Goal: Task Accomplishment & Management: Use online tool/utility

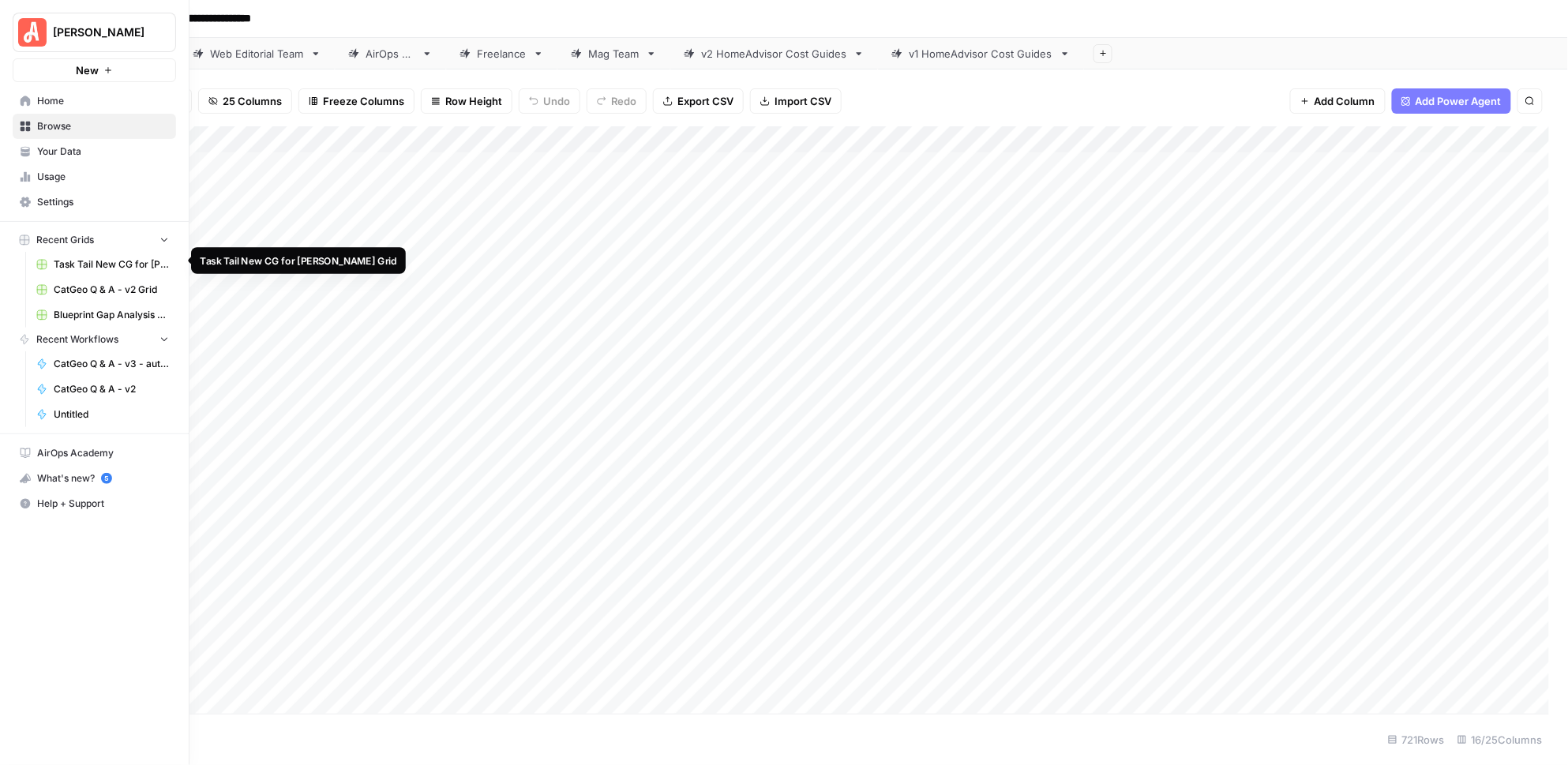
click at [76, 257] on span "Task Tail New CG for [PERSON_NAME] Grid" at bounding box center [111, 264] width 116 height 14
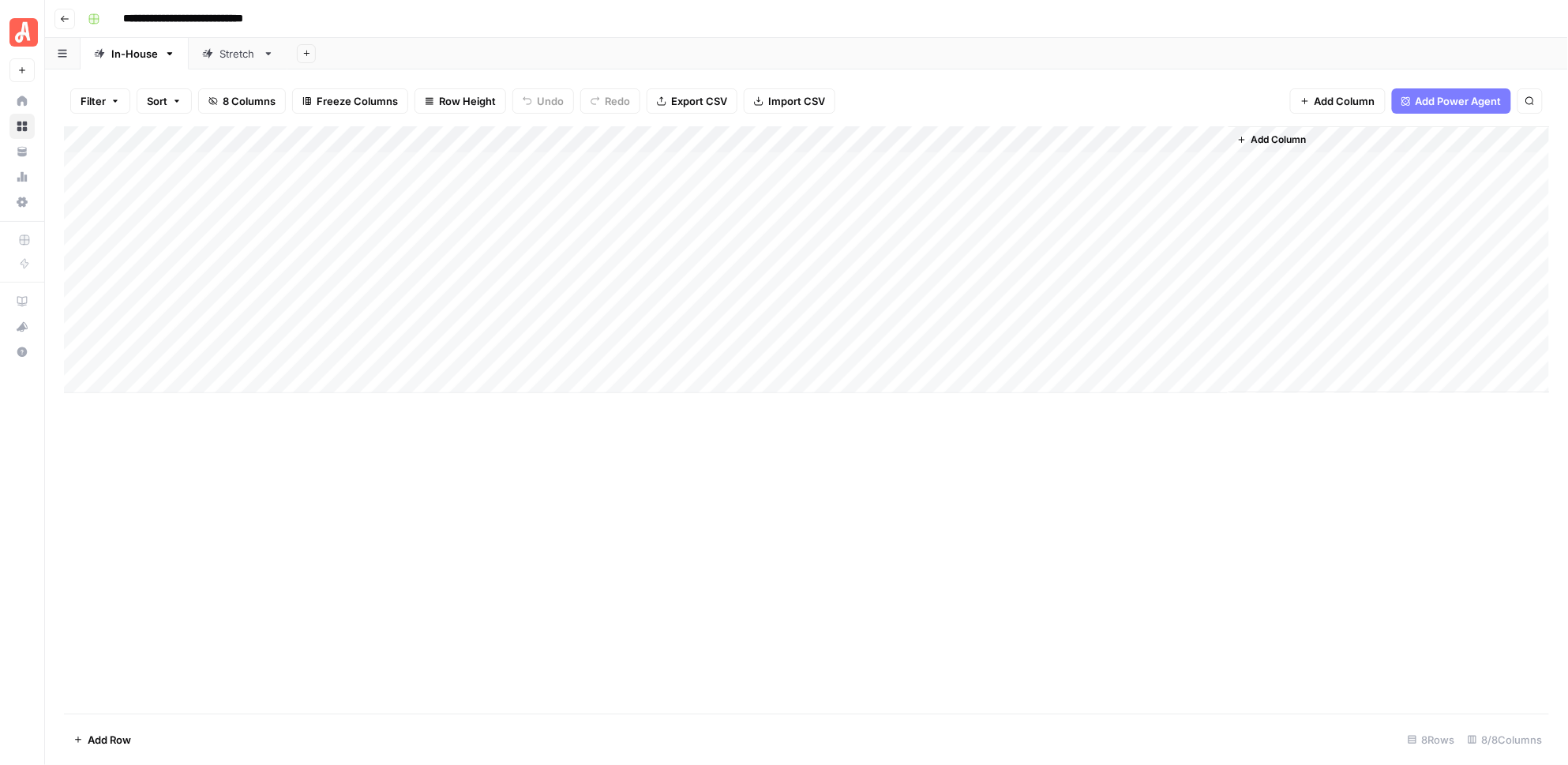
click at [215, 54] on div "Stretch" at bounding box center [229, 53] width 55 height 16
click at [475, 278] on div "Add Column" at bounding box center [807, 419] width 1486 height 587
click at [474, 278] on div "Add Column" at bounding box center [807, 419] width 1486 height 587
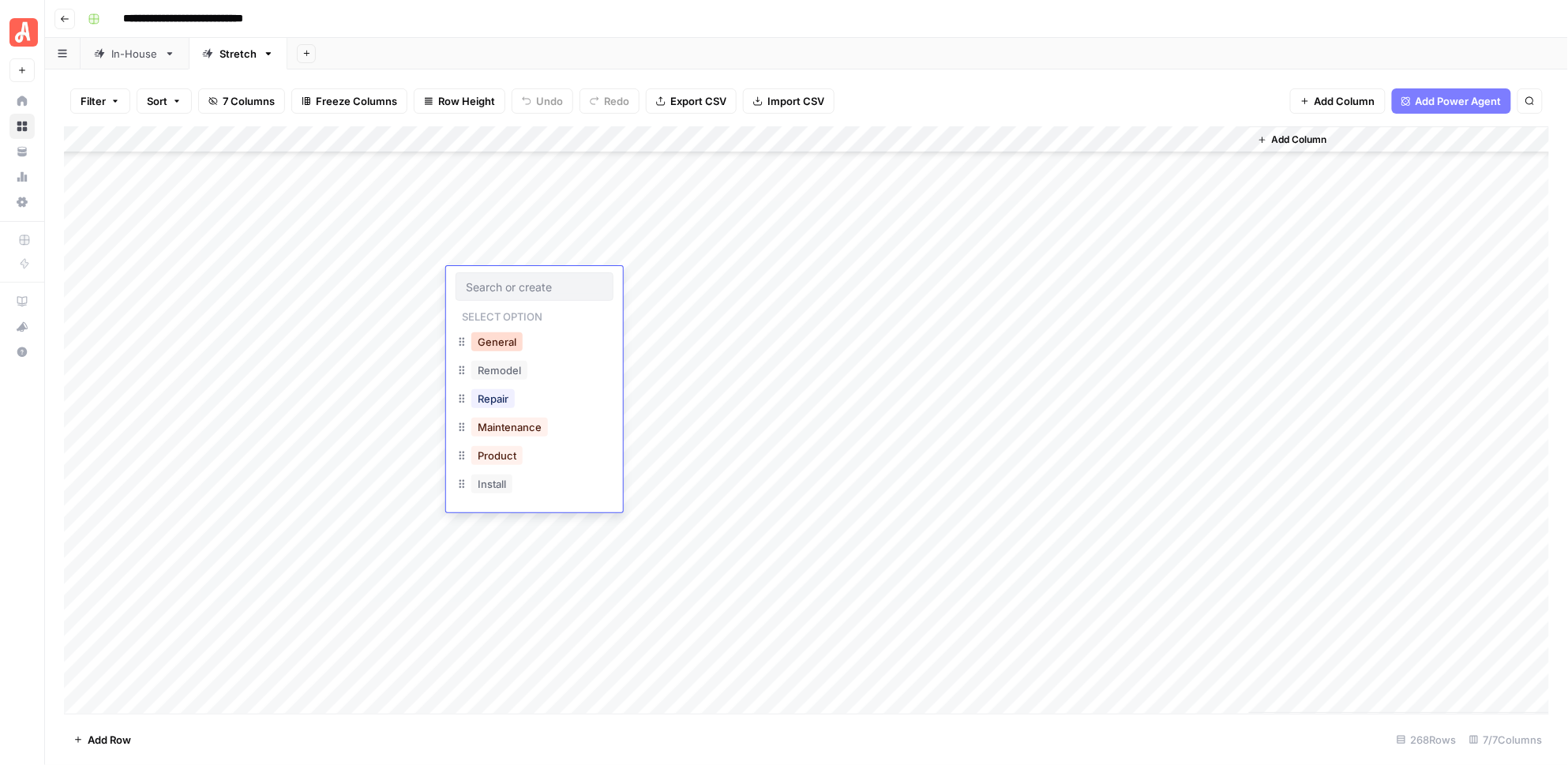
click at [486, 348] on button "General" at bounding box center [496, 342] width 52 height 19
click at [469, 307] on div "Add Column" at bounding box center [807, 419] width 1486 height 587
click at [469, 306] on div "Add Column" at bounding box center [807, 419] width 1486 height 587
click at [496, 514] on button "Install" at bounding box center [492, 510] width 41 height 19
click at [464, 342] on div "Add Column" at bounding box center [807, 419] width 1486 height 587
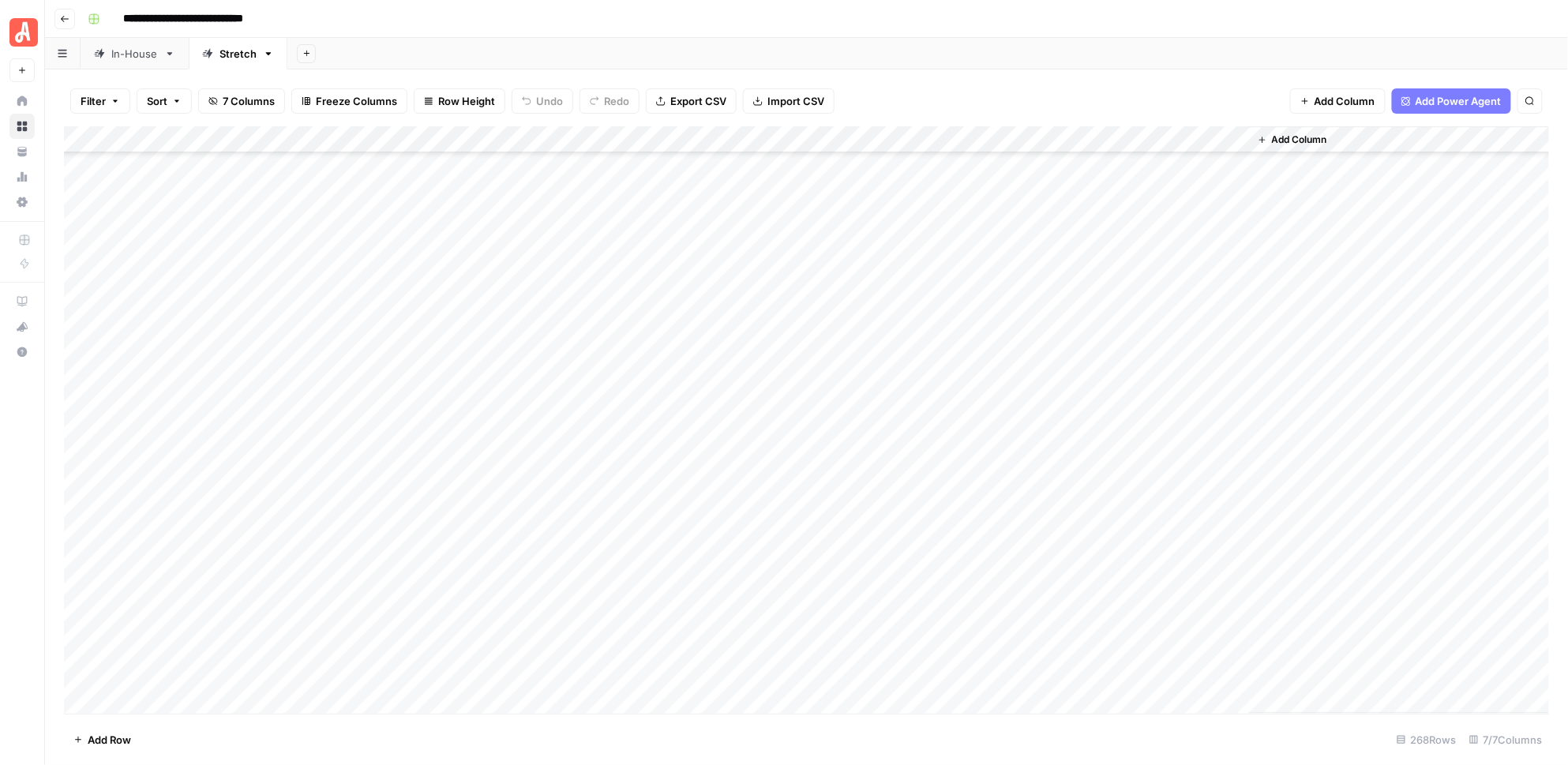
click at [465, 338] on div "Add Column" at bounding box center [807, 419] width 1486 height 587
click at [481, 446] on button "Repair" at bounding box center [492, 452] width 43 height 19
click at [464, 358] on div "Add Column" at bounding box center [807, 419] width 1486 height 587
click at [464, 359] on div "Add Column" at bounding box center [807, 419] width 1486 height 587
click at [487, 488] on button "Repair" at bounding box center [492, 479] width 43 height 19
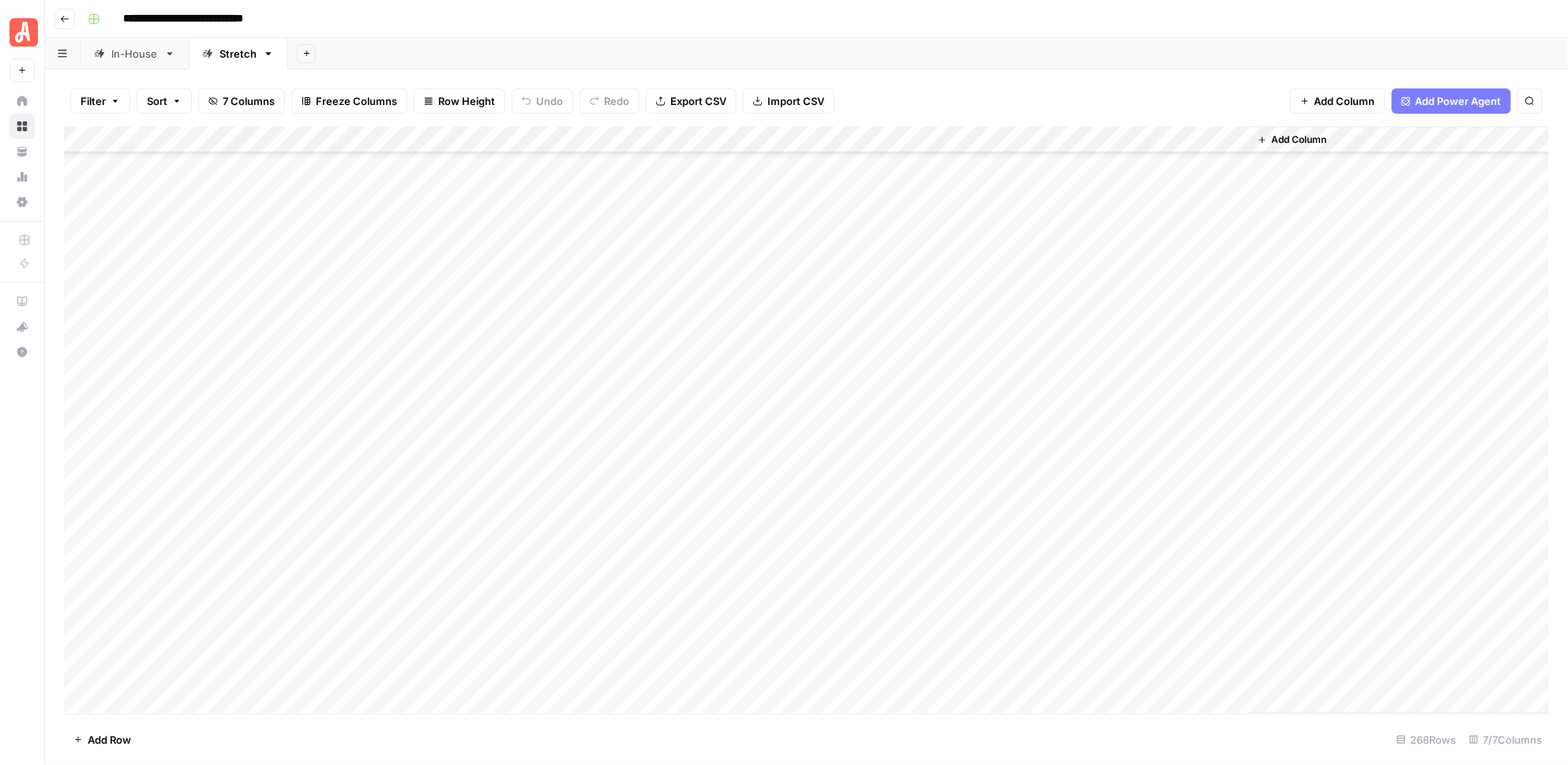
click at [474, 389] on div "Add Column" at bounding box center [807, 419] width 1486 height 587
click at [474, 389] on div "Add Column" at bounding box center [807, 419] width 1486 height 587
click at [493, 594] on button "Install" at bounding box center [492, 591] width 41 height 19
click at [486, 413] on div "Add Column" at bounding box center [807, 419] width 1486 height 587
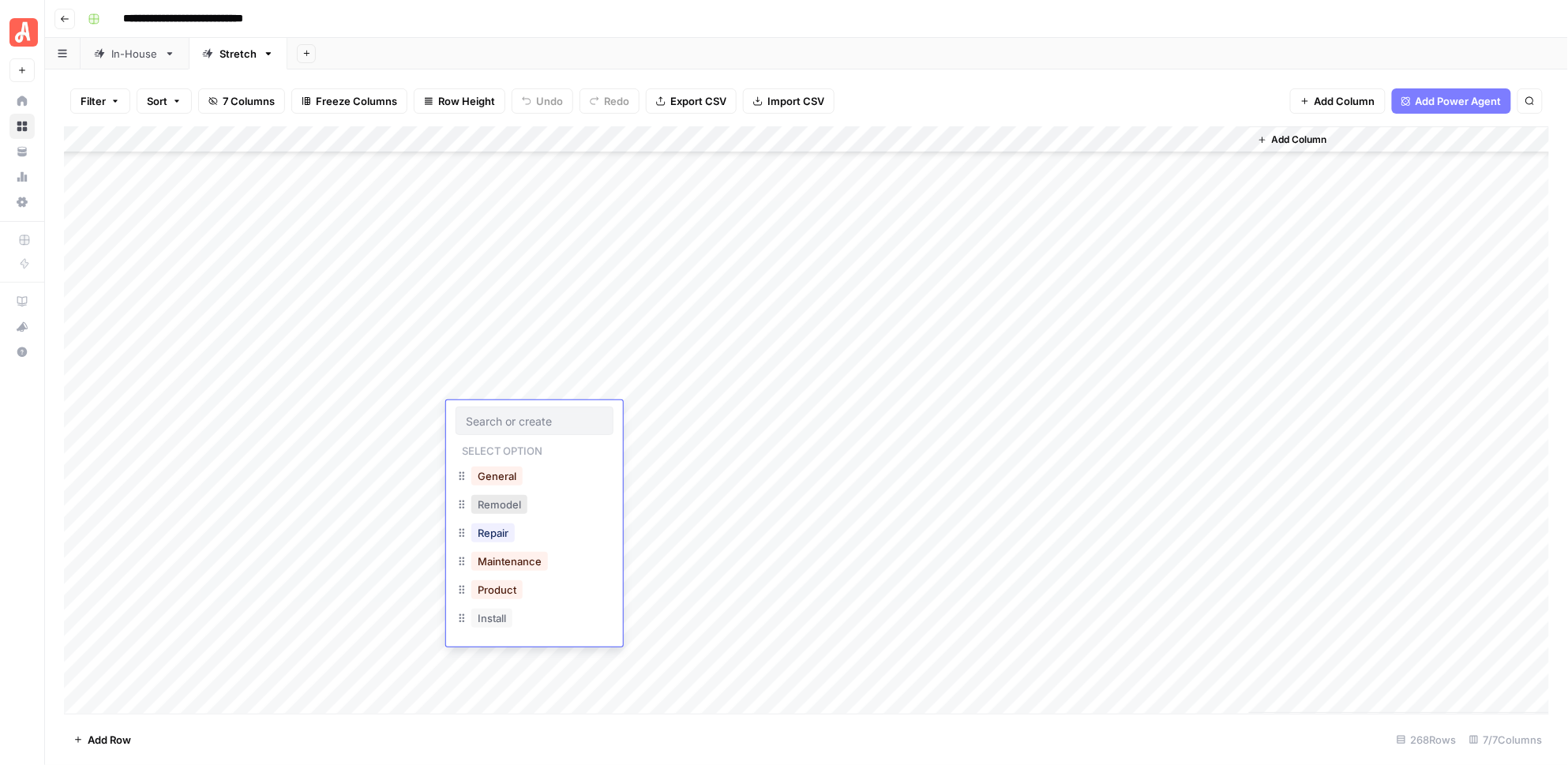
click at [496, 508] on button "Remodel" at bounding box center [499, 504] width 56 height 19
click at [462, 439] on div "Add Column" at bounding box center [807, 419] width 1486 height 587
click at [483, 564] on button "Repair" at bounding box center [492, 559] width 43 height 19
click at [479, 465] on div "Add Column" at bounding box center [807, 419] width 1486 height 587
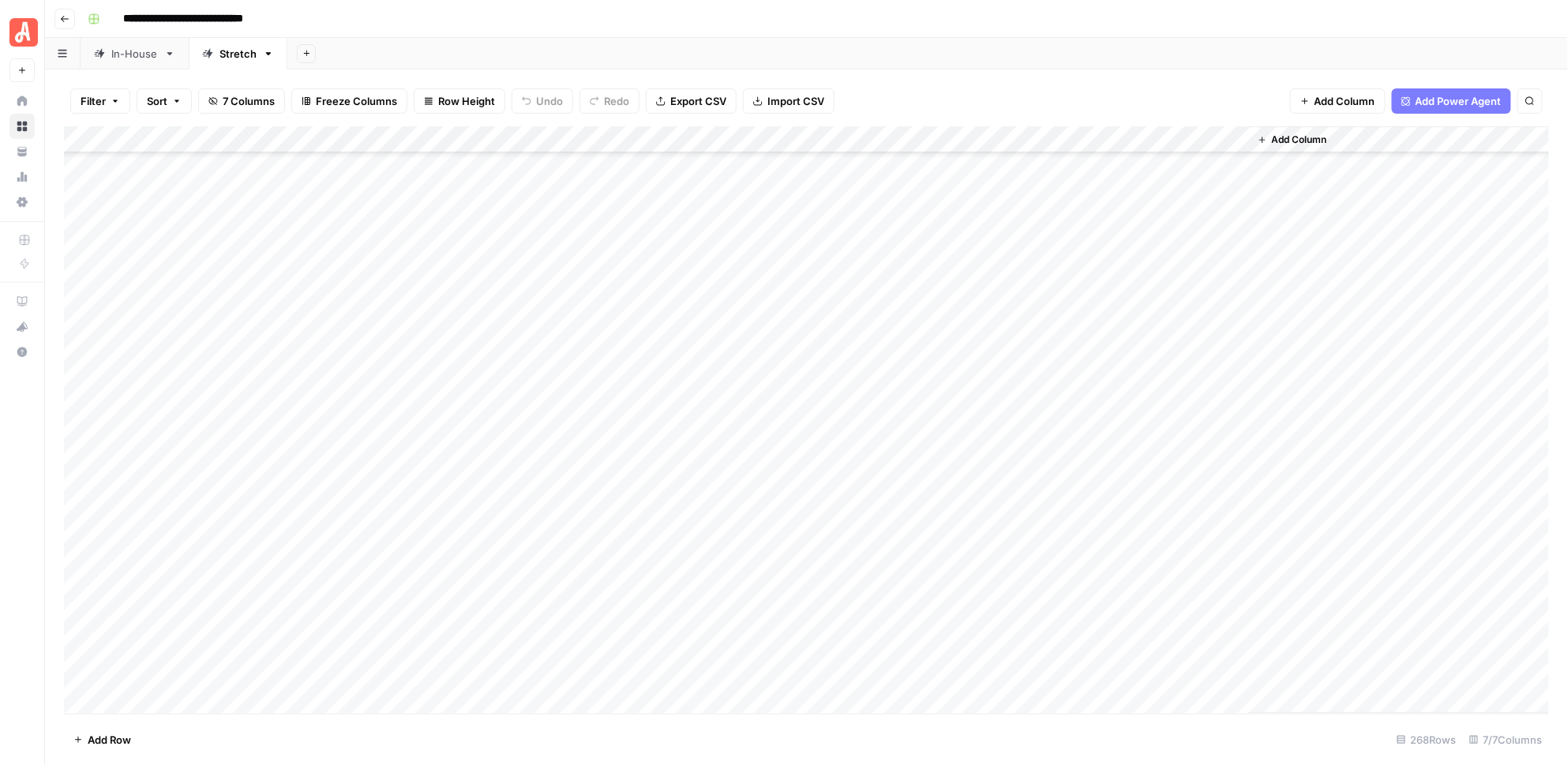
click at [478, 465] on div "Add Column" at bounding box center [807, 419] width 1486 height 587
click at [494, 674] on button "Install" at bounding box center [492, 672] width 41 height 19
click at [473, 495] on div "Add Column" at bounding box center [807, 419] width 1486 height 587
click at [484, 557] on button "General" at bounding box center [496, 556] width 52 height 19
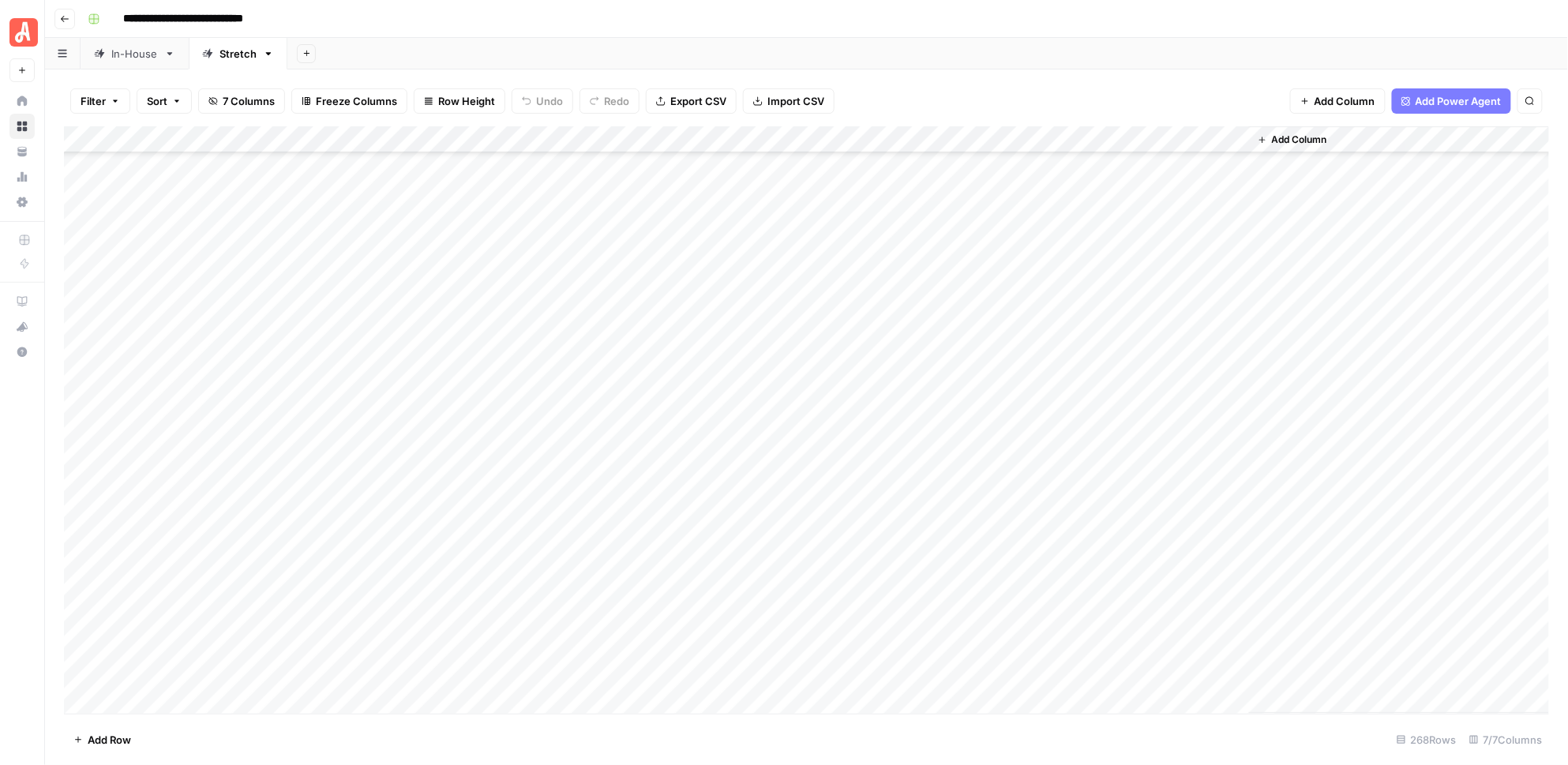
click at [470, 520] on div "Add Column" at bounding box center [807, 419] width 1486 height 587
click at [488, 585] on button "General" at bounding box center [496, 583] width 52 height 19
click at [665, 278] on div "Add Column" at bounding box center [807, 419] width 1486 height 587
click at [674, 305] on div "Add Column" at bounding box center [807, 419] width 1486 height 587
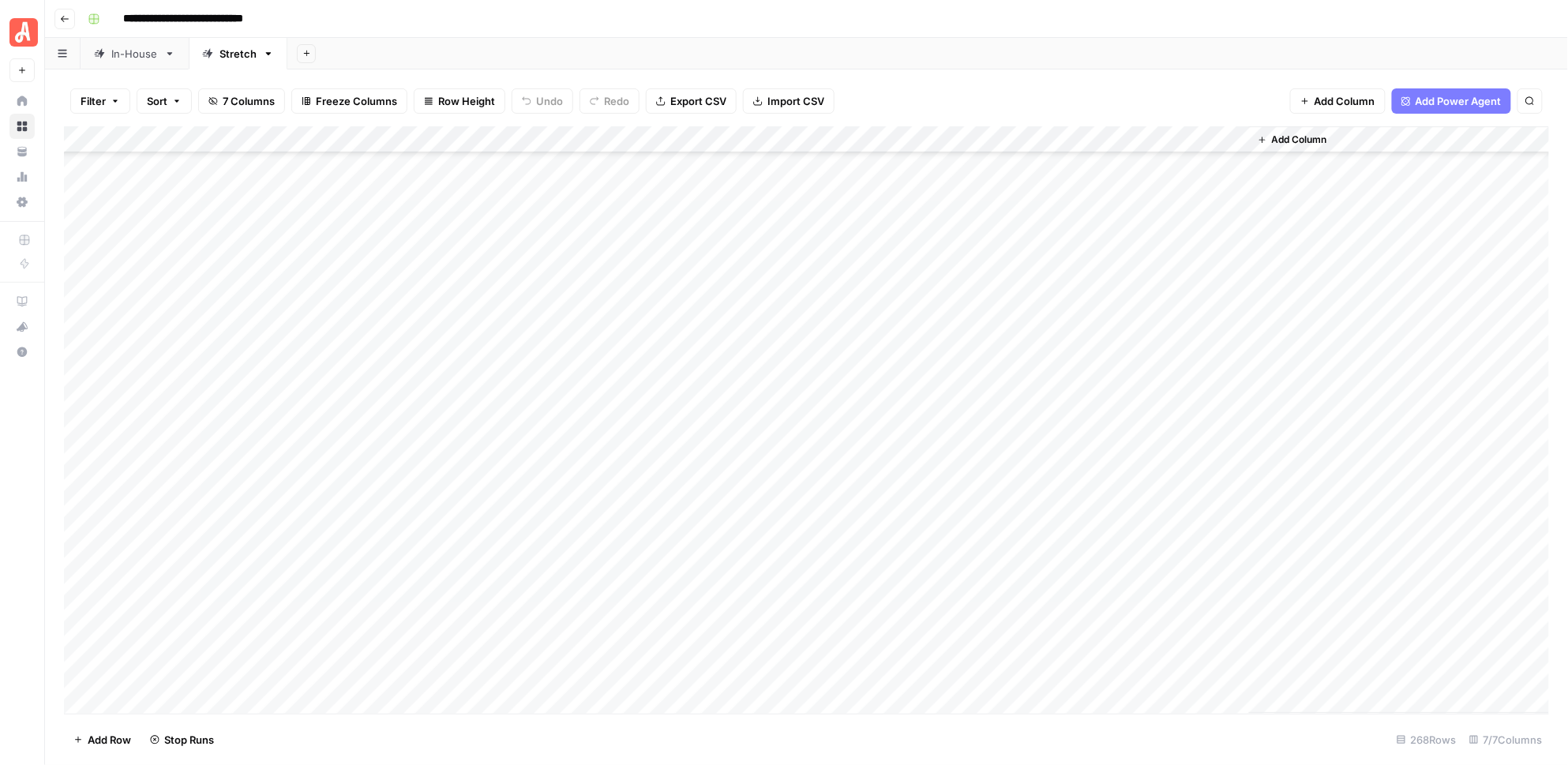
click at [677, 330] on div "Add Column" at bounding box center [807, 419] width 1486 height 587
click at [678, 364] on div "Add Column" at bounding box center [807, 419] width 1486 height 587
click at [678, 386] on div "Add Column" at bounding box center [807, 419] width 1486 height 587
click at [677, 414] on div "Add Column" at bounding box center [807, 419] width 1486 height 587
click at [677, 437] on div "Add Column" at bounding box center [807, 419] width 1486 height 587
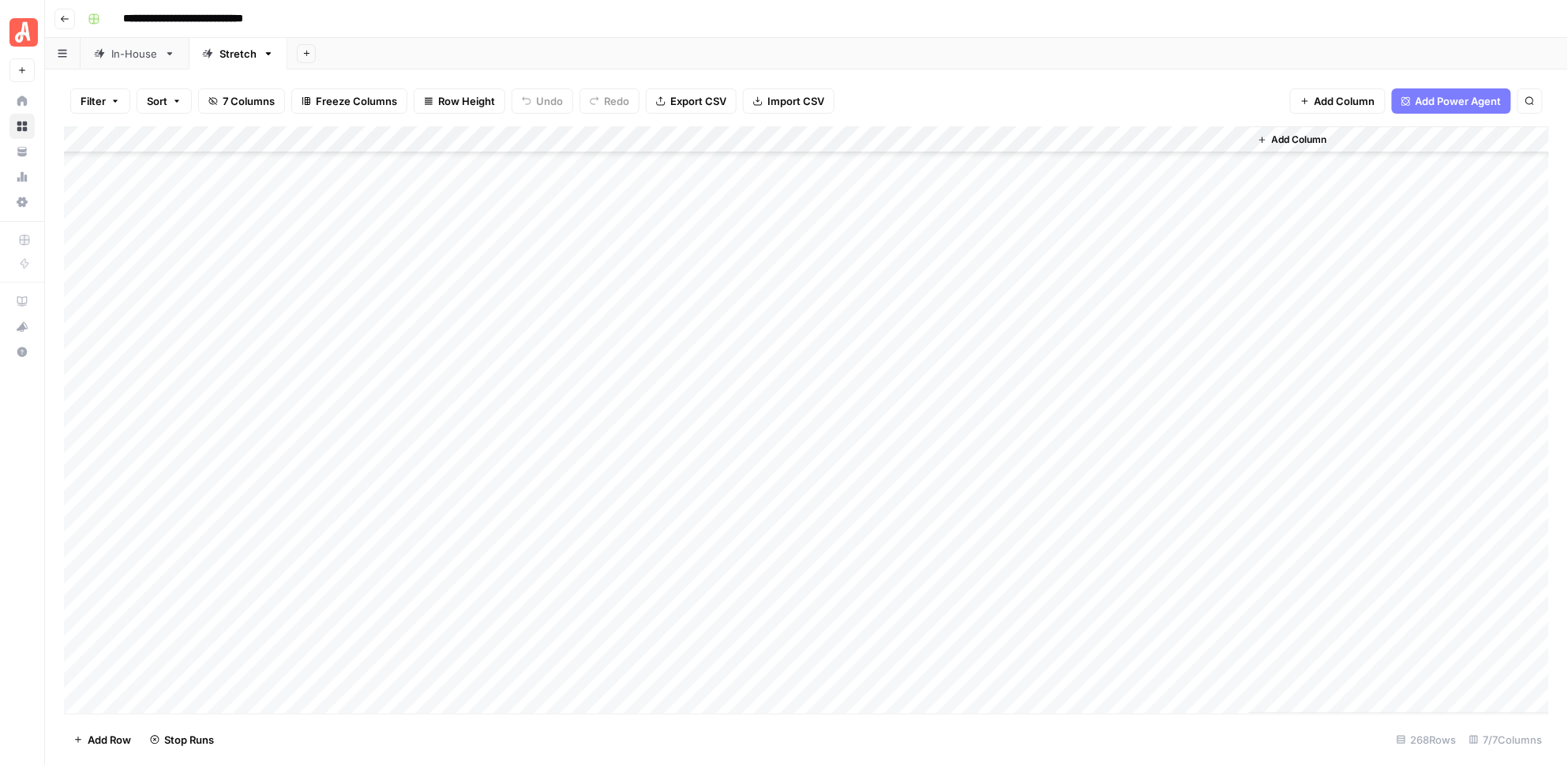
click at [676, 462] on div "Add Column" at bounding box center [807, 419] width 1486 height 587
click at [676, 499] on div "Add Column" at bounding box center [807, 419] width 1486 height 587
click at [678, 521] on div "Add Column" at bounding box center [807, 419] width 1486 height 587
click at [764, 279] on div "Add Column" at bounding box center [807, 419] width 1486 height 587
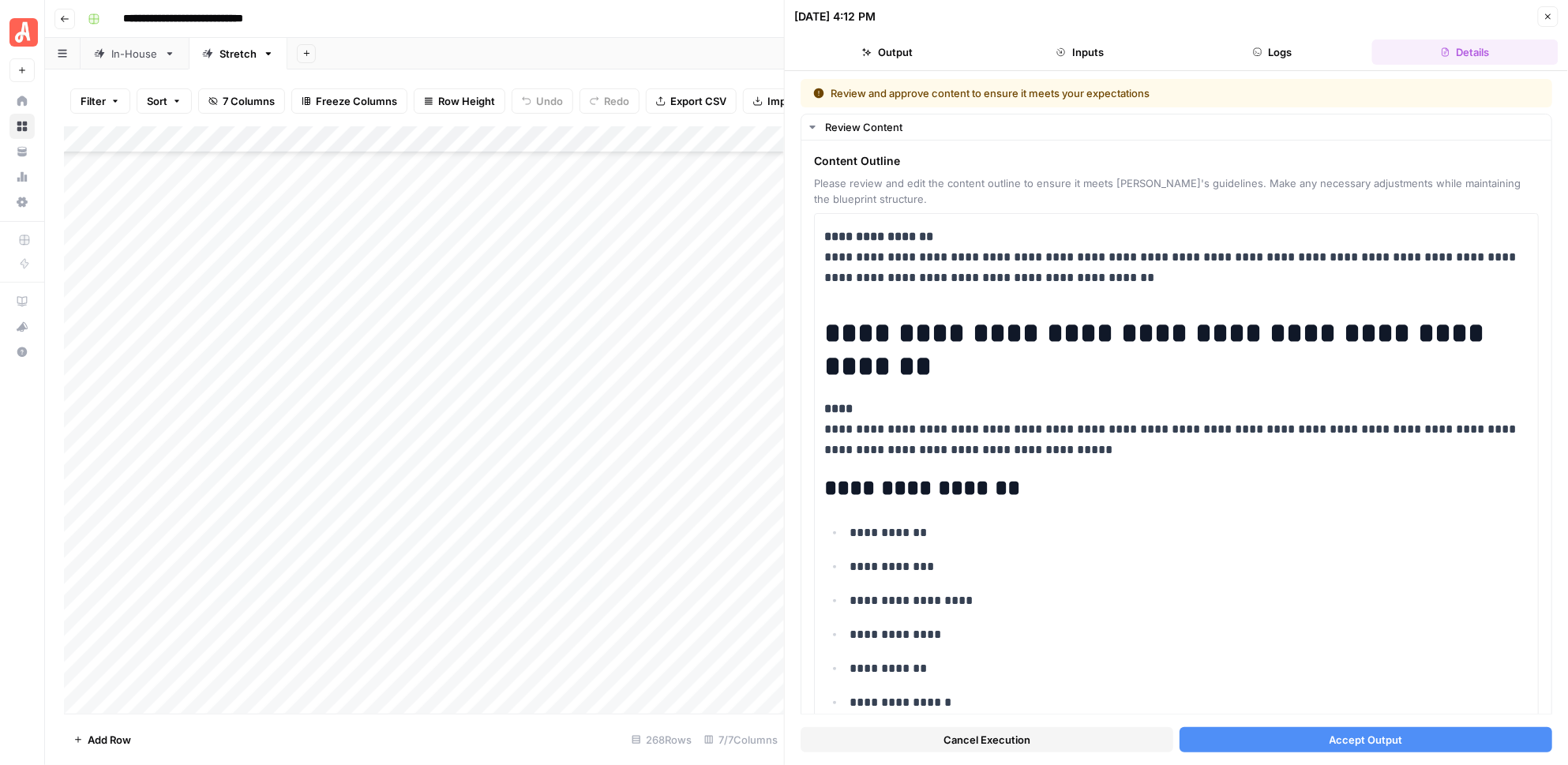
click at [1244, 732] on button "Accept Output" at bounding box center [1366, 740] width 373 height 25
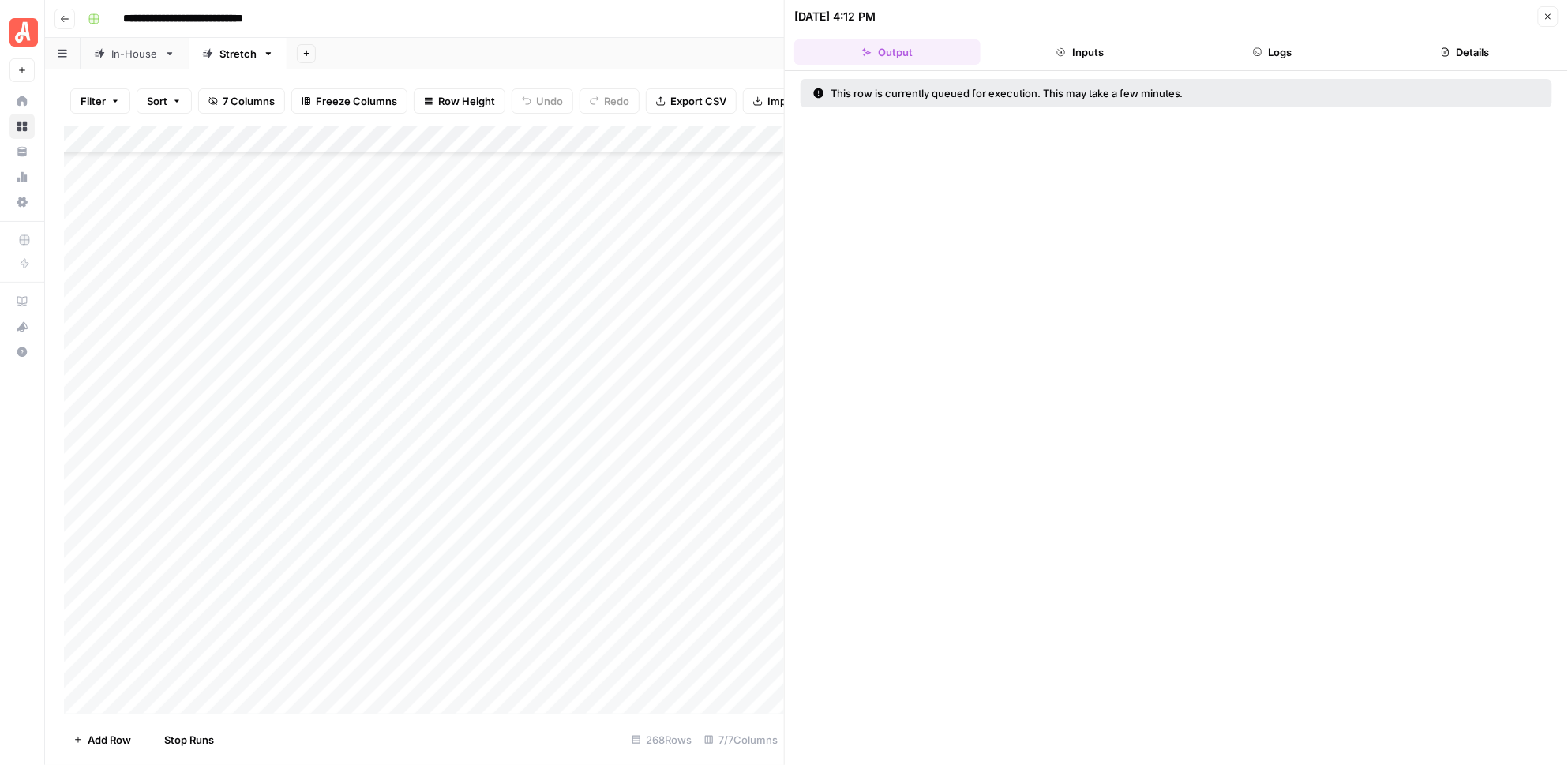
click at [759, 305] on div "Add Column" at bounding box center [424, 419] width 721 height 587
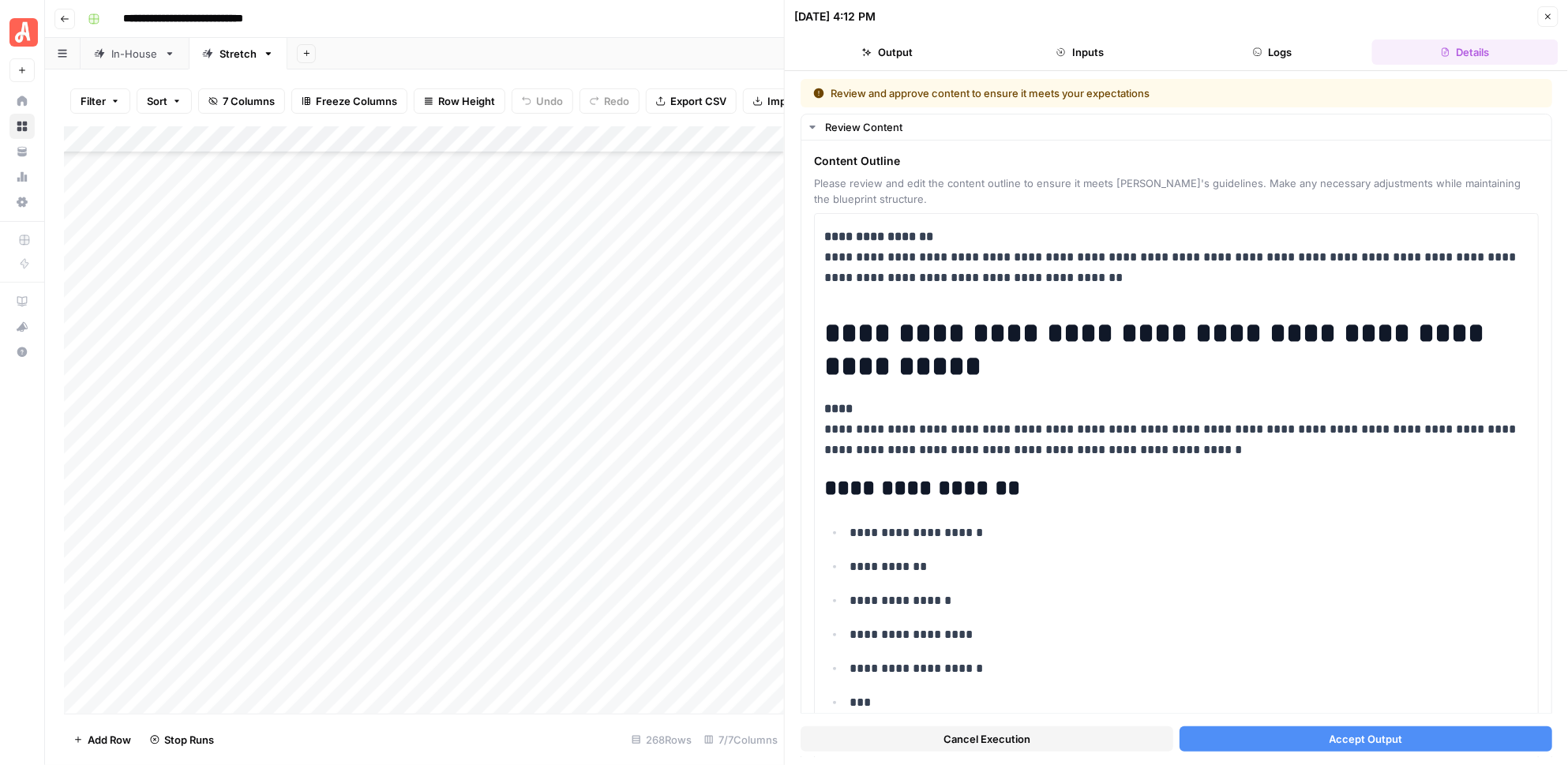
click at [1246, 736] on button "Accept Output" at bounding box center [1366, 740] width 373 height 25
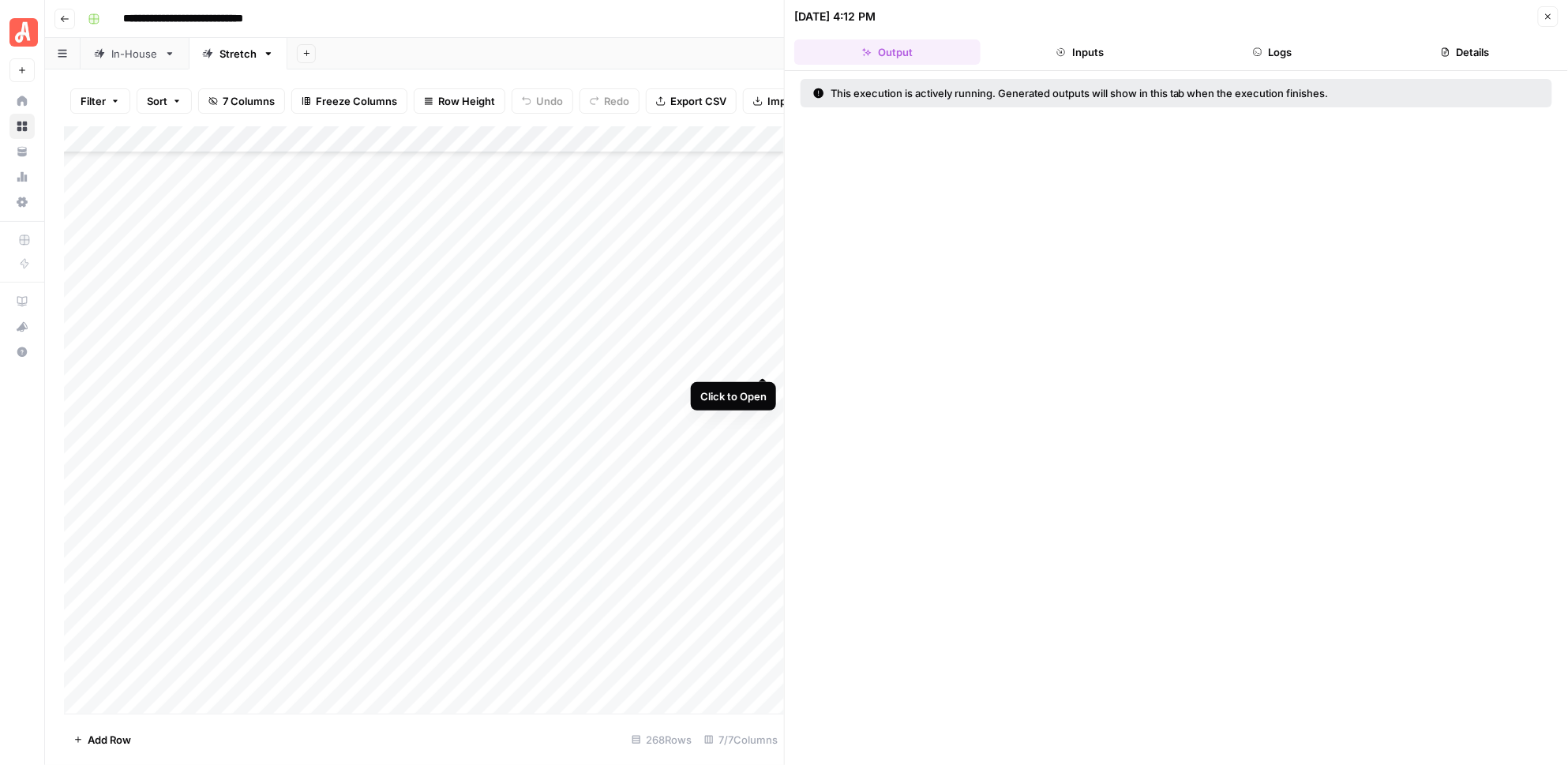
click at [765, 362] on div "Add Column" at bounding box center [424, 419] width 721 height 587
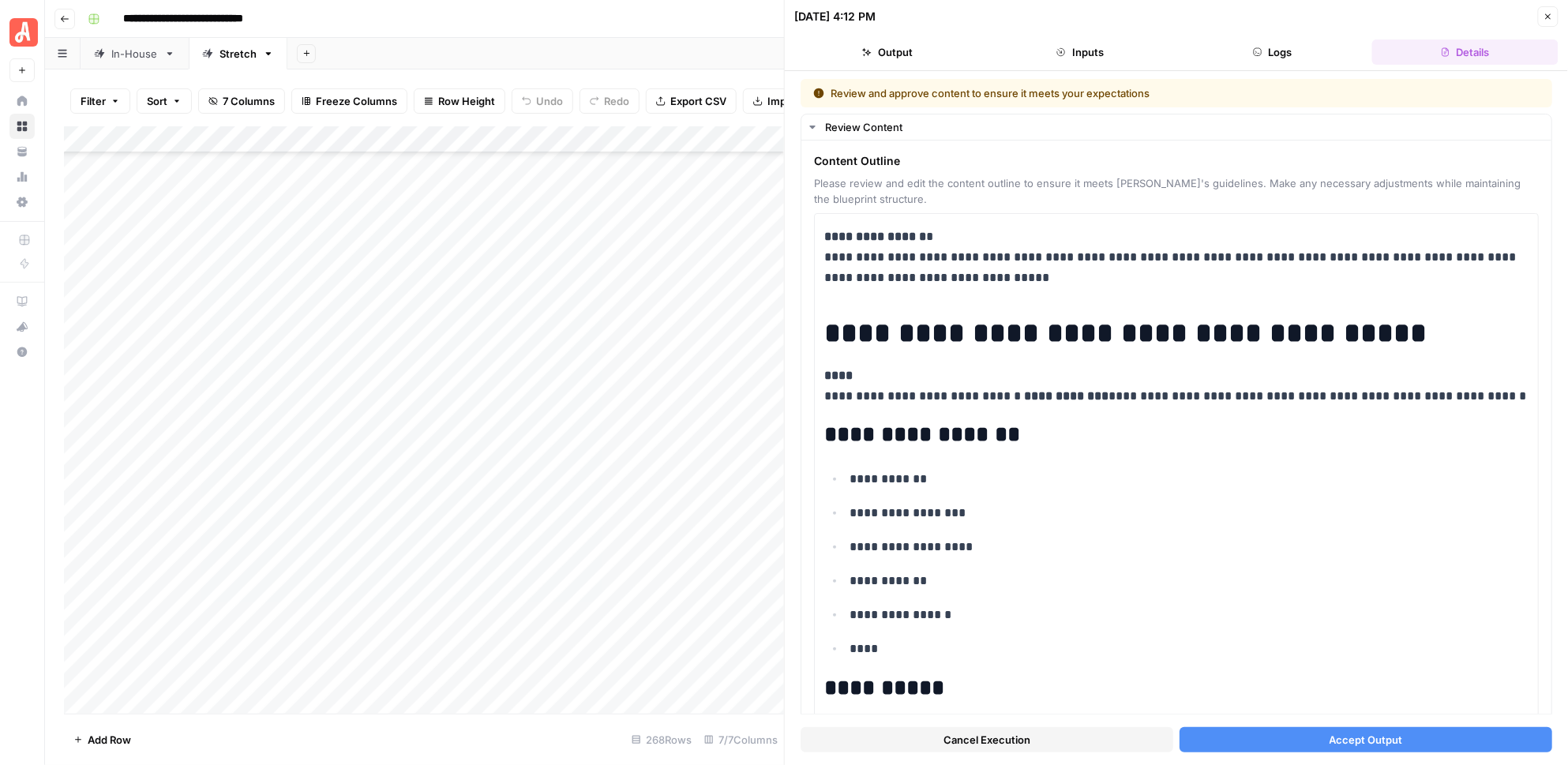
click at [1332, 743] on span "Accept Output" at bounding box center [1366, 740] width 74 height 16
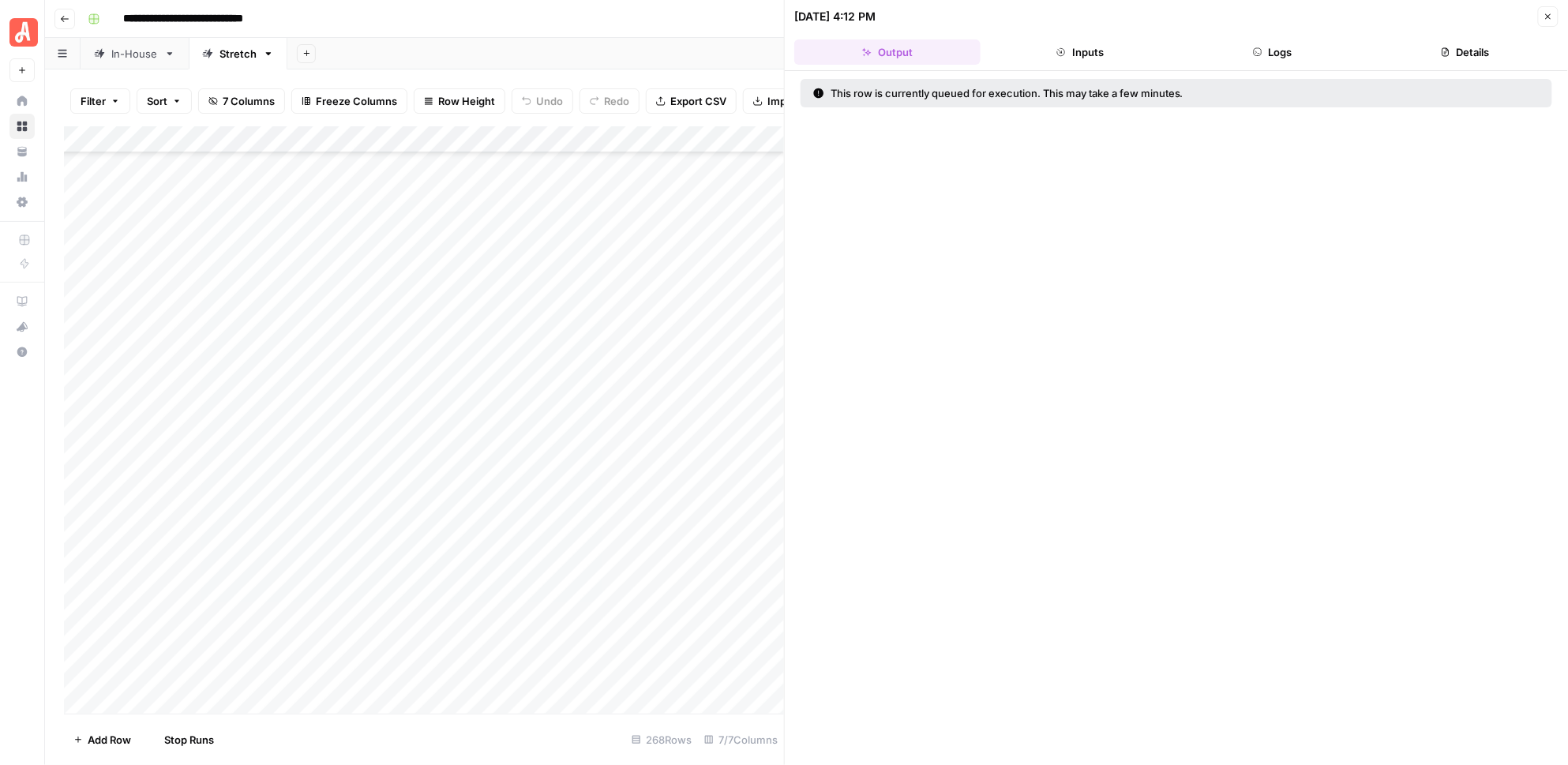
click at [762, 384] on div "Add Column" at bounding box center [424, 419] width 721 height 587
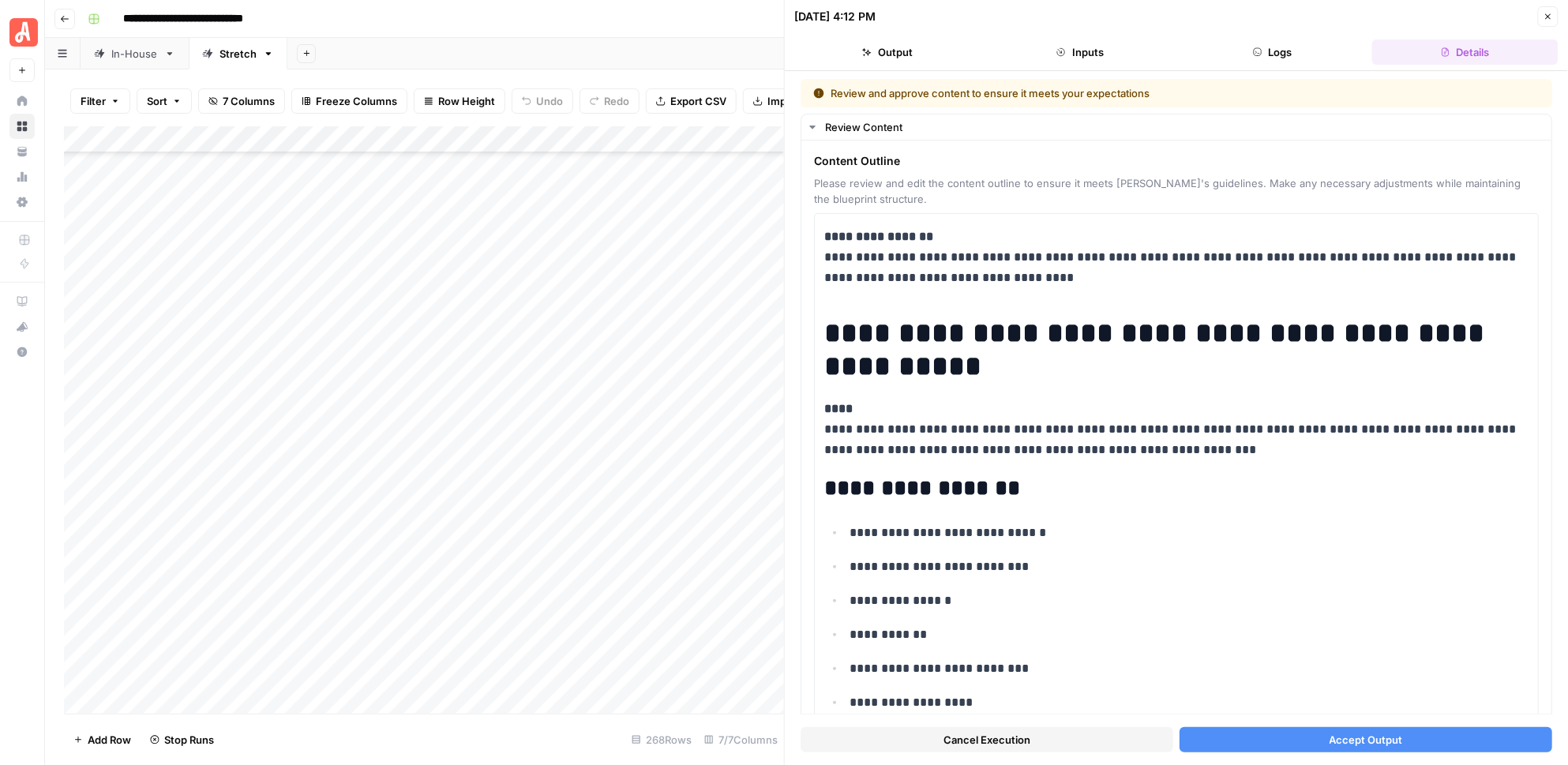
click at [1245, 745] on button "Accept Output" at bounding box center [1366, 740] width 373 height 25
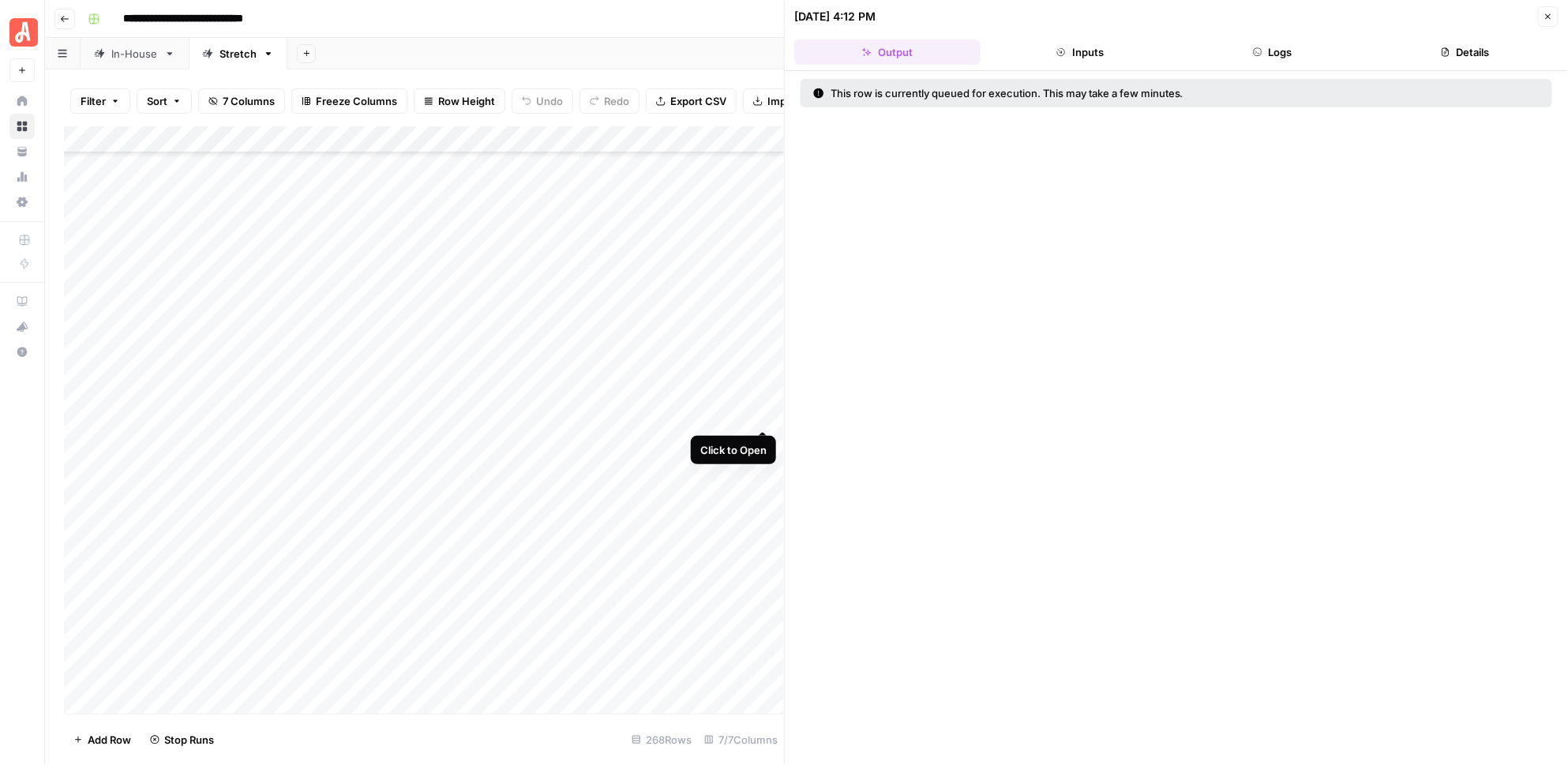
click at [765, 414] on div "Add Column" at bounding box center [424, 419] width 721 height 587
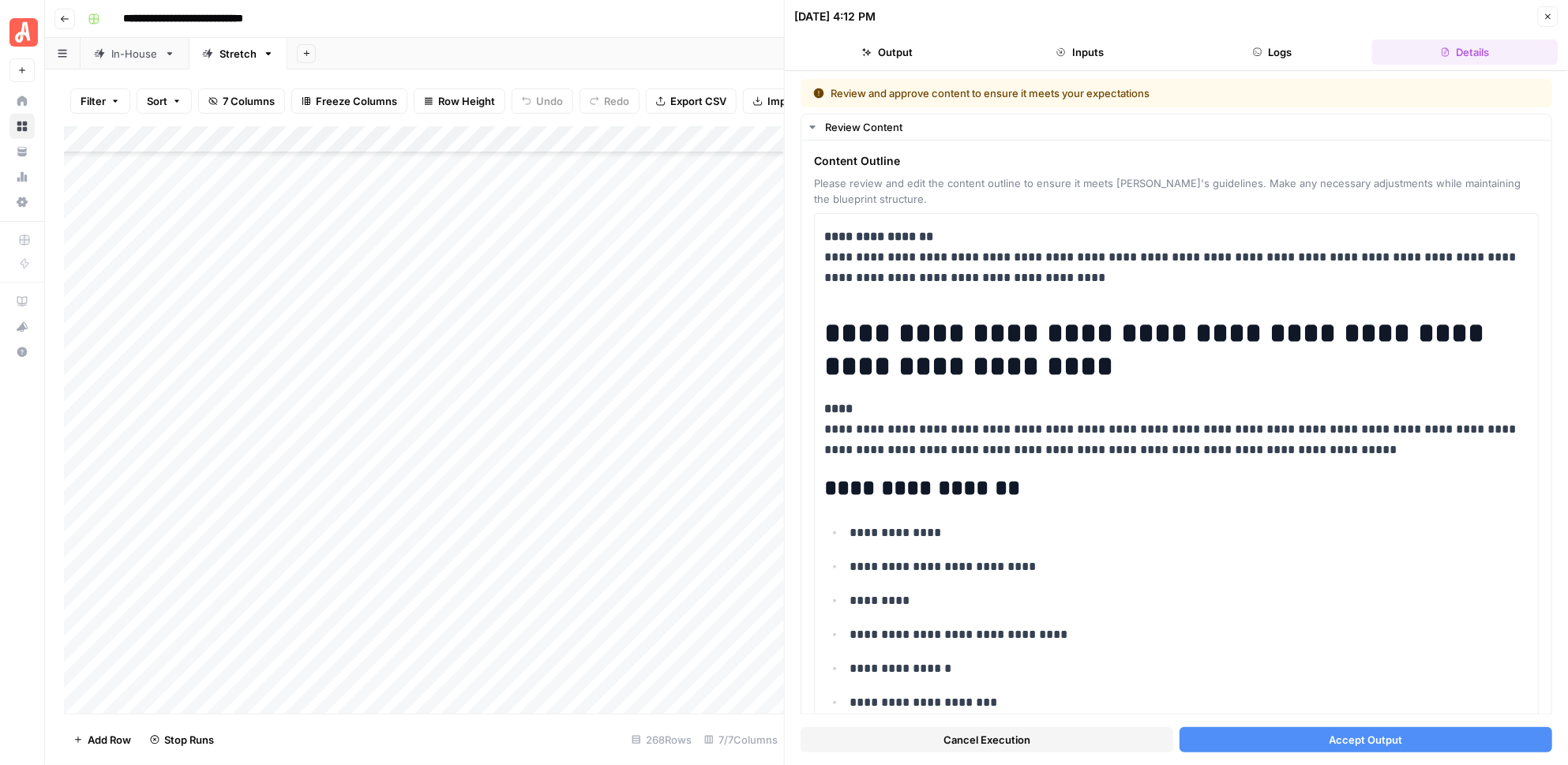
click at [1250, 740] on button "Accept Output" at bounding box center [1366, 740] width 373 height 25
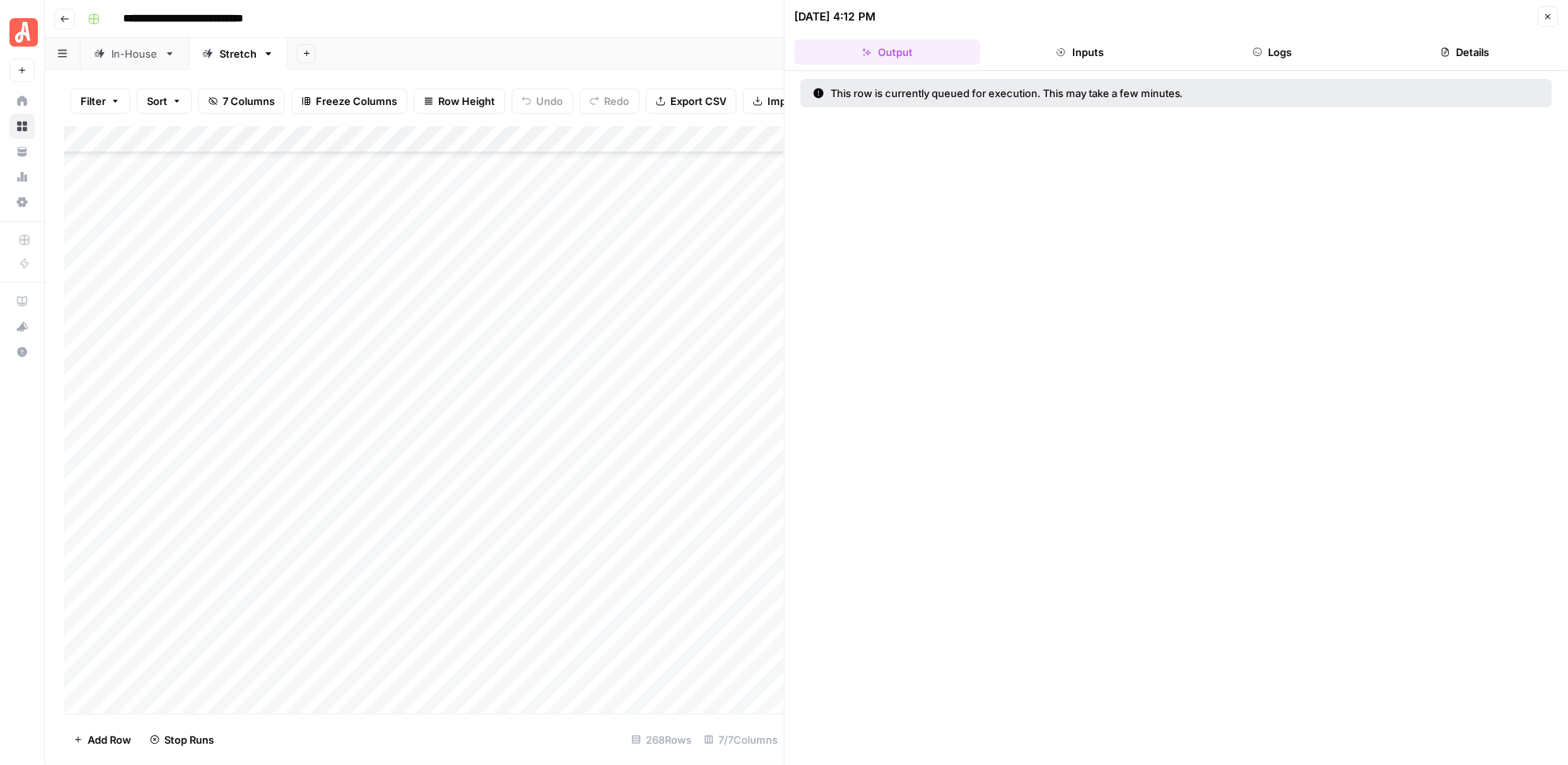
click at [765, 331] on div "Add Column" at bounding box center [424, 419] width 721 height 587
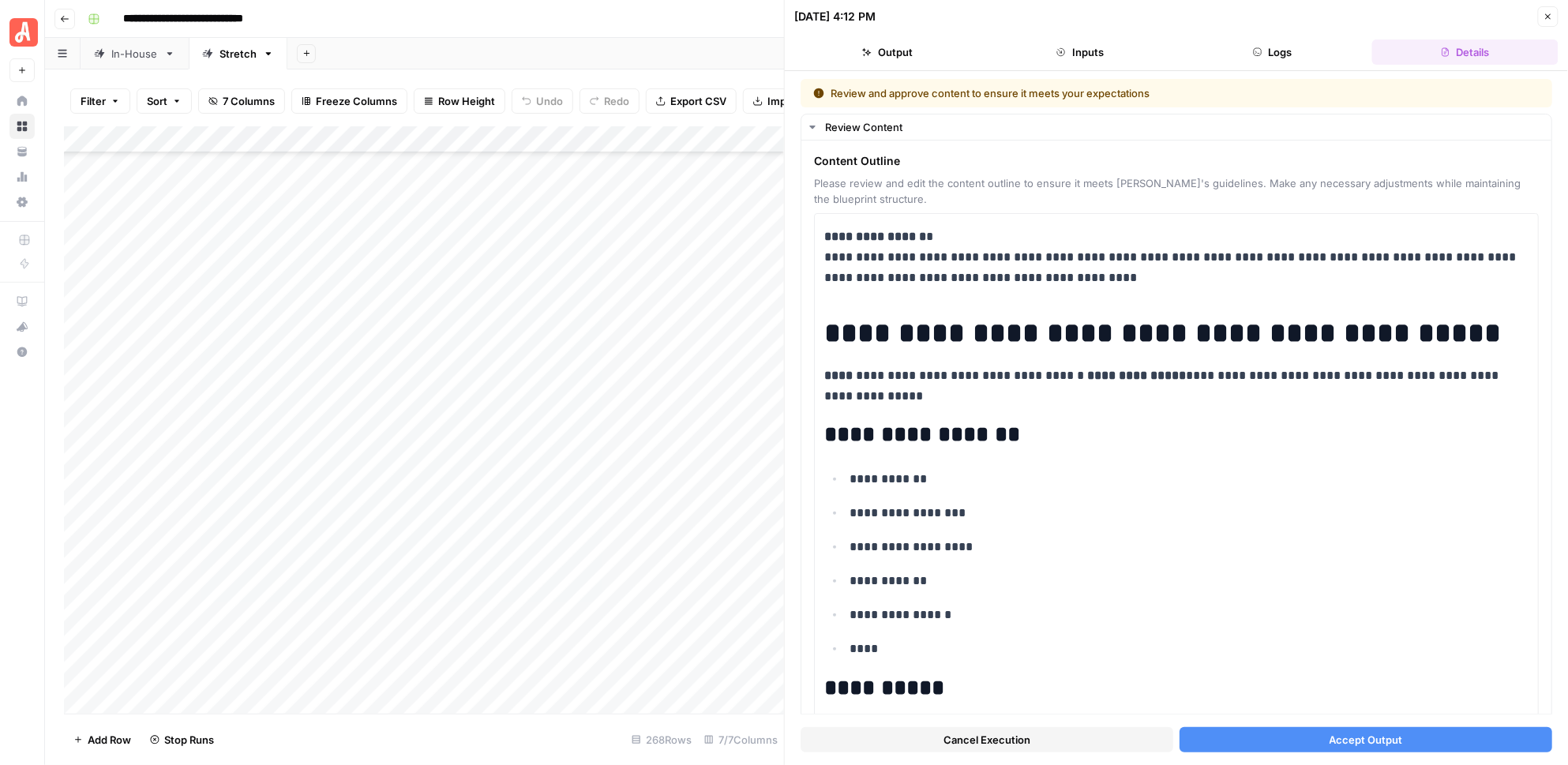
click at [1215, 739] on button "Accept Output" at bounding box center [1366, 740] width 373 height 25
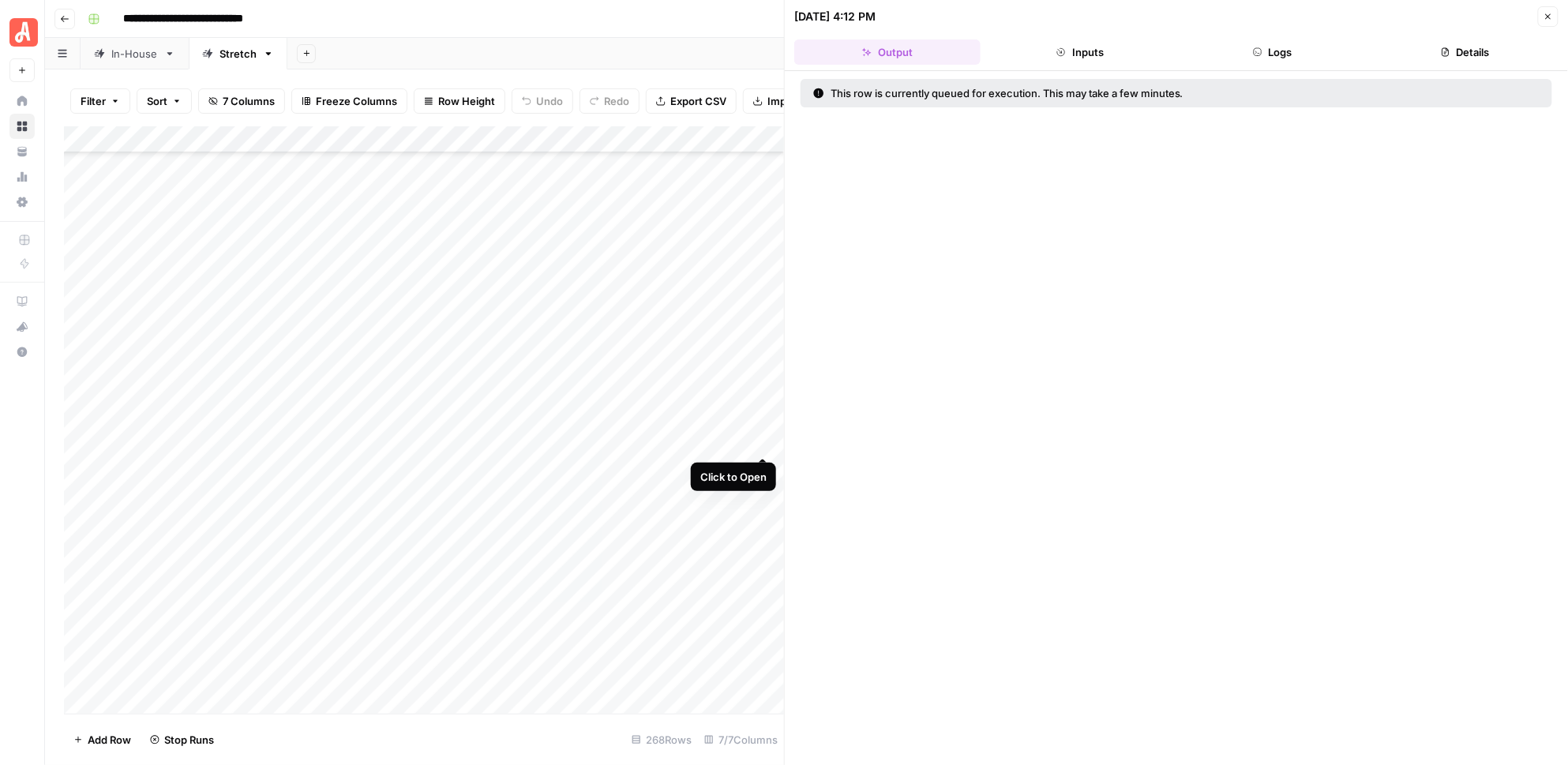
click at [764, 439] on div "Add Column" at bounding box center [424, 419] width 721 height 587
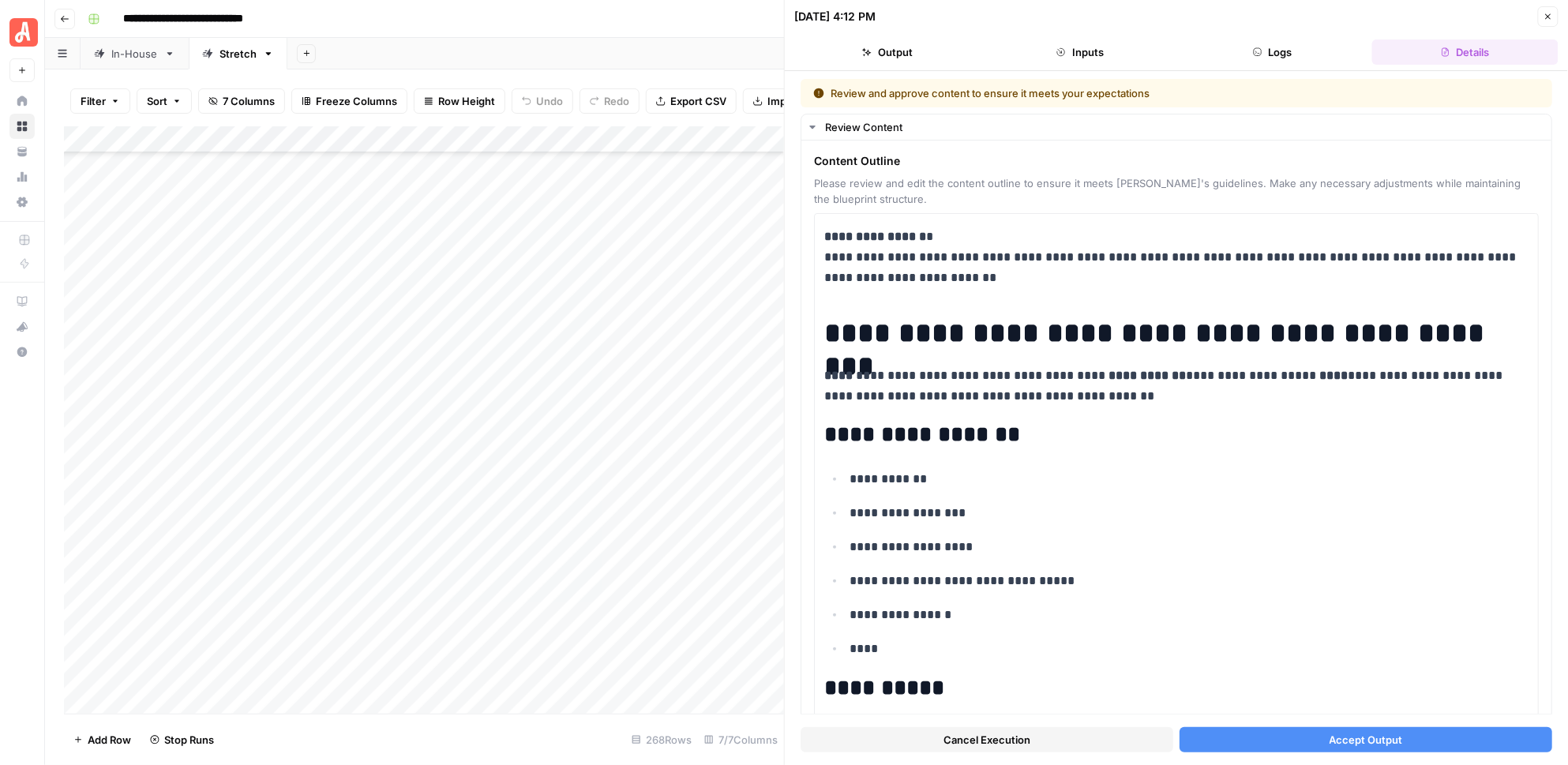
click at [1231, 740] on button "Accept Output" at bounding box center [1366, 740] width 373 height 25
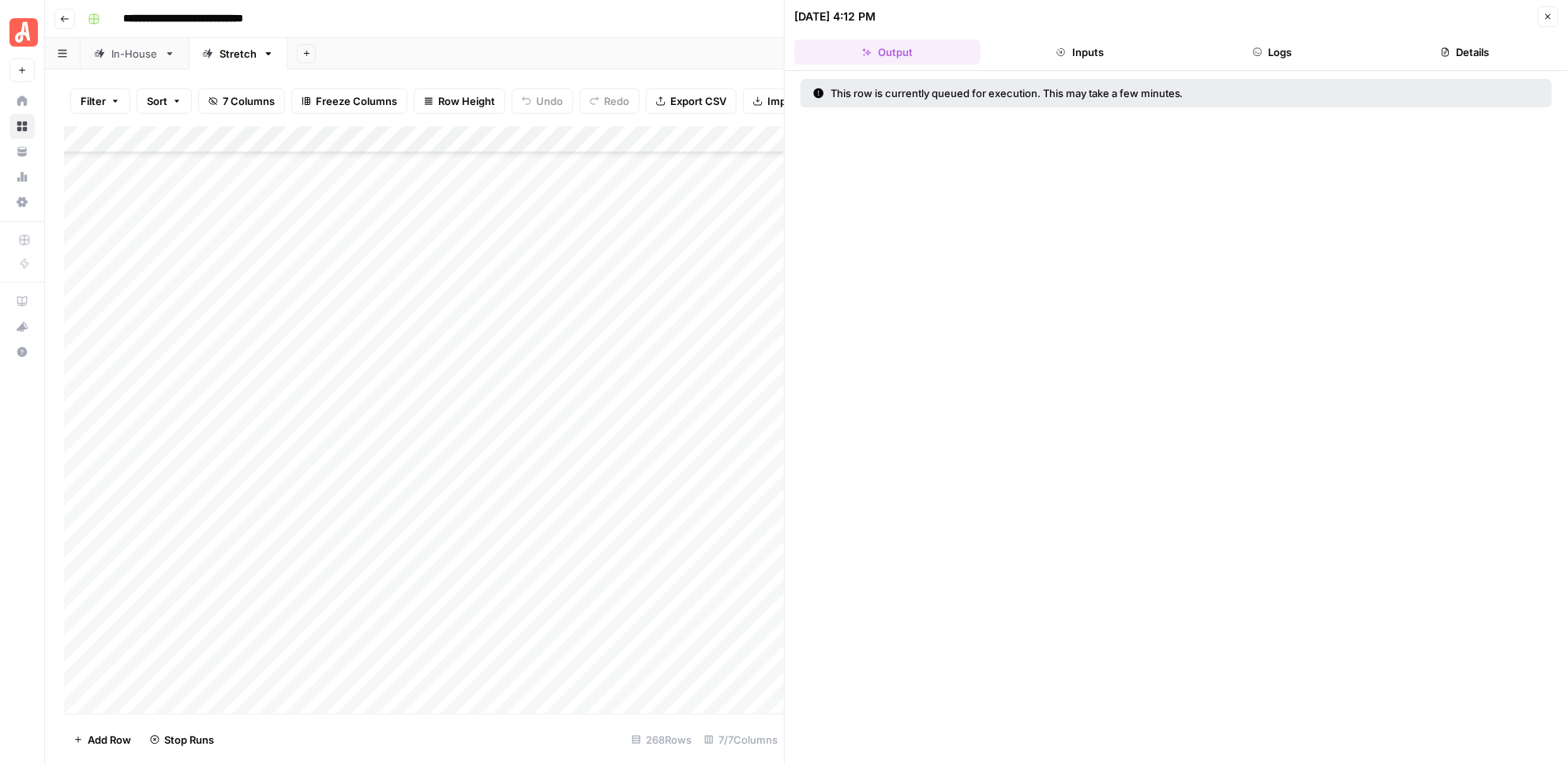
click at [764, 468] on div "Add Column" at bounding box center [424, 419] width 721 height 587
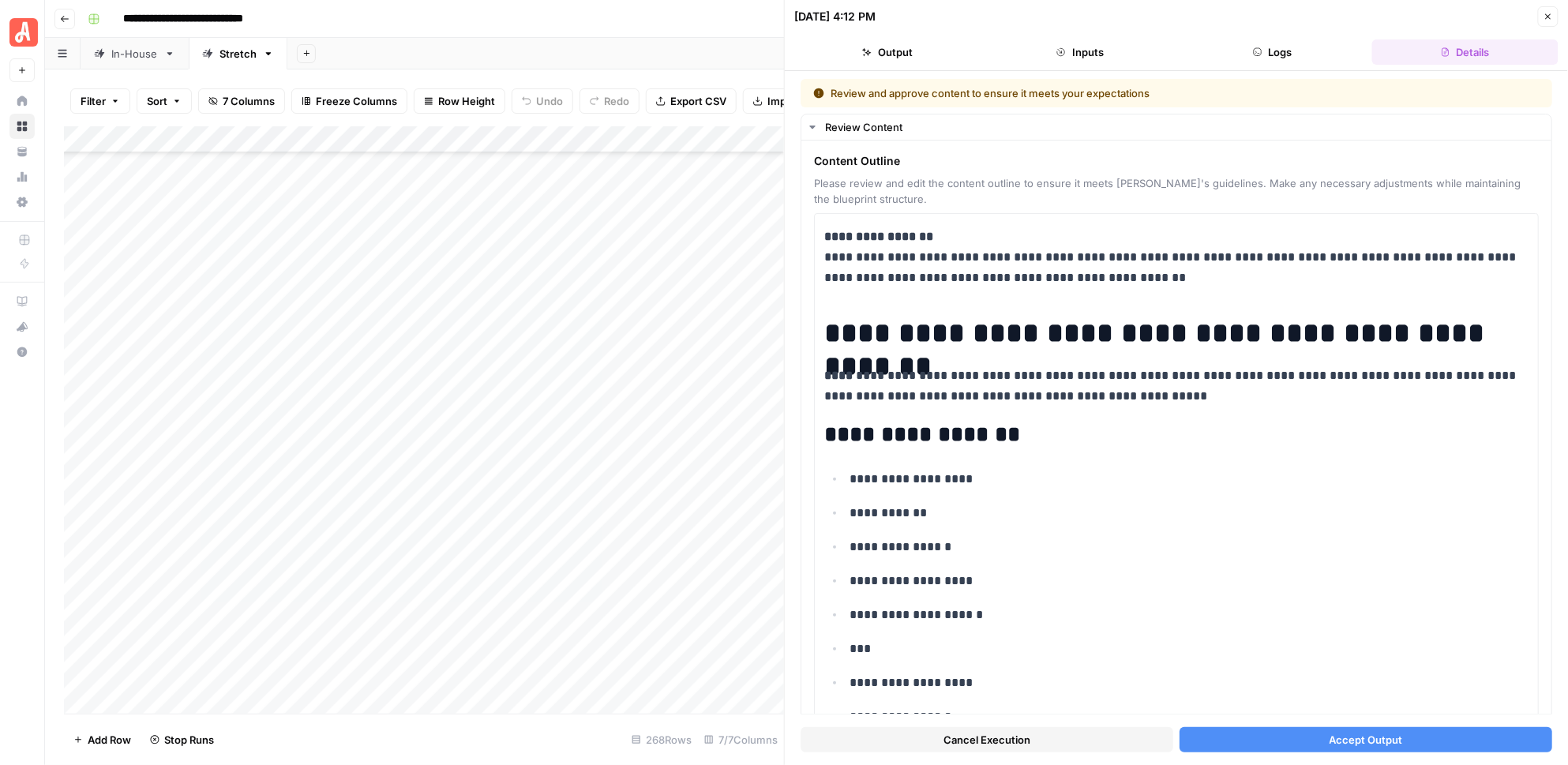
click at [1263, 732] on button "Accept Output" at bounding box center [1366, 740] width 373 height 25
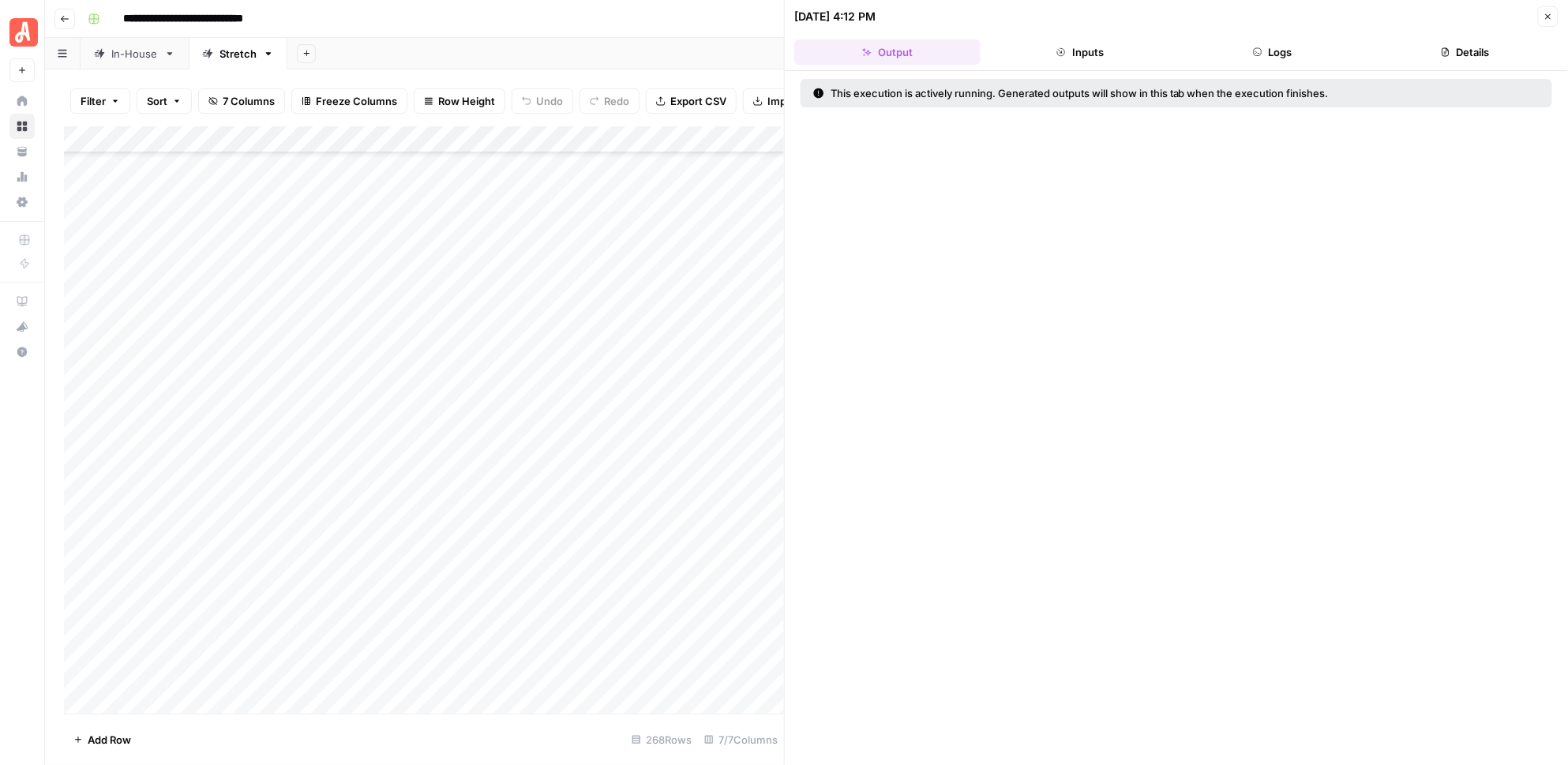
click at [764, 519] on div "Add Column" at bounding box center [424, 419] width 721 height 587
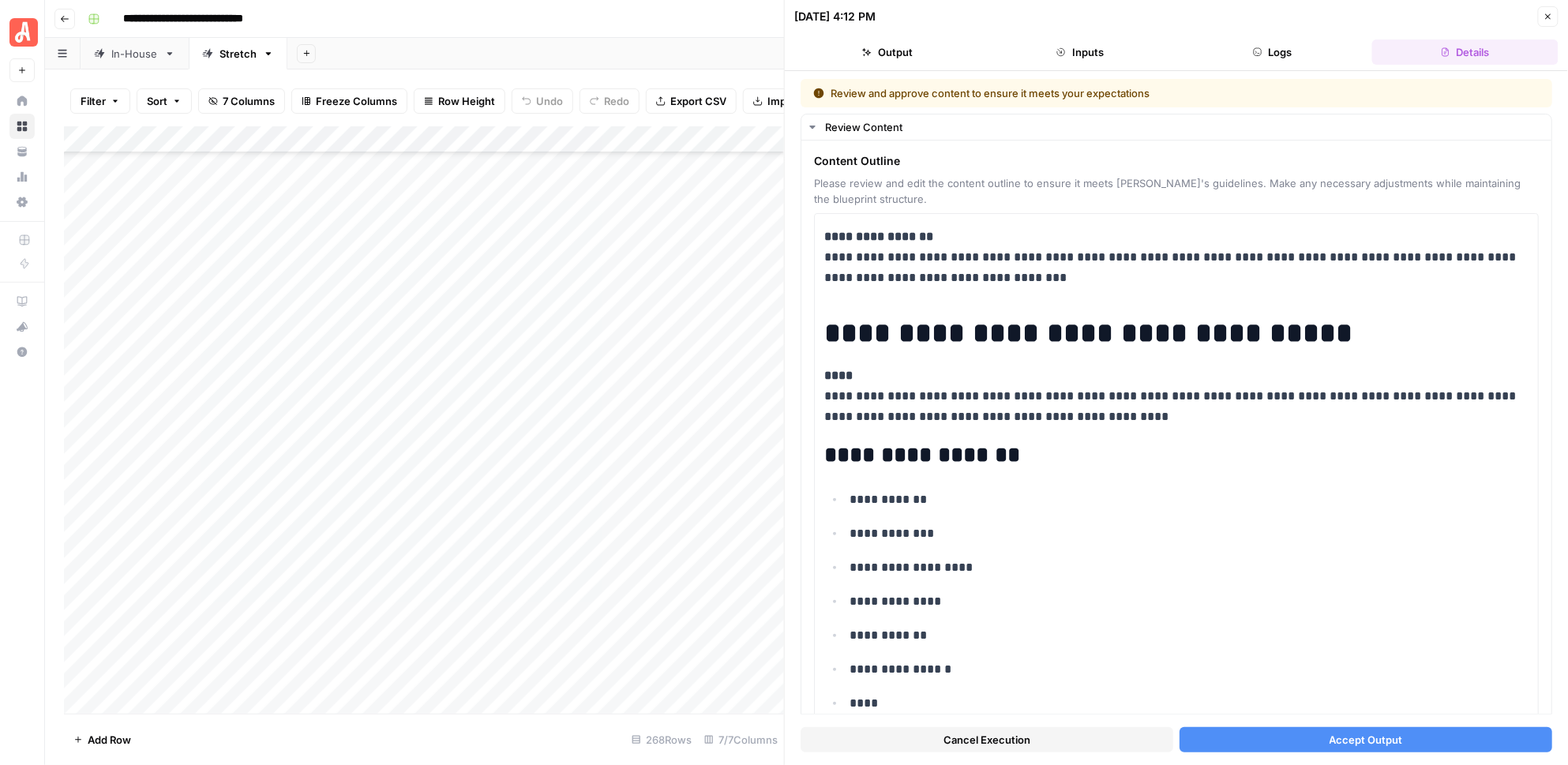
click at [1257, 734] on button "Accept Output" at bounding box center [1366, 740] width 373 height 25
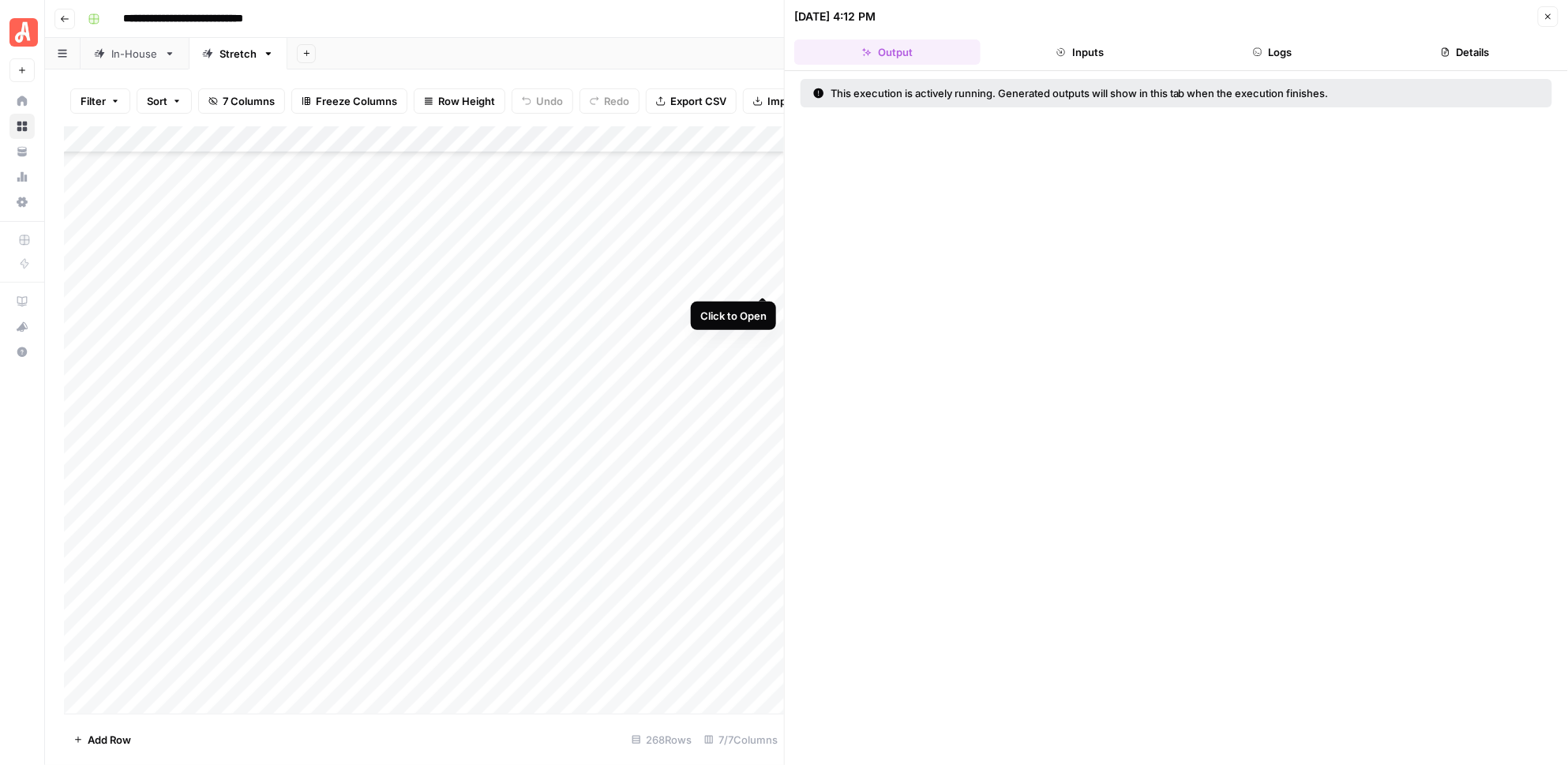
click at [764, 280] on div "Add Column" at bounding box center [424, 419] width 721 height 587
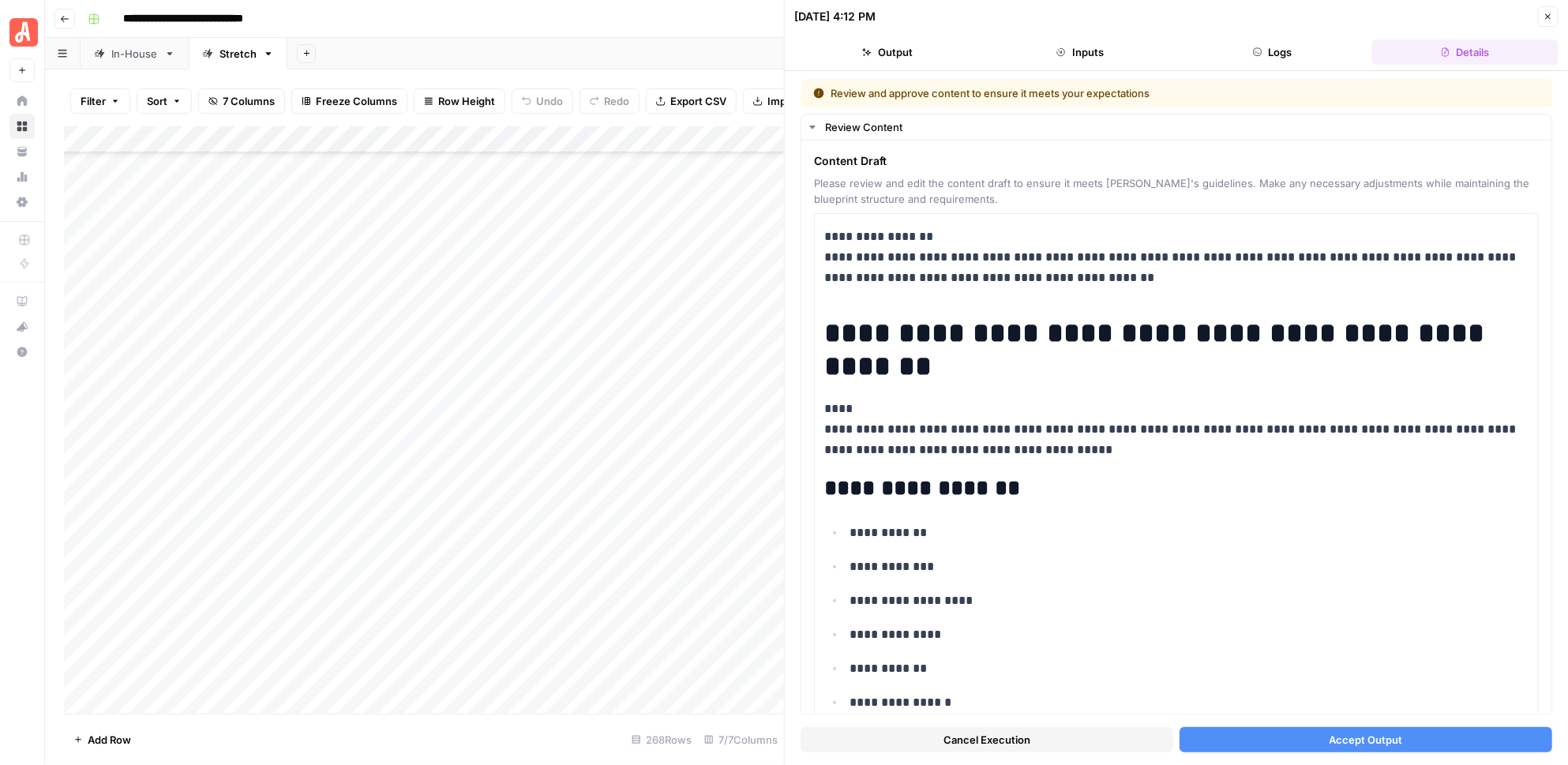
click at [1263, 737] on button "Accept Output" at bounding box center [1366, 740] width 373 height 25
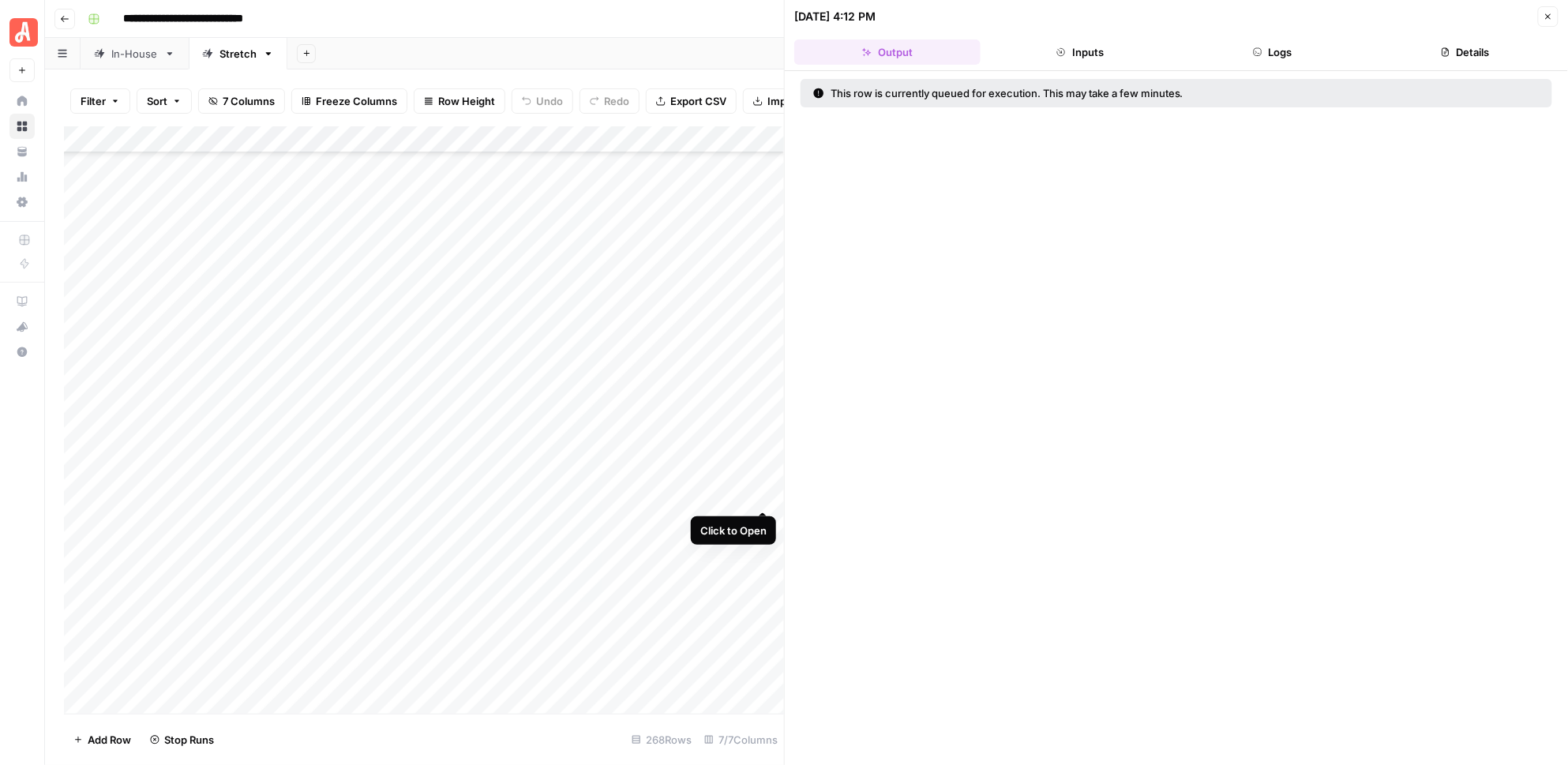
click at [765, 495] on div "Add Column" at bounding box center [424, 419] width 721 height 587
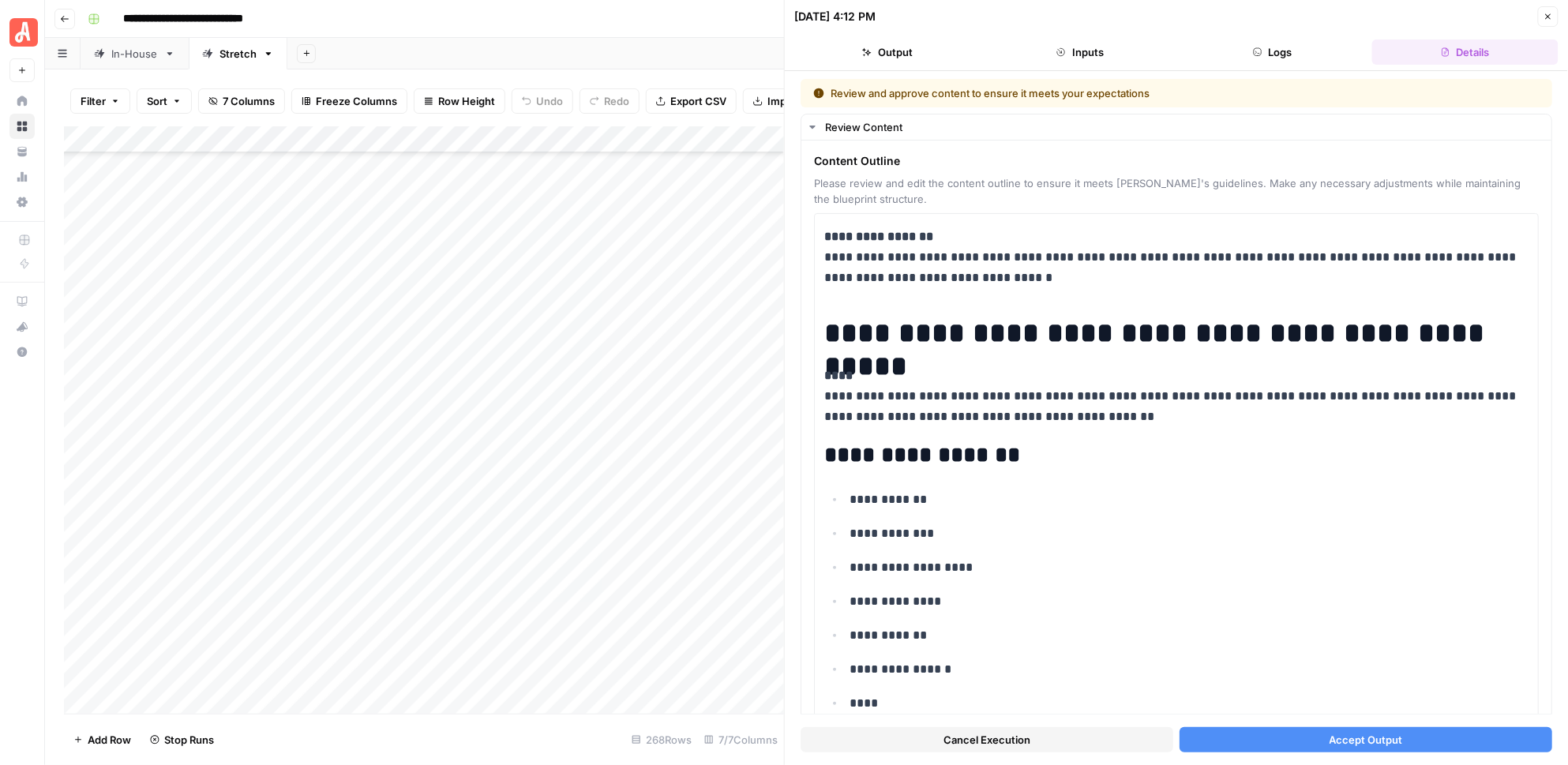
click at [1216, 737] on button "Accept Output" at bounding box center [1366, 740] width 373 height 25
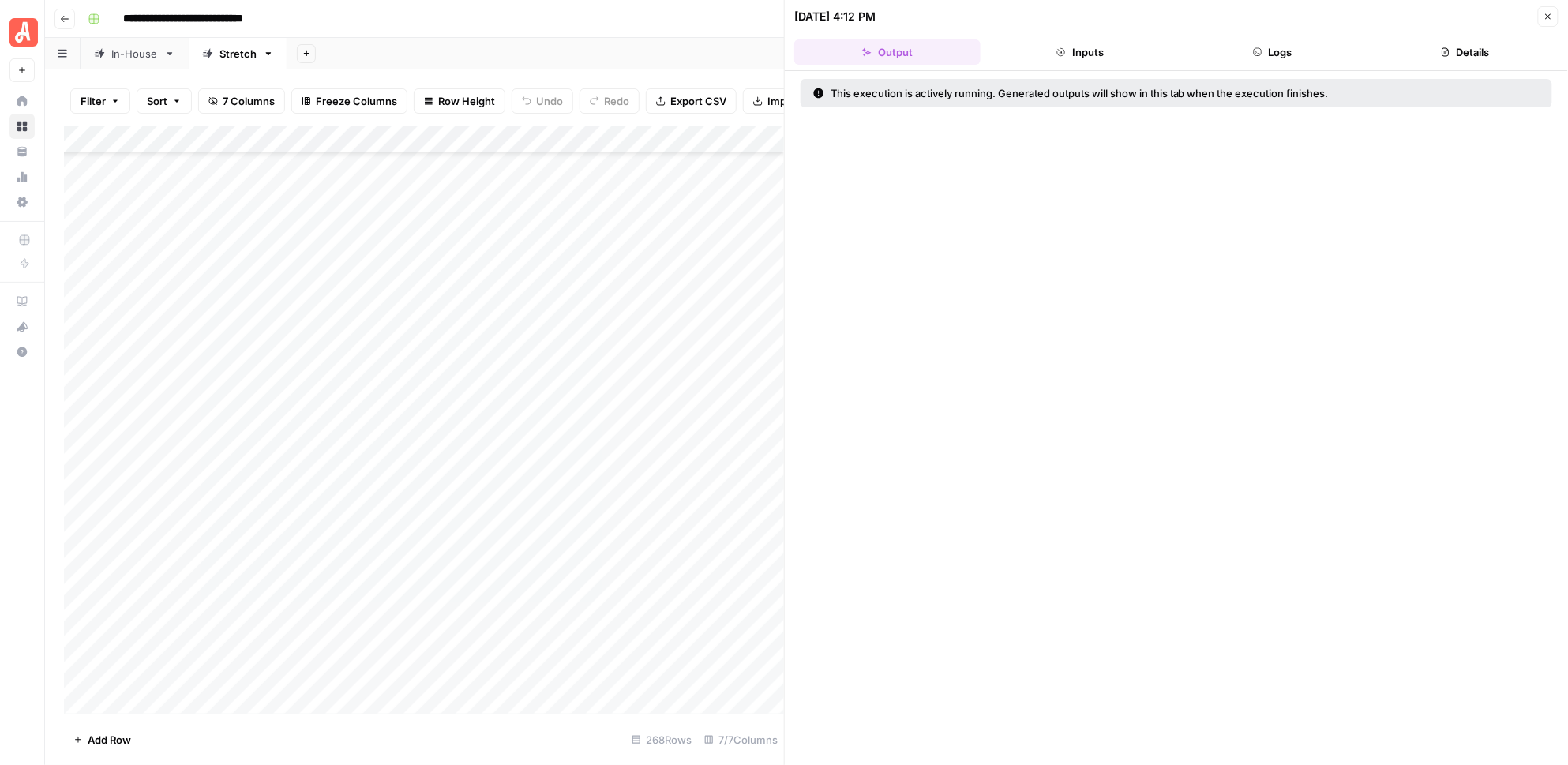
click at [766, 356] on div "Add Column" at bounding box center [424, 419] width 721 height 587
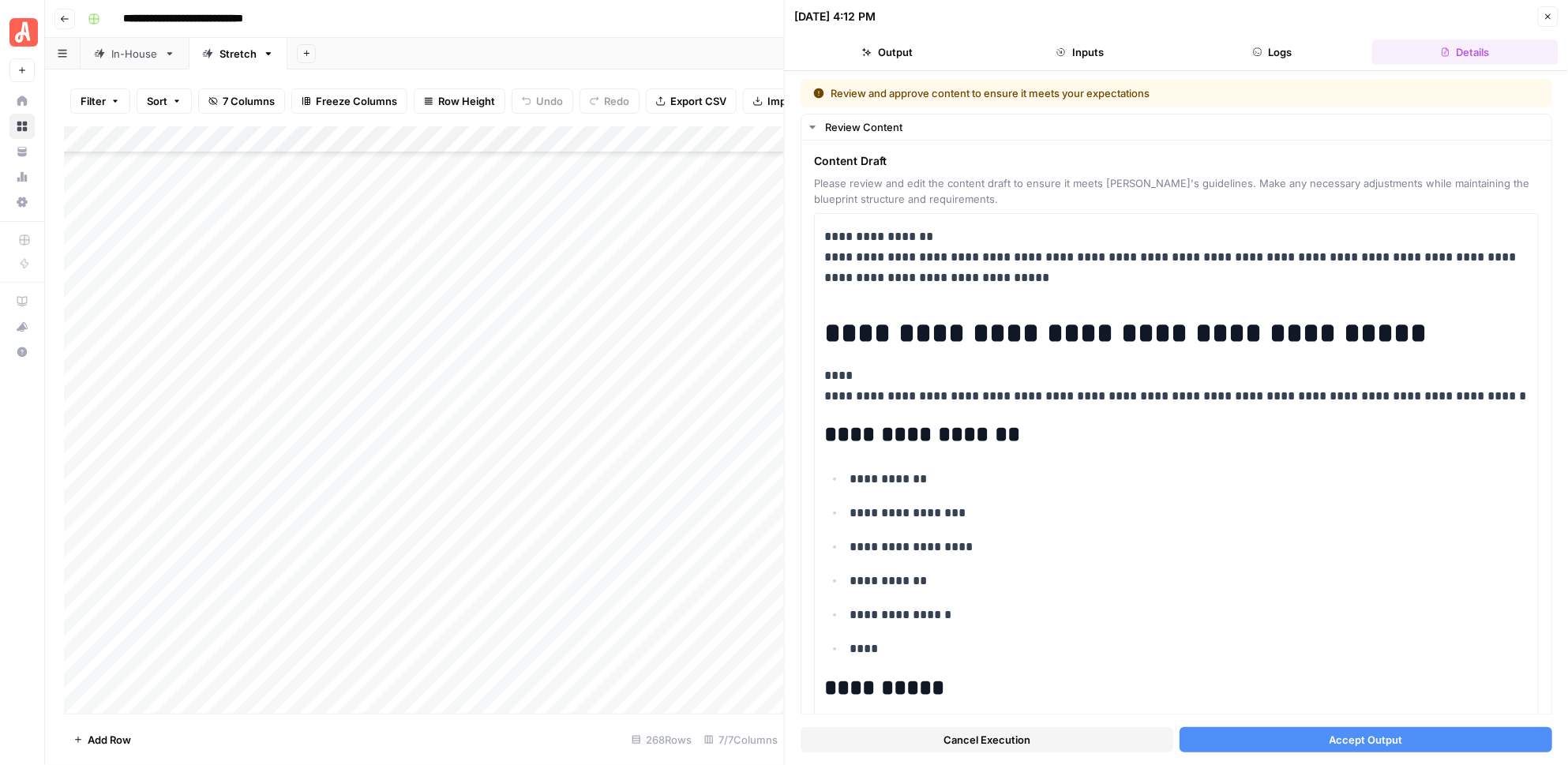
click at [1354, 738] on span "Accept Output" at bounding box center [1366, 740] width 74 height 16
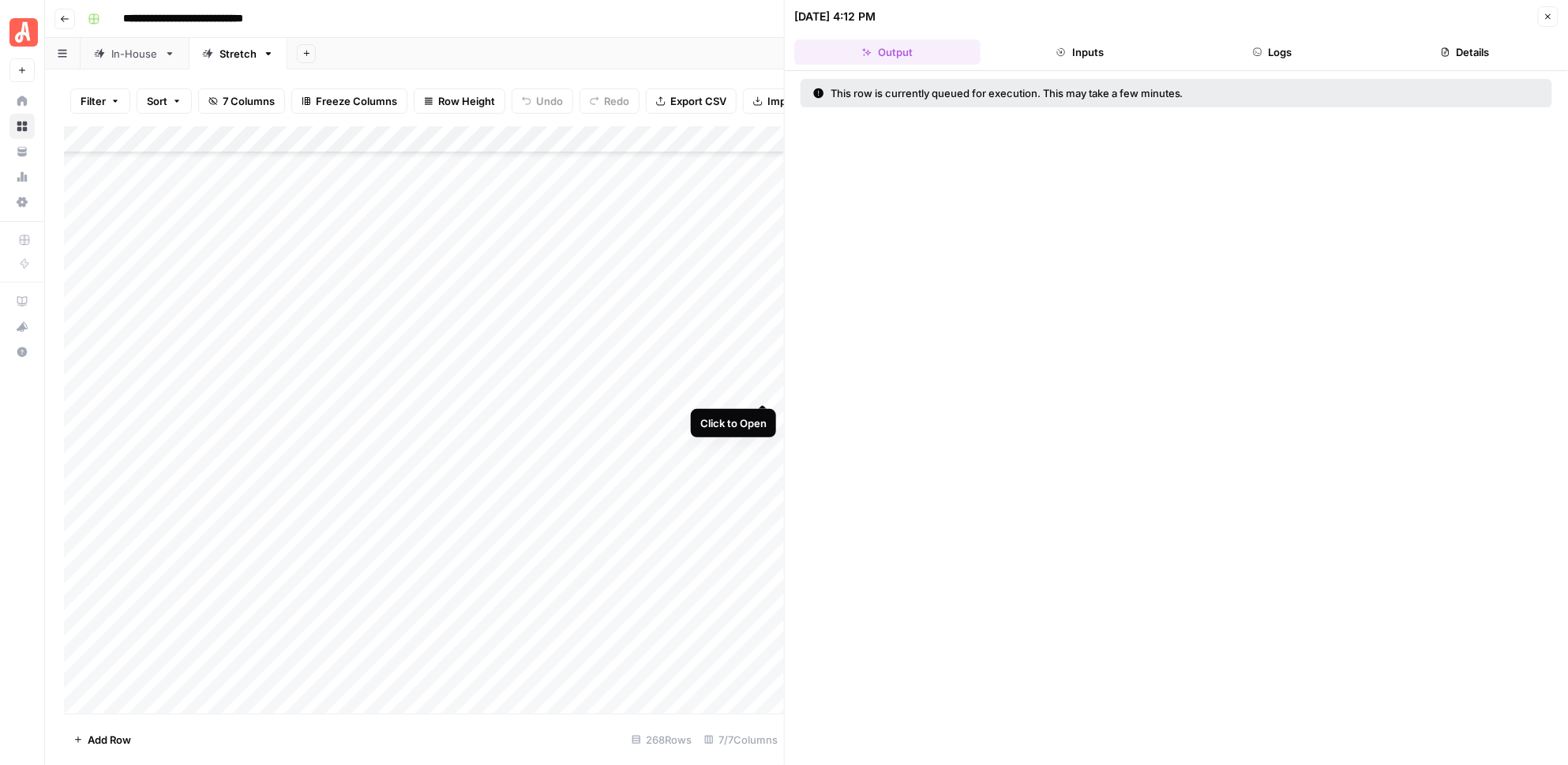
click at [761, 386] on div "Add Column" at bounding box center [424, 419] width 721 height 587
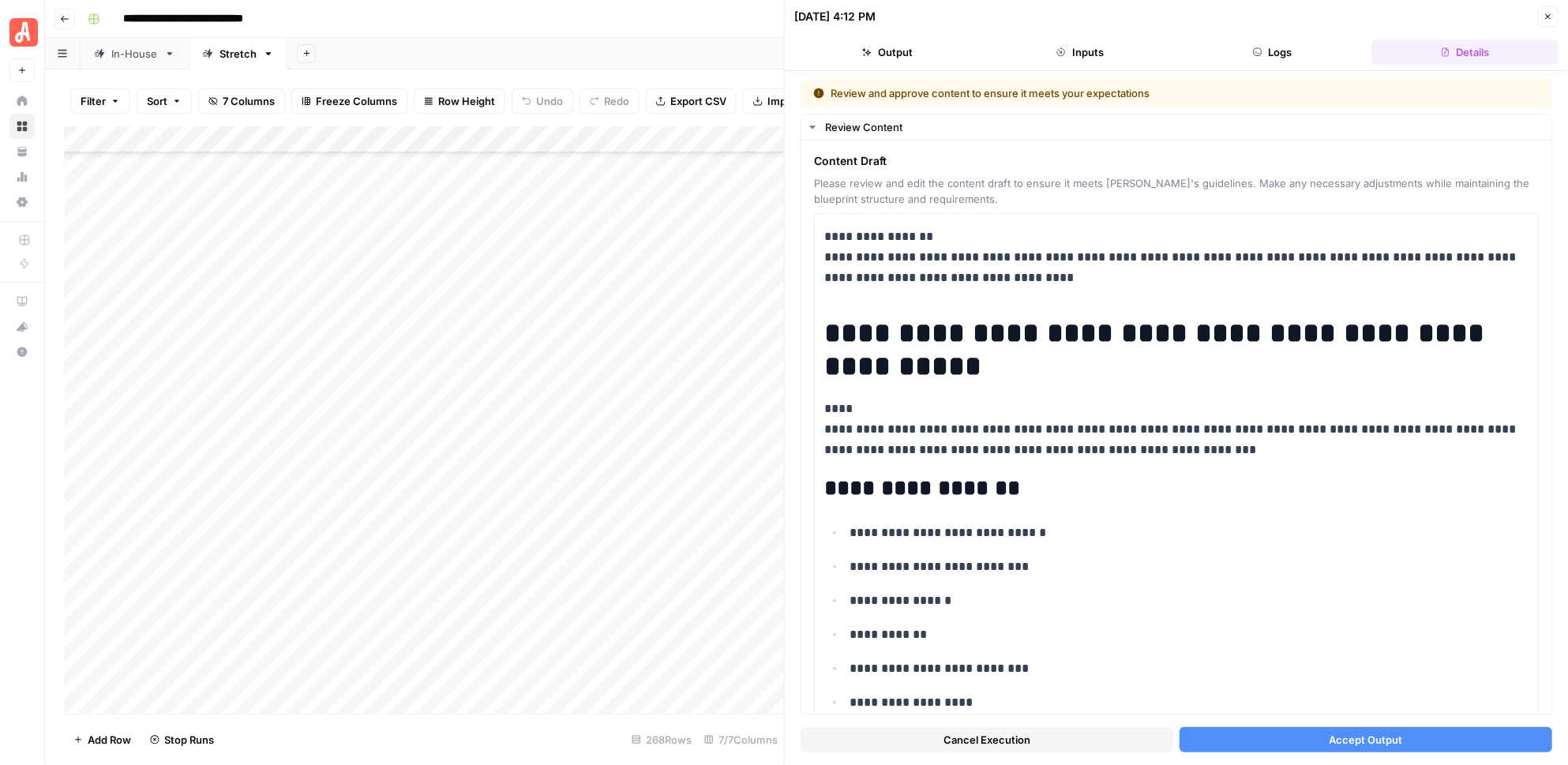
click at [1279, 740] on button "Accept Output" at bounding box center [1366, 740] width 373 height 25
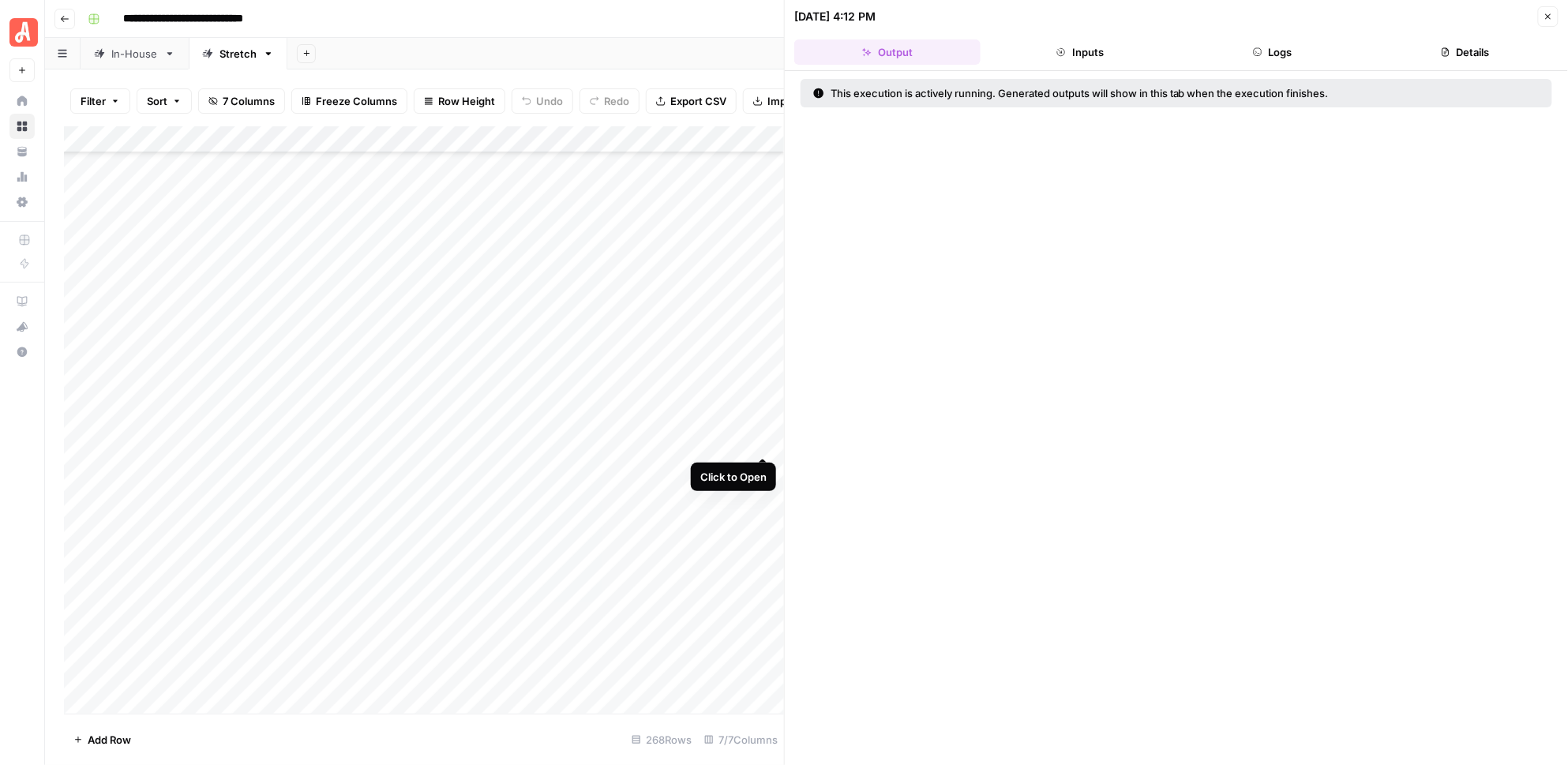
click at [764, 442] on div "Add Column" at bounding box center [424, 419] width 721 height 587
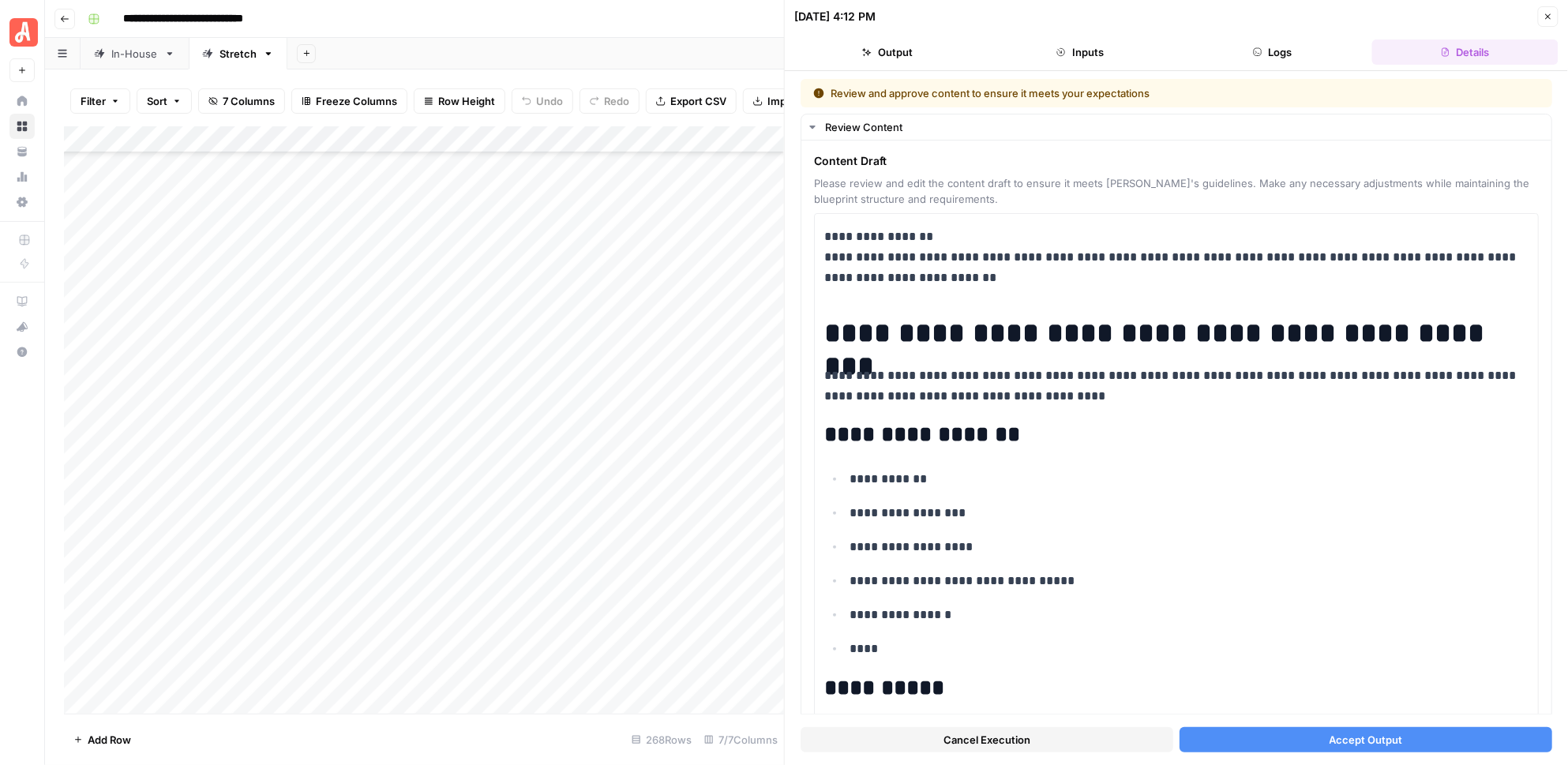
click at [1237, 742] on button "Accept Output" at bounding box center [1366, 740] width 373 height 25
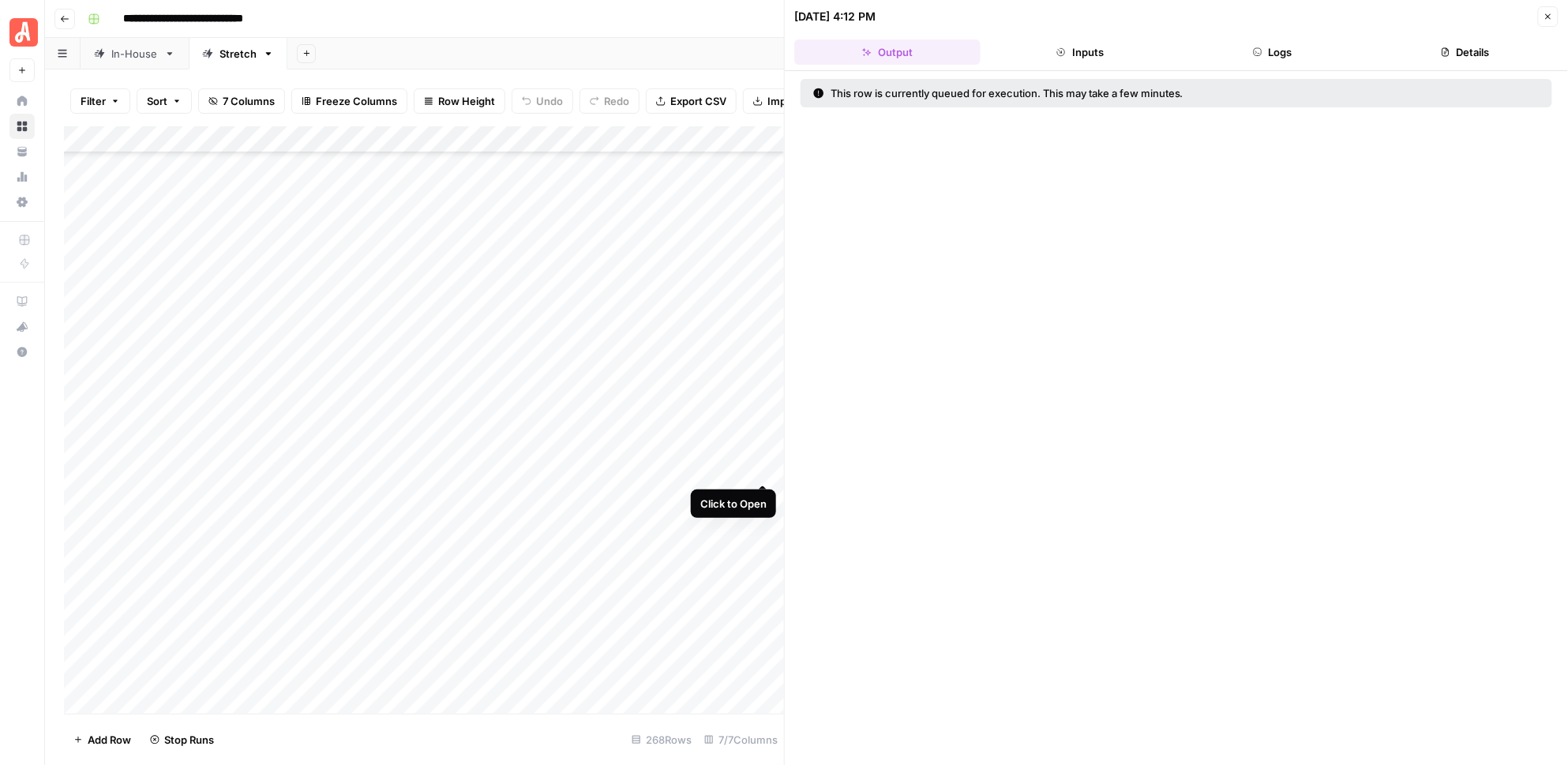
click at [761, 472] on div "Add Column" at bounding box center [424, 419] width 721 height 587
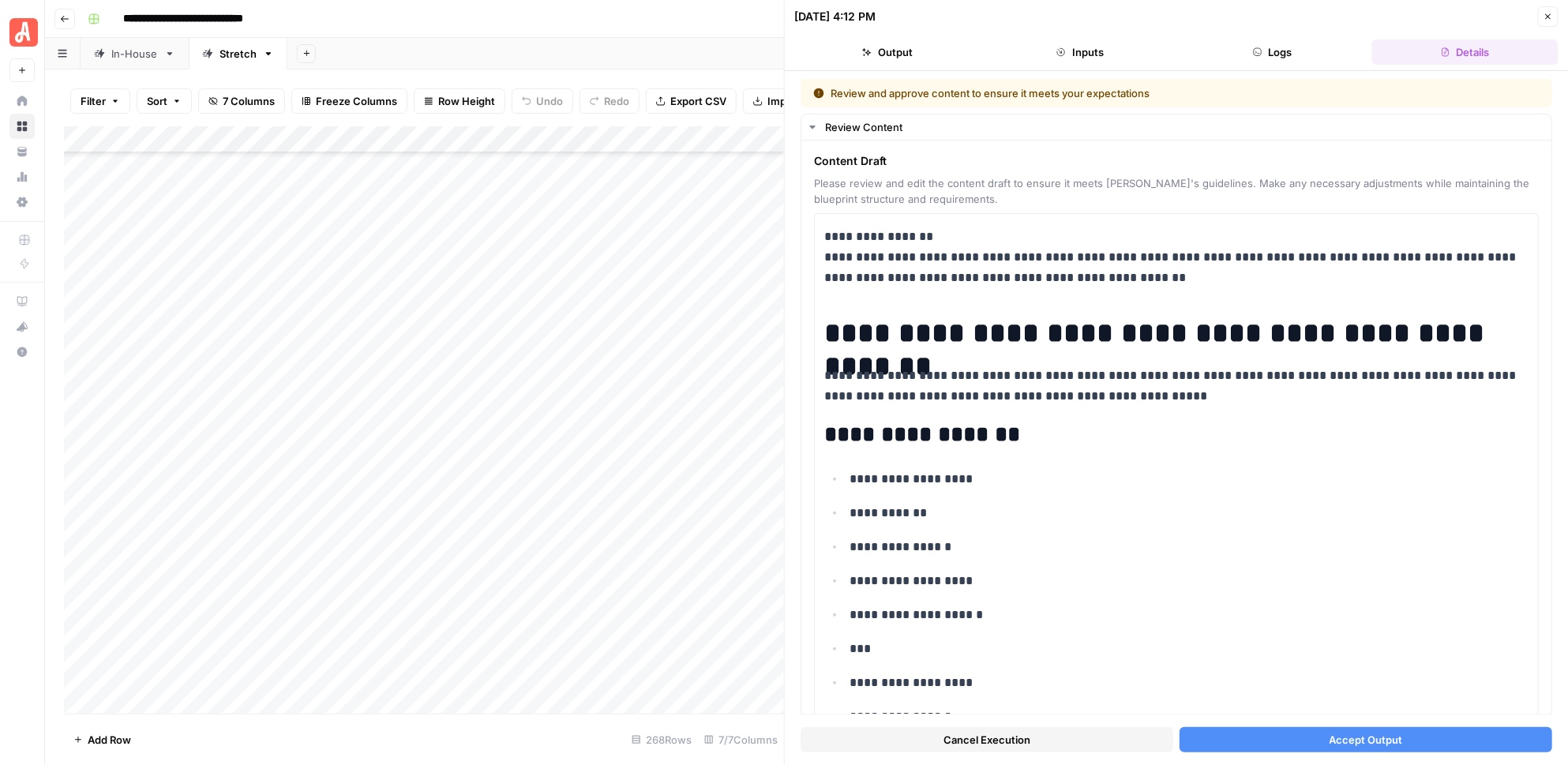
click at [1230, 737] on button "Accept Output" at bounding box center [1366, 740] width 373 height 25
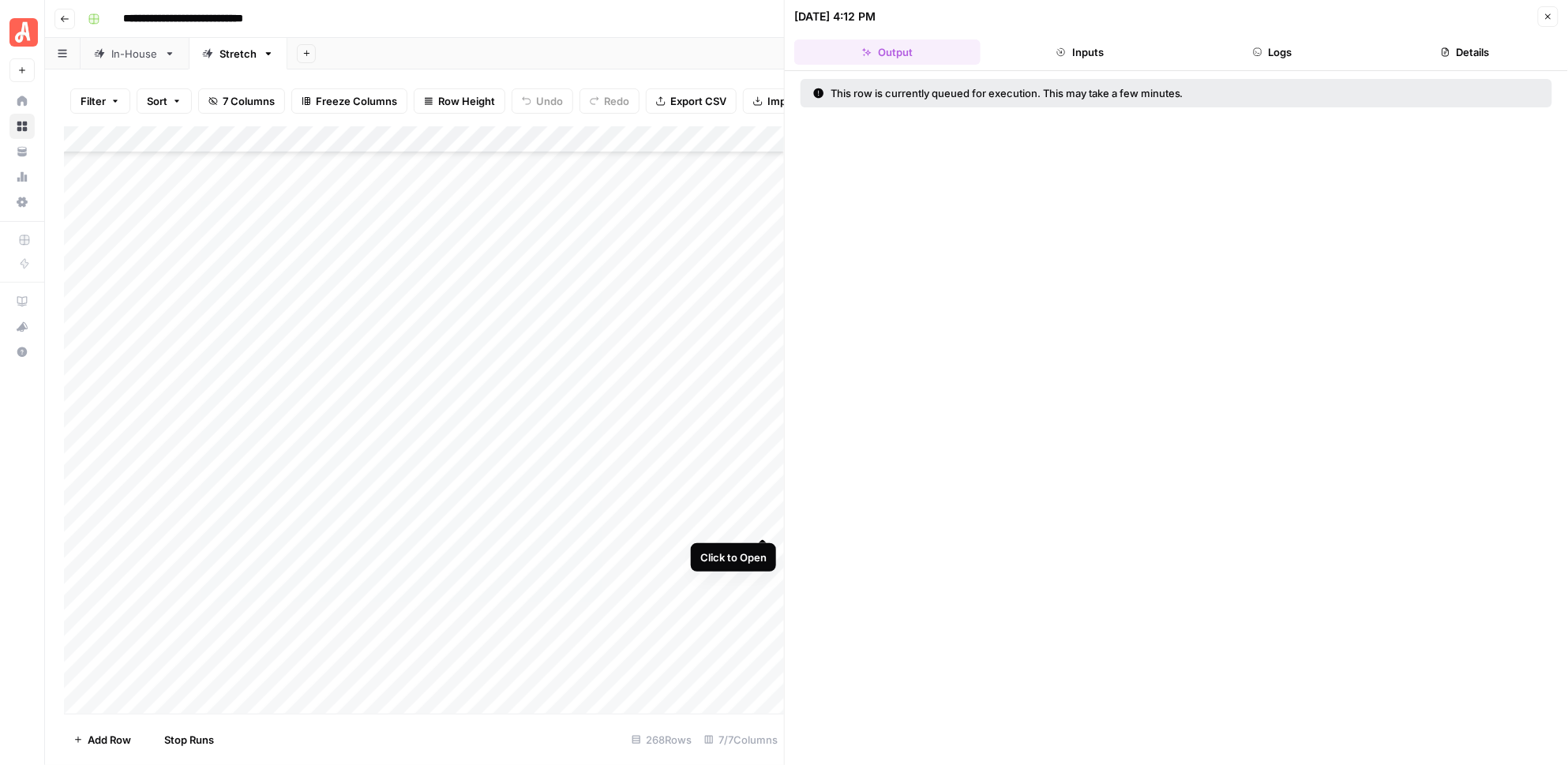
click at [762, 519] on div "Add Column" at bounding box center [424, 419] width 721 height 587
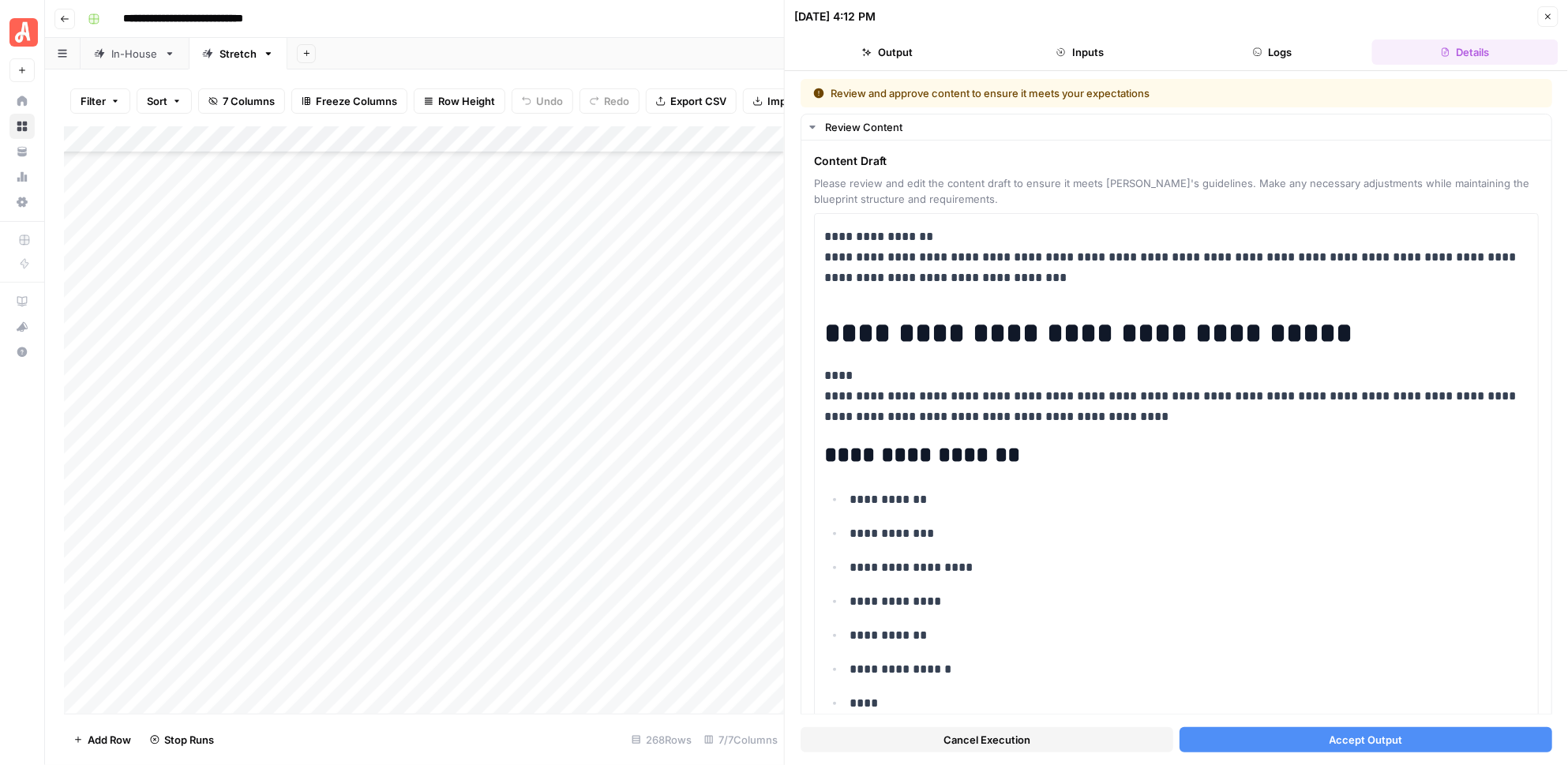
click at [1234, 745] on button "Accept Output" at bounding box center [1366, 740] width 373 height 25
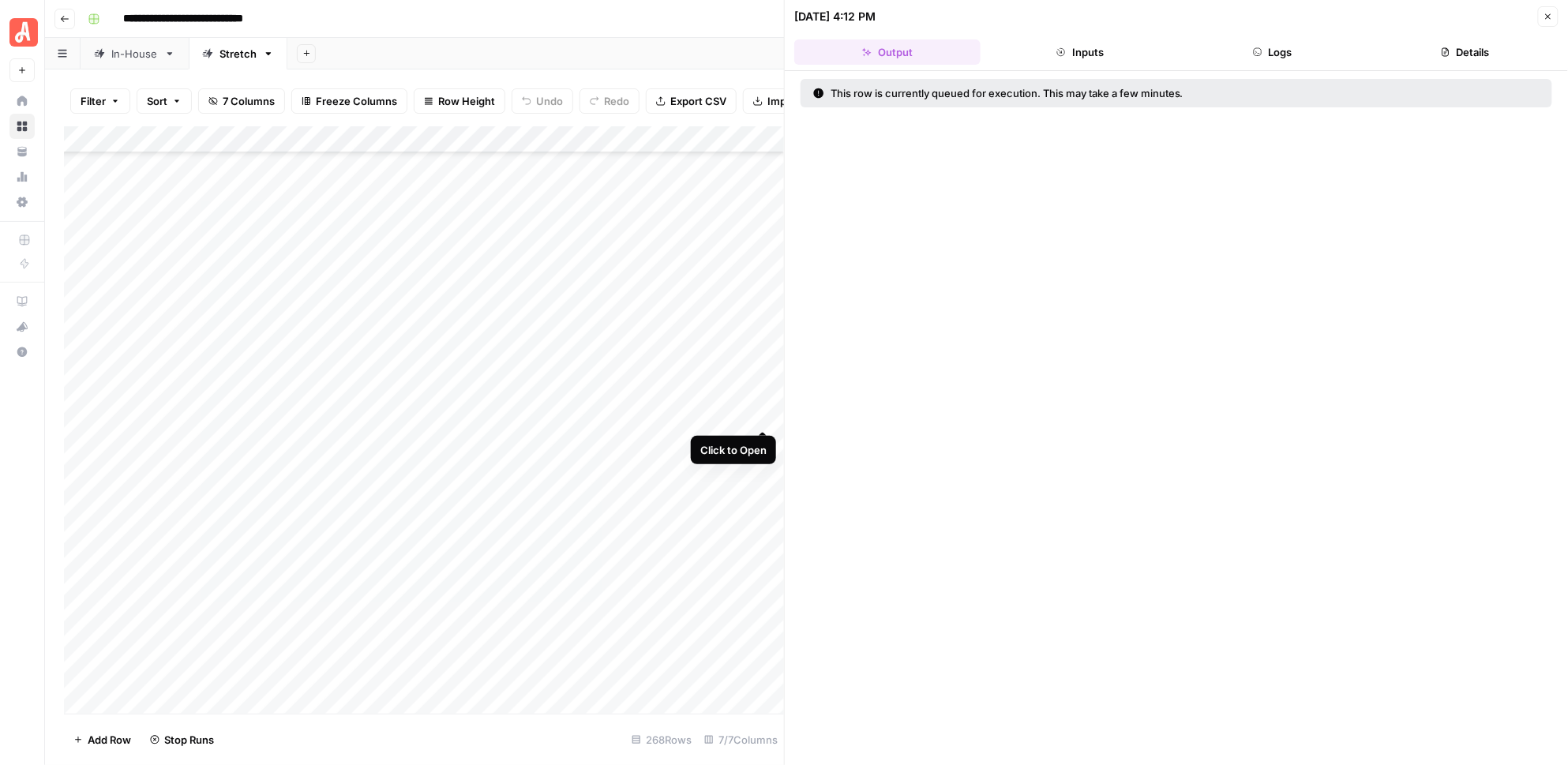
click at [759, 412] on div "Add Column" at bounding box center [424, 419] width 721 height 587
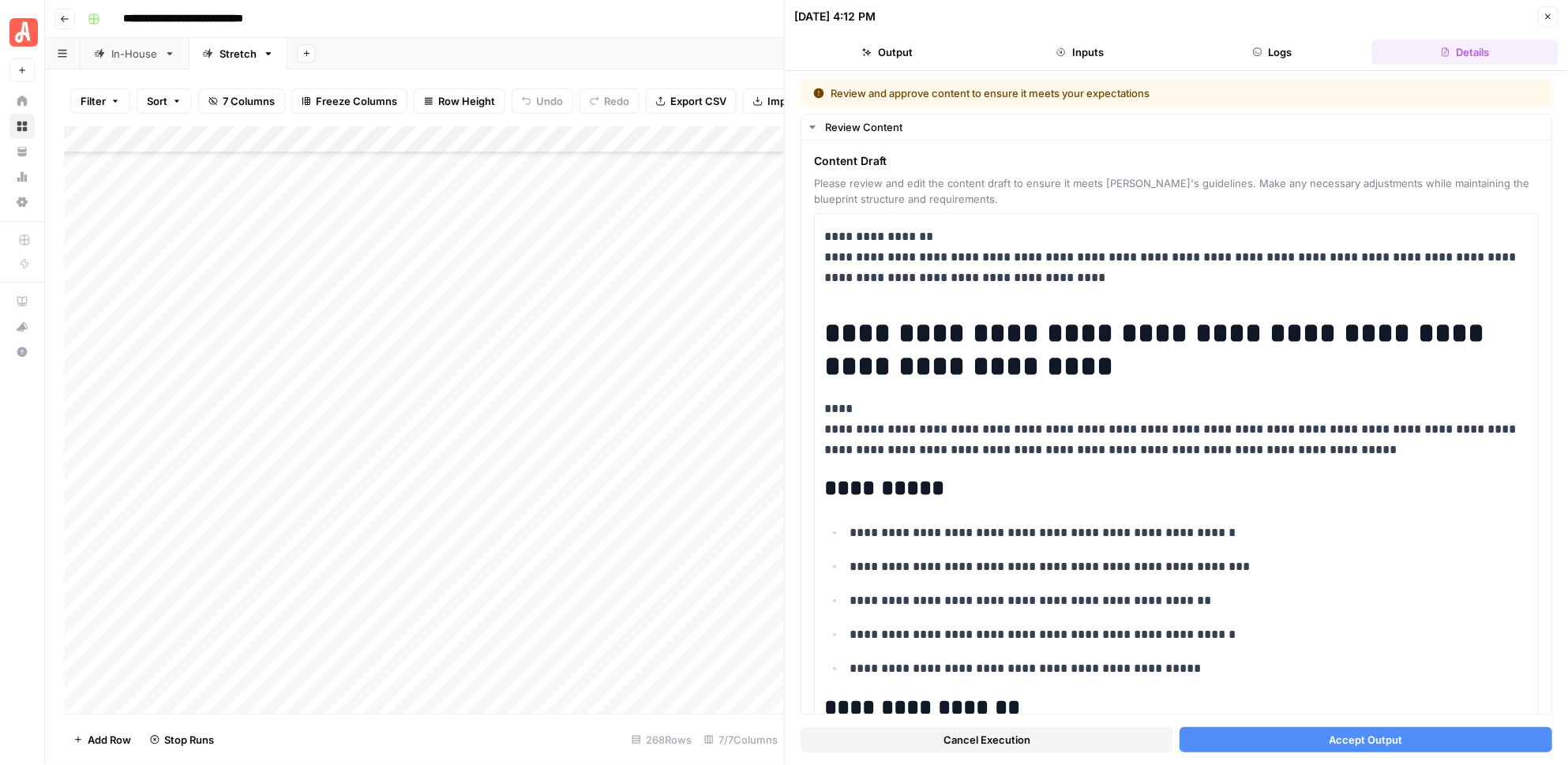
click at [1233, 740] on button "Accept Output" at bounding box center [1366, 740] width 373 height 25
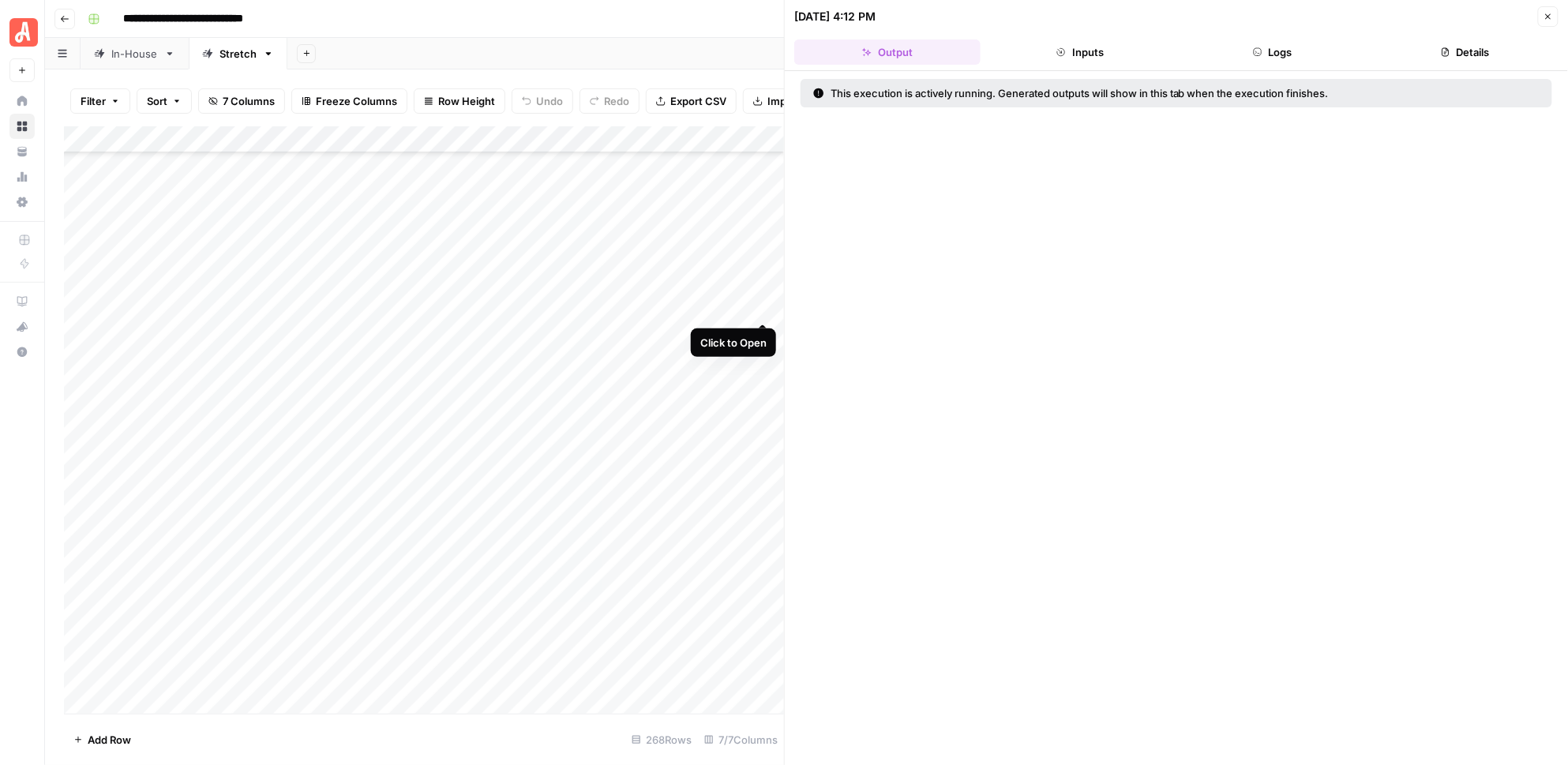
click at [767, 306] on div "Add Column" at bounding box center [424, 419] width 721 height 587
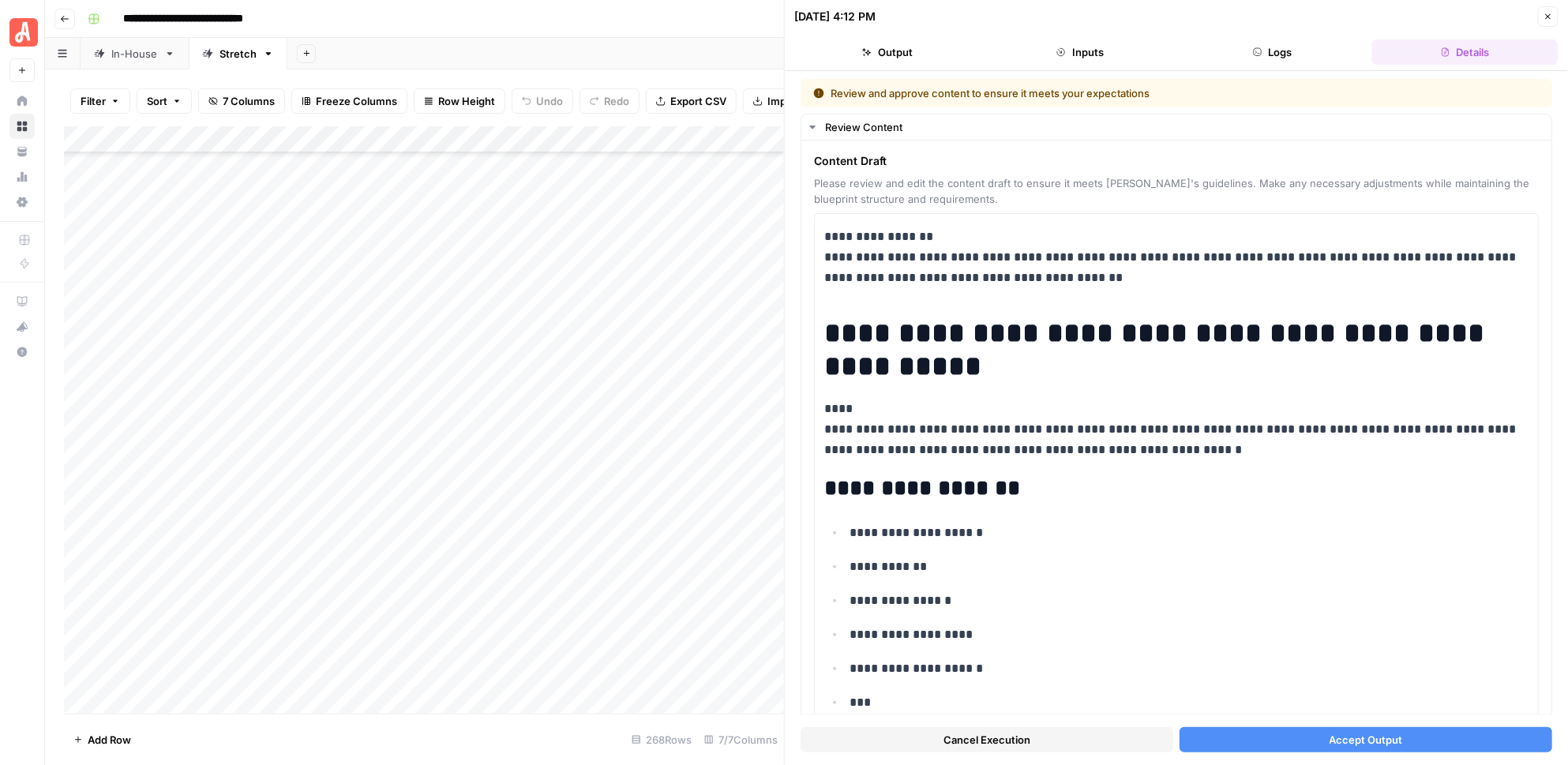
click at [1314, 737] on button "Accept Output" at bounding box center [1366, 740] width 373 height 25
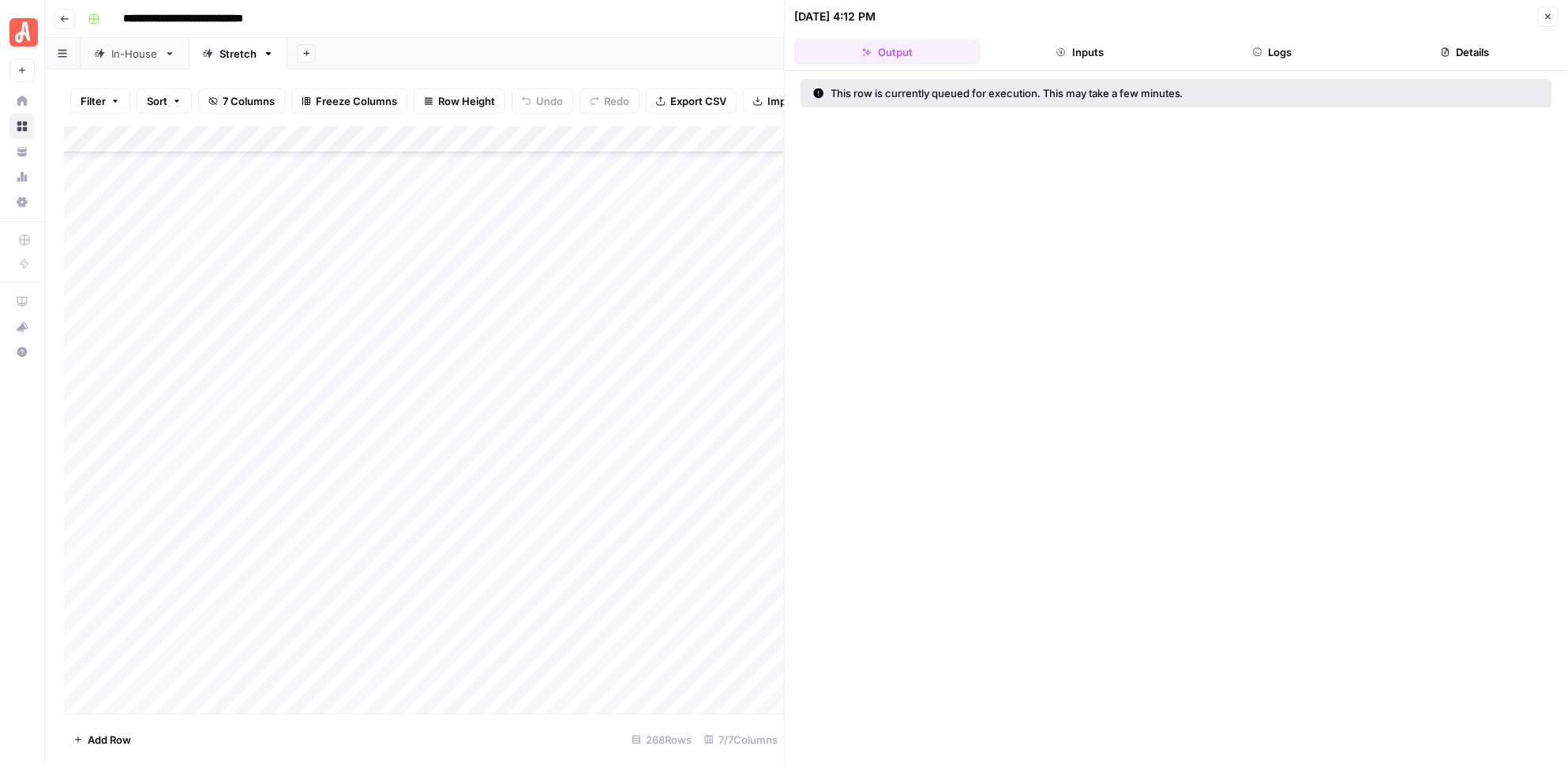
click at [764, 335] on div "Add Column" at bounding box center [424, 419] width 721 height 587
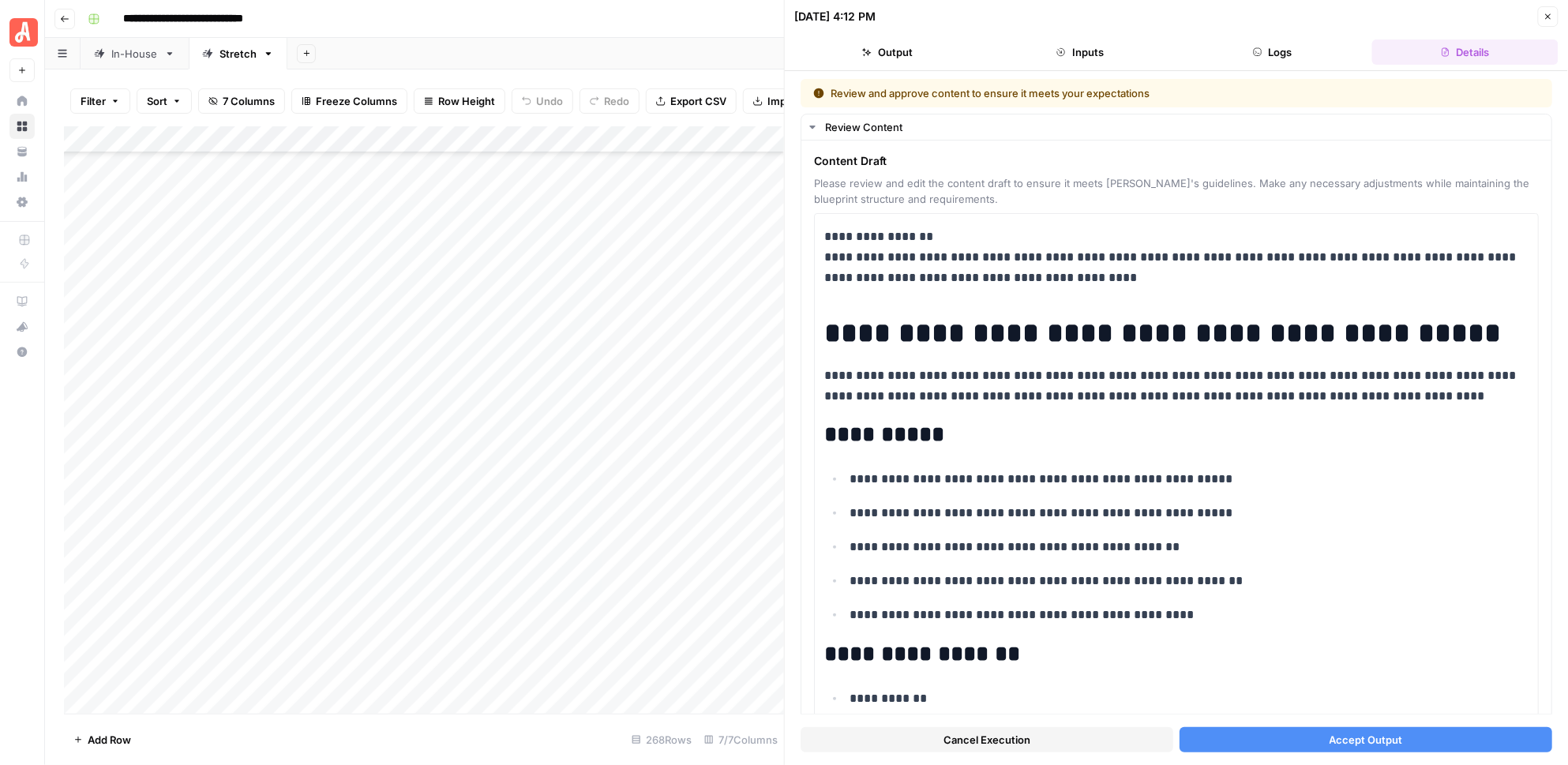
click at [1295, 737] on button "Accept Output" at bounding box center [1366, 740] width 373 height 25
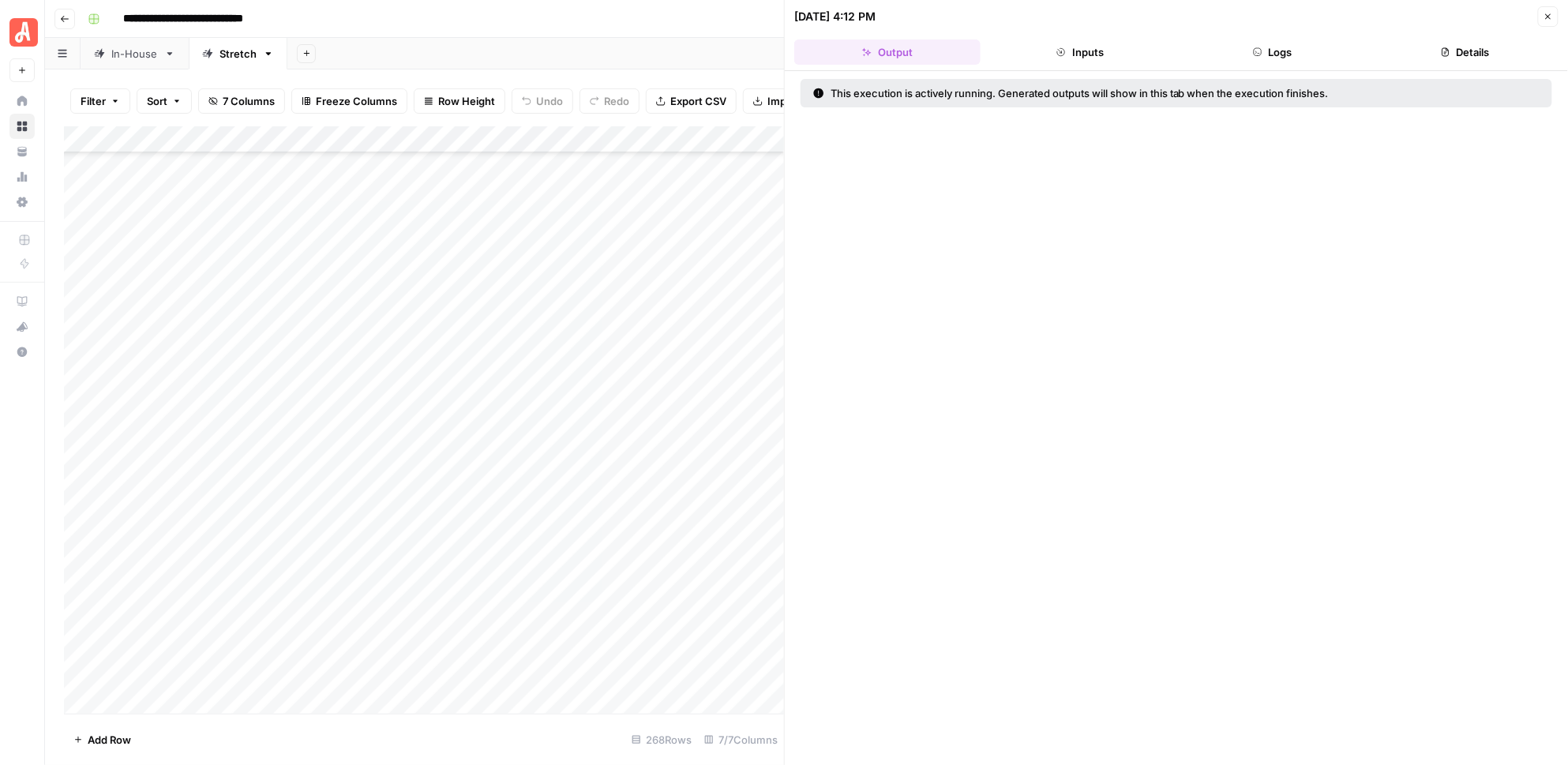
click at [761, 494] on div "Add Column" at bounding box center [424, 419] width 721 height 587
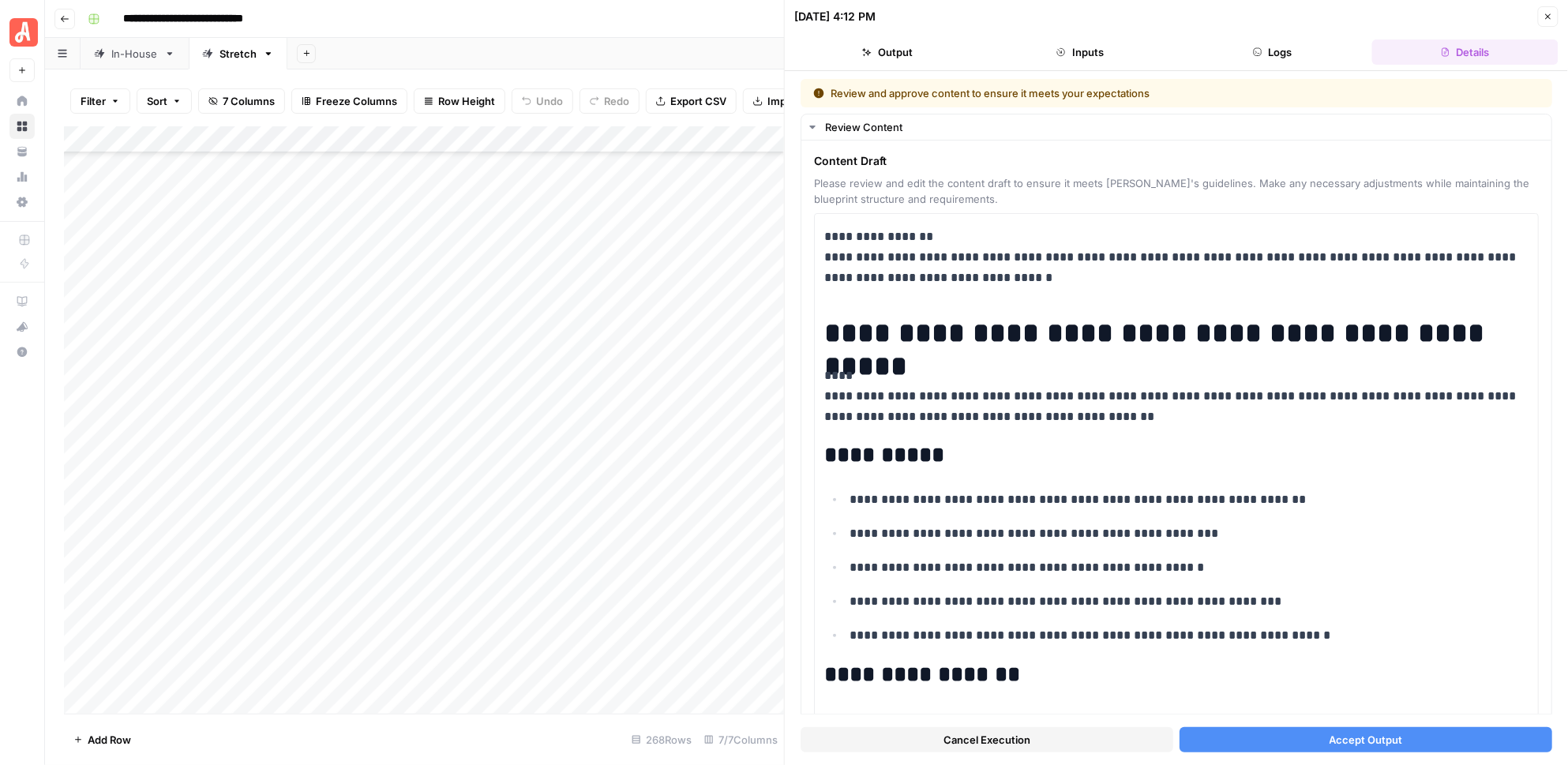
click at [1318, 747] on button "Accept Output" at bounding box center [1366, 740] width 373 height 25
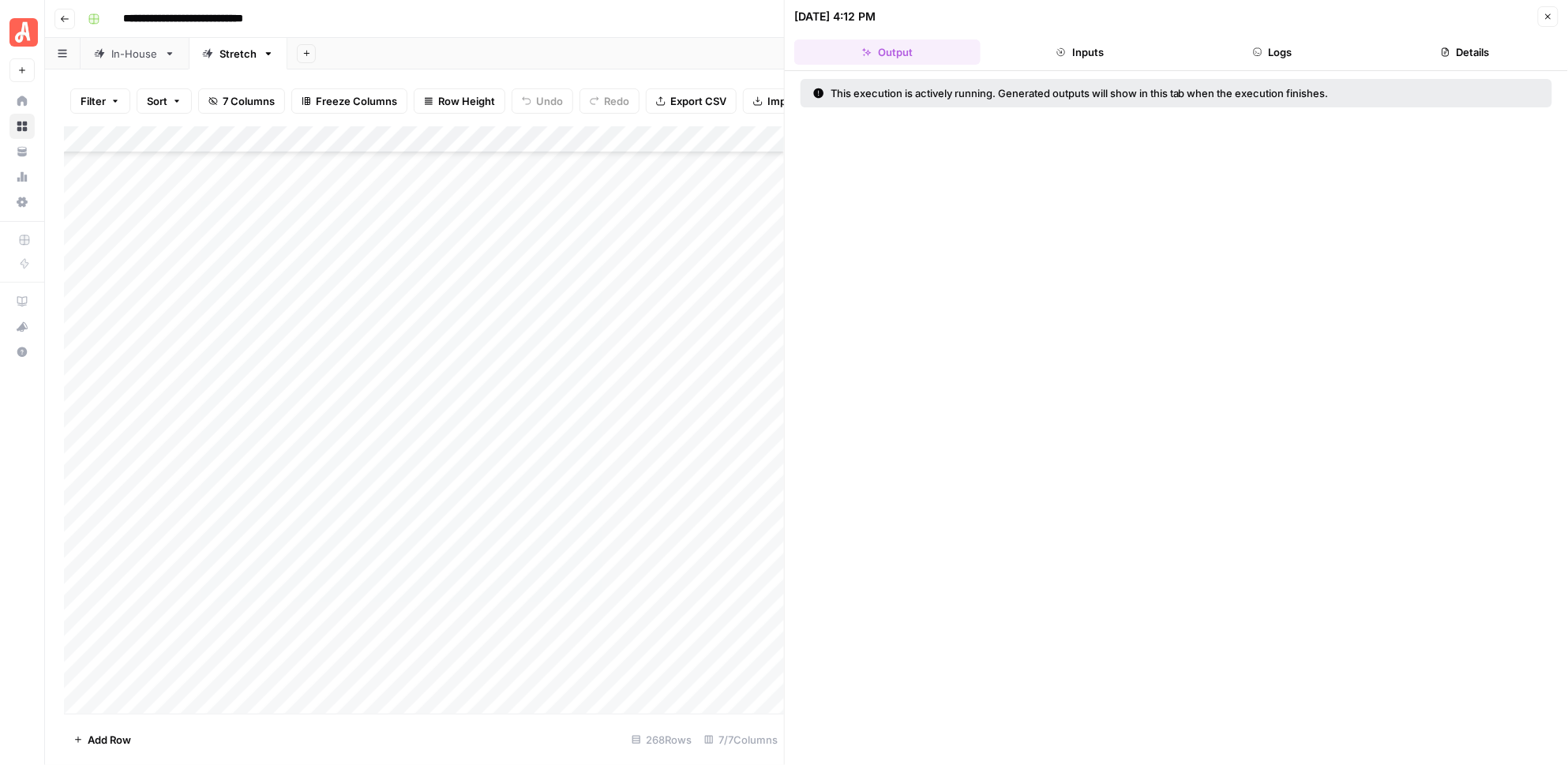
click at [1549, 16] on icon "button" at bounding box center [1548, 16] width 6 height 6
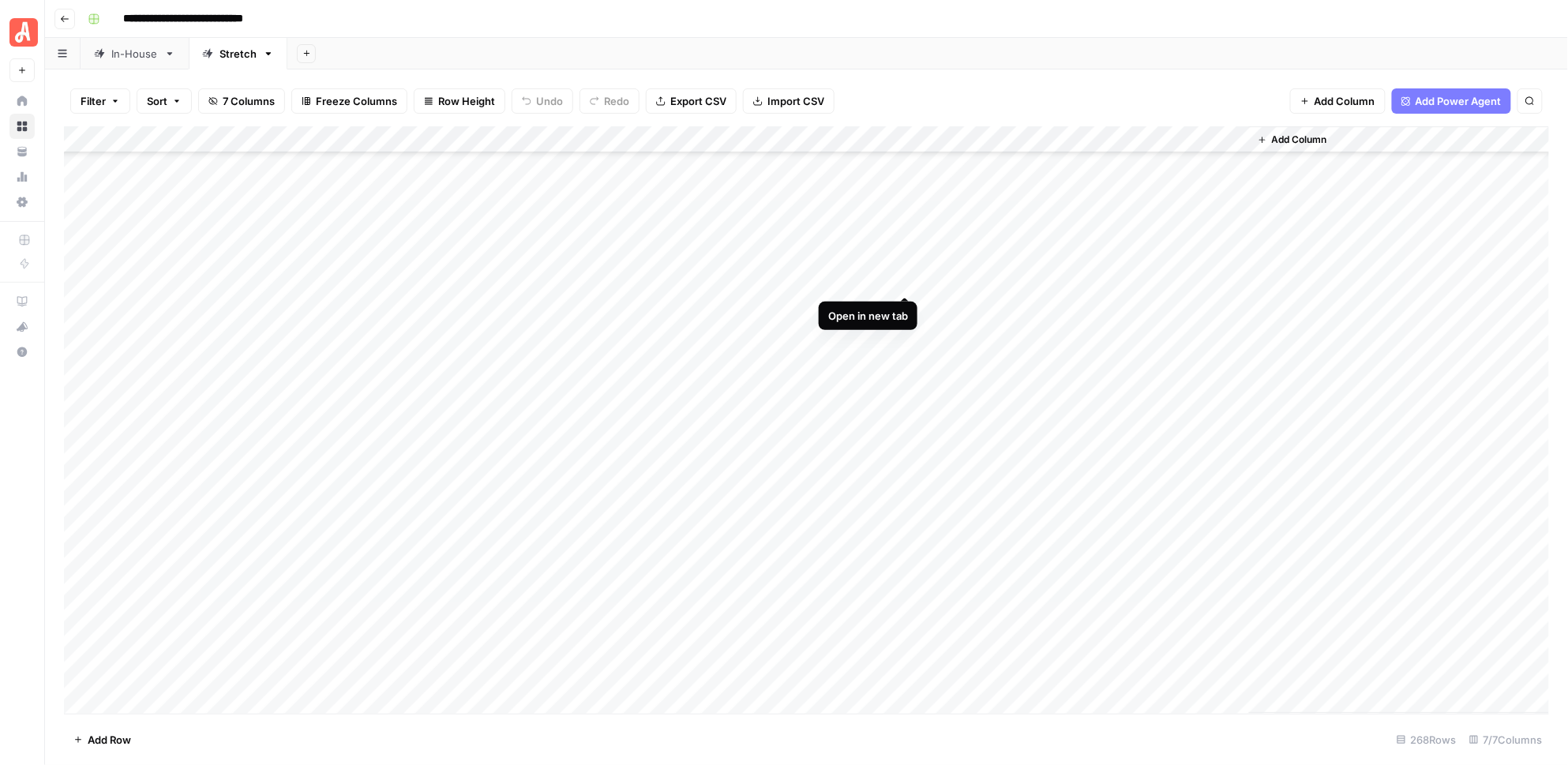
click at [904, 279] on div "Add Column" at bounding box center [807, 419] width 1486 height 587
click at [903, 305] on div "Add Column" at bounding box center [807, 419] width 1486 height 587
click at [905, 335] on div "Add Column" at bounding box center [807, 419] width 1486 height 587
click at [906, 361] on div "Add Column" at bounding box center [807, 419] width 1486 height 587
click at [907, 387] on div "Add Column" at bounding box center [807, 419] width 1486 height 587
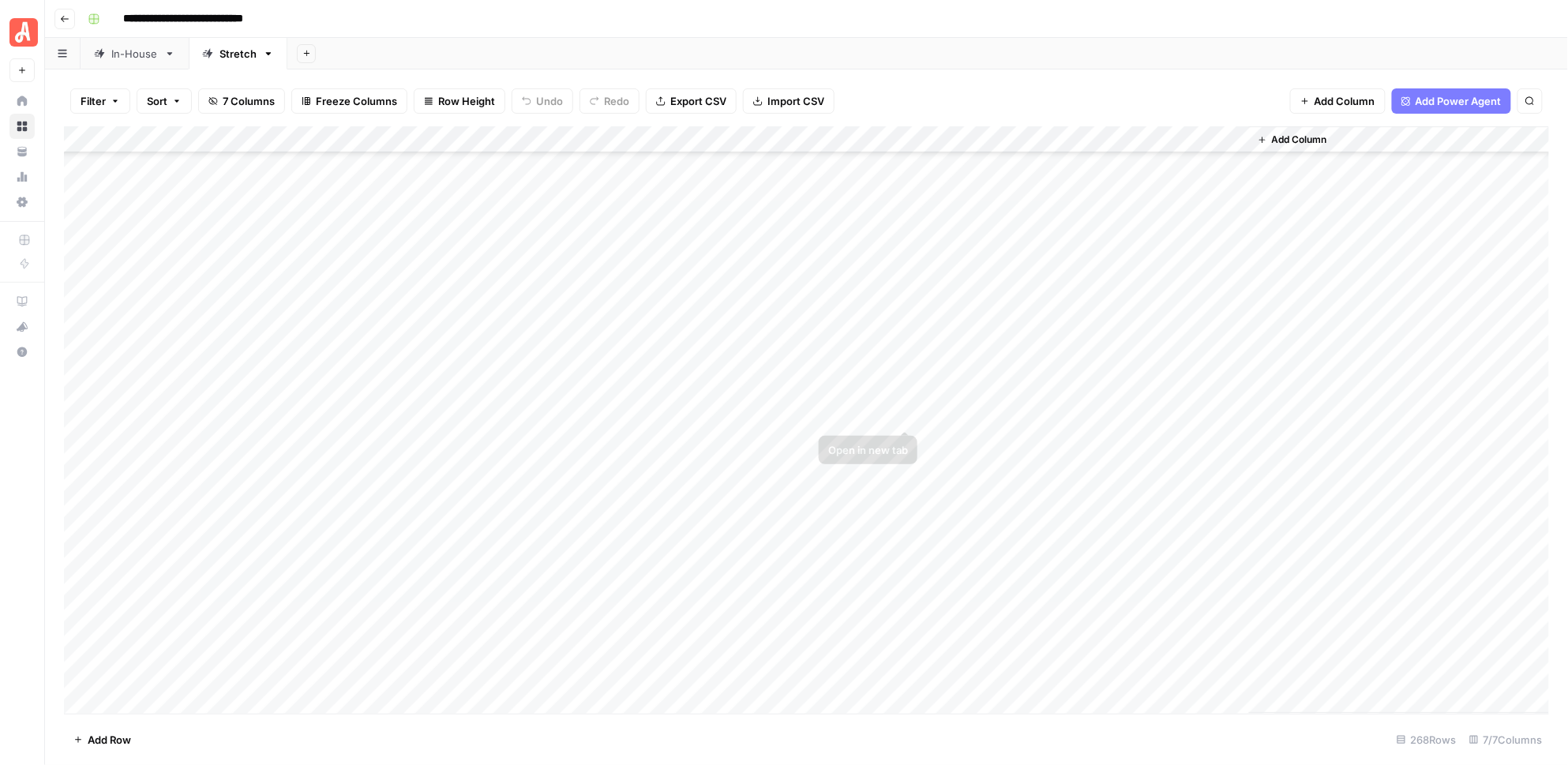
click at [904, 418] on div "Add Column" at bounding box center [807, 419] width 1486 height 587
click at [906, 441] on div "Add Column" at bounding box center [807, 419] width 1486 height 587
click at [905, 468] on div "Add Column" at bounding box center [807, 419] width 1486 height 587
click at [904, 522] on div "Add Column" at bounding box center [807, 419] width 1486 height 587
click at [906, 494] on div "Add Column" at bounding box center [807, 419] width 1486 height 587
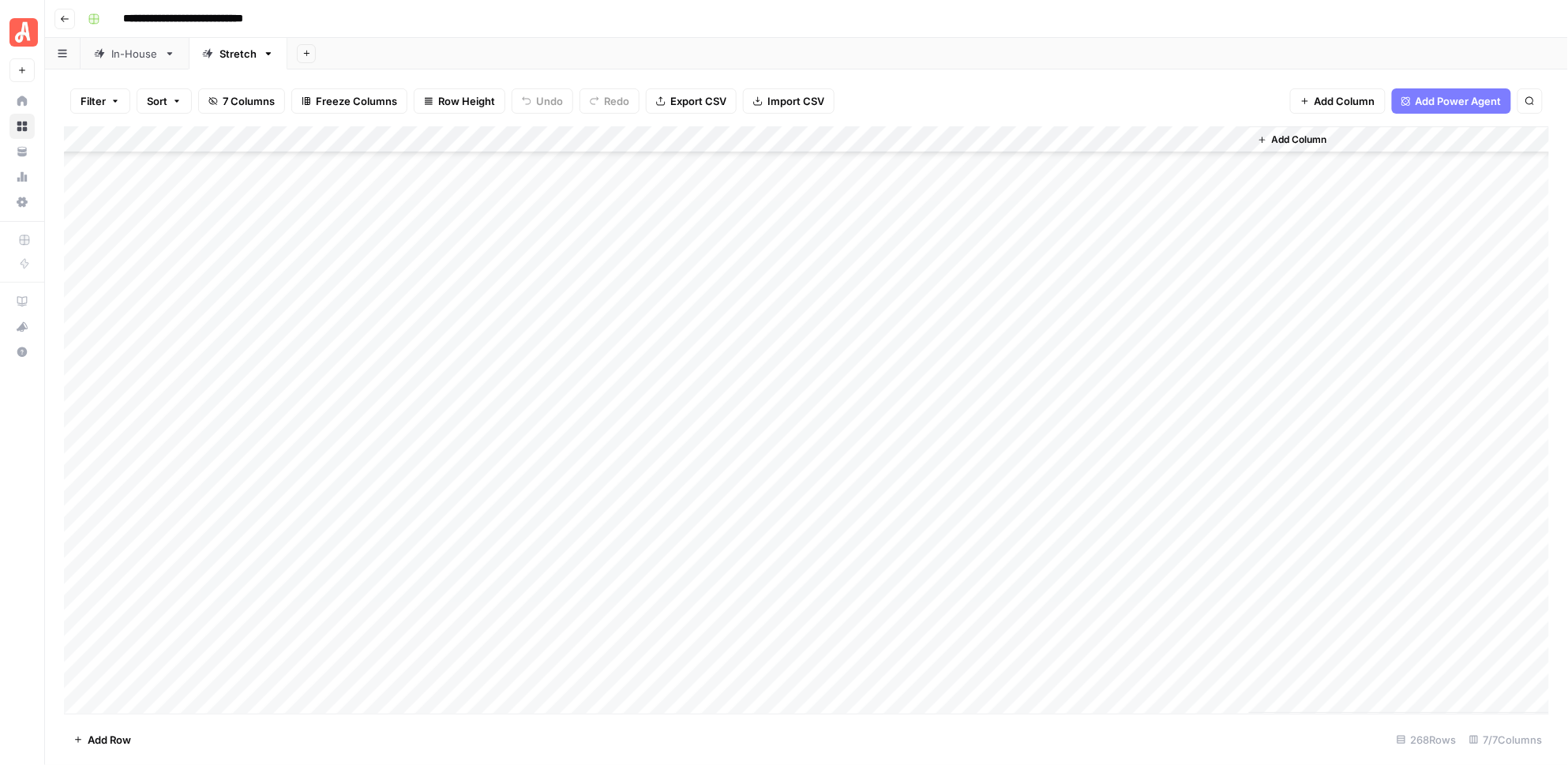
click at [999, 278] on div "Add Column" at bounding box center [807, 419] width 1486 height 587
click at [1004, 303] on div "Add Column" at bounding box center [807, 419] width 1486 height 587
click at [1004, 334] on div "Add Column" at bounding box center [807, 419] width 1486 height 587
click at [1002, 353] on div "Add Column" at bounding box center [807, 419] width 1486 height 587
click at [999, 387] on div "Add Column" at bounding box center [807, 419] width 1486 height 587
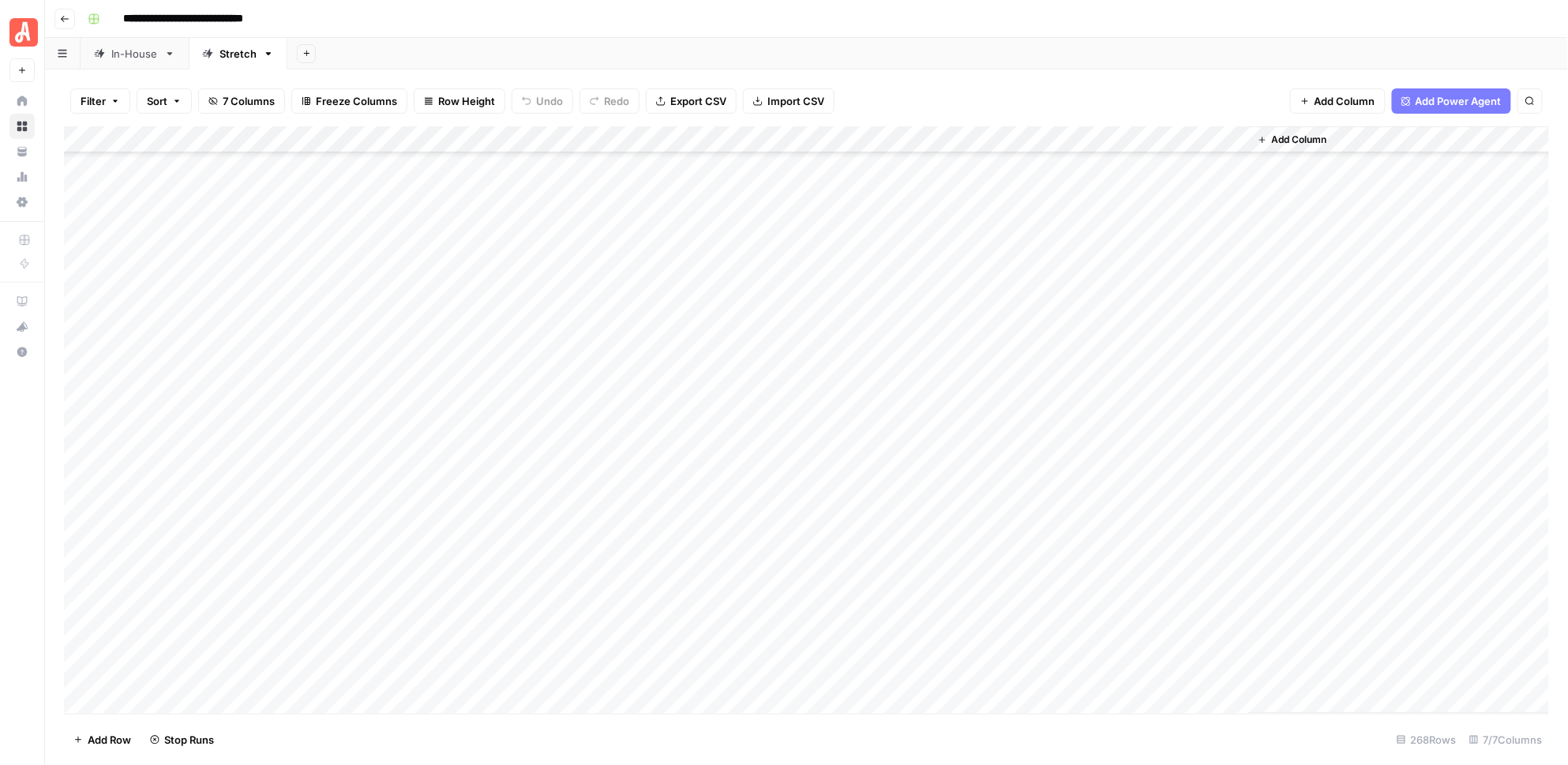
click at [1002, 414] on div "Add Column" at bounding box center [807, 419] width 1486 height 587
click at [1006, 439] on div "Add Column" at bounding box center [807, 419] width 1486 height 587
click at [1009, 464] on div "Add Column" at bounding box center [807, 419] width 1486 height 587
click at [1004, 491] on div "Add Column" at bounding box center [807, 419] width 1486 height 587
click at [1008, 441] on div "Add Column" at bounding box center [807, 419] width 1486 height 587
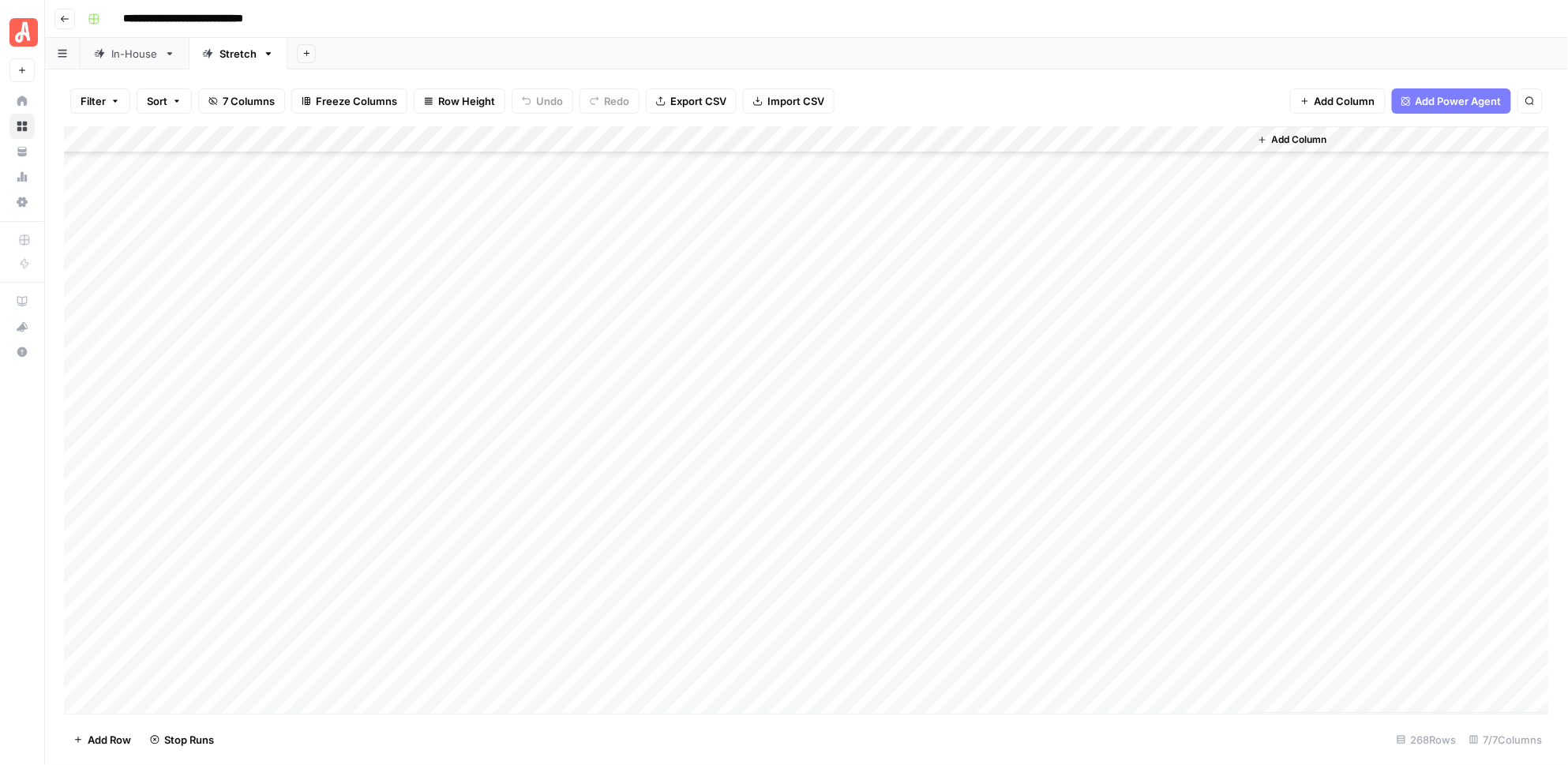
click at [1094, 522] on div "Add Column" at bounding box center [807, 419] width 1486 height 587
click at [1233, 280] on div "Add Column" at bounding box center [807, 419] width 1486 height 587
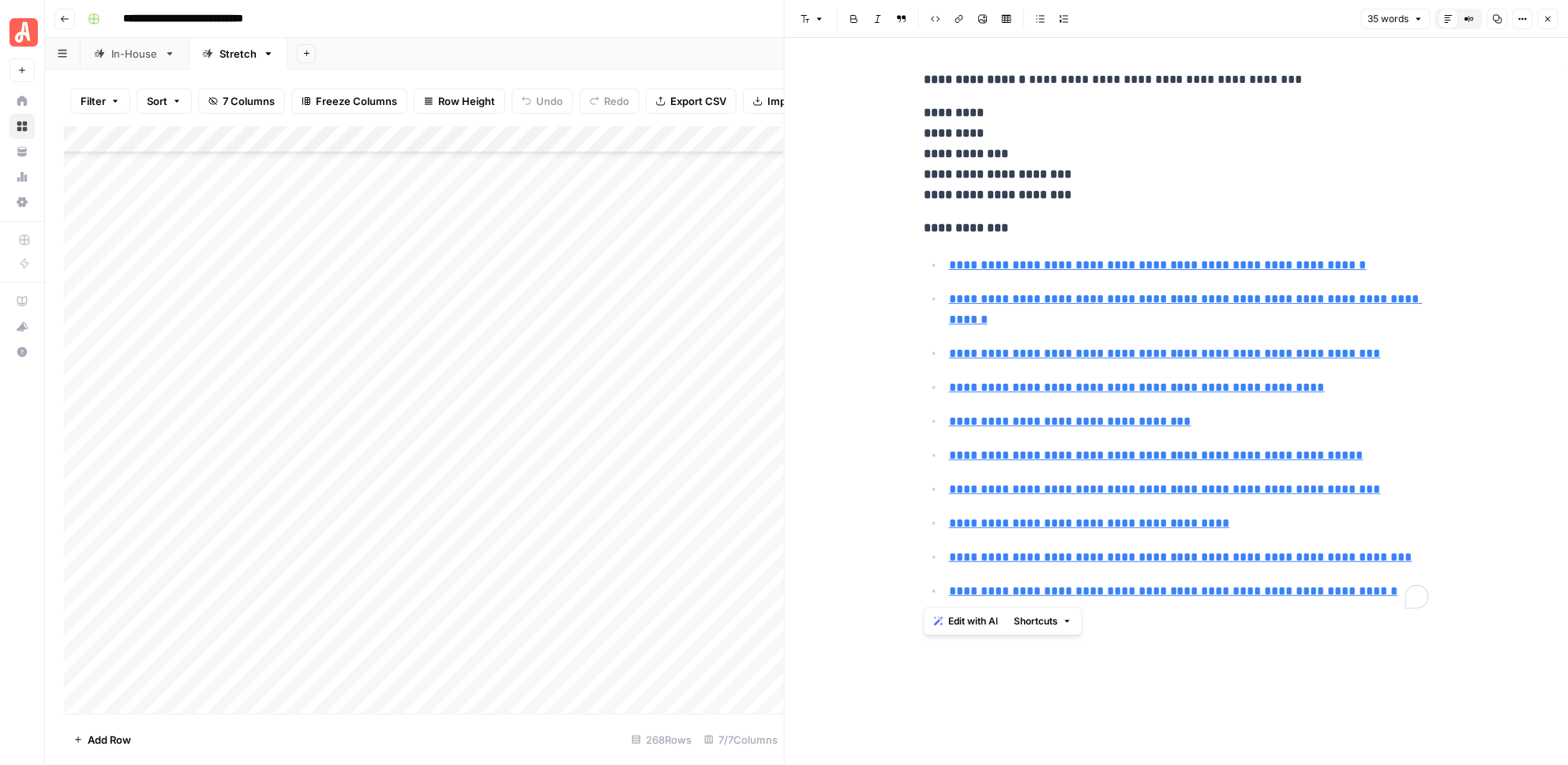
drag, startPoint x: 1402, startPoint y: 595, endPoint x: 910, endPoint y: 229, distance: 613.2
click at [911, 229] on div "**********" at bounding box center [1176, 401] width 783 height 727
copy div "**********"
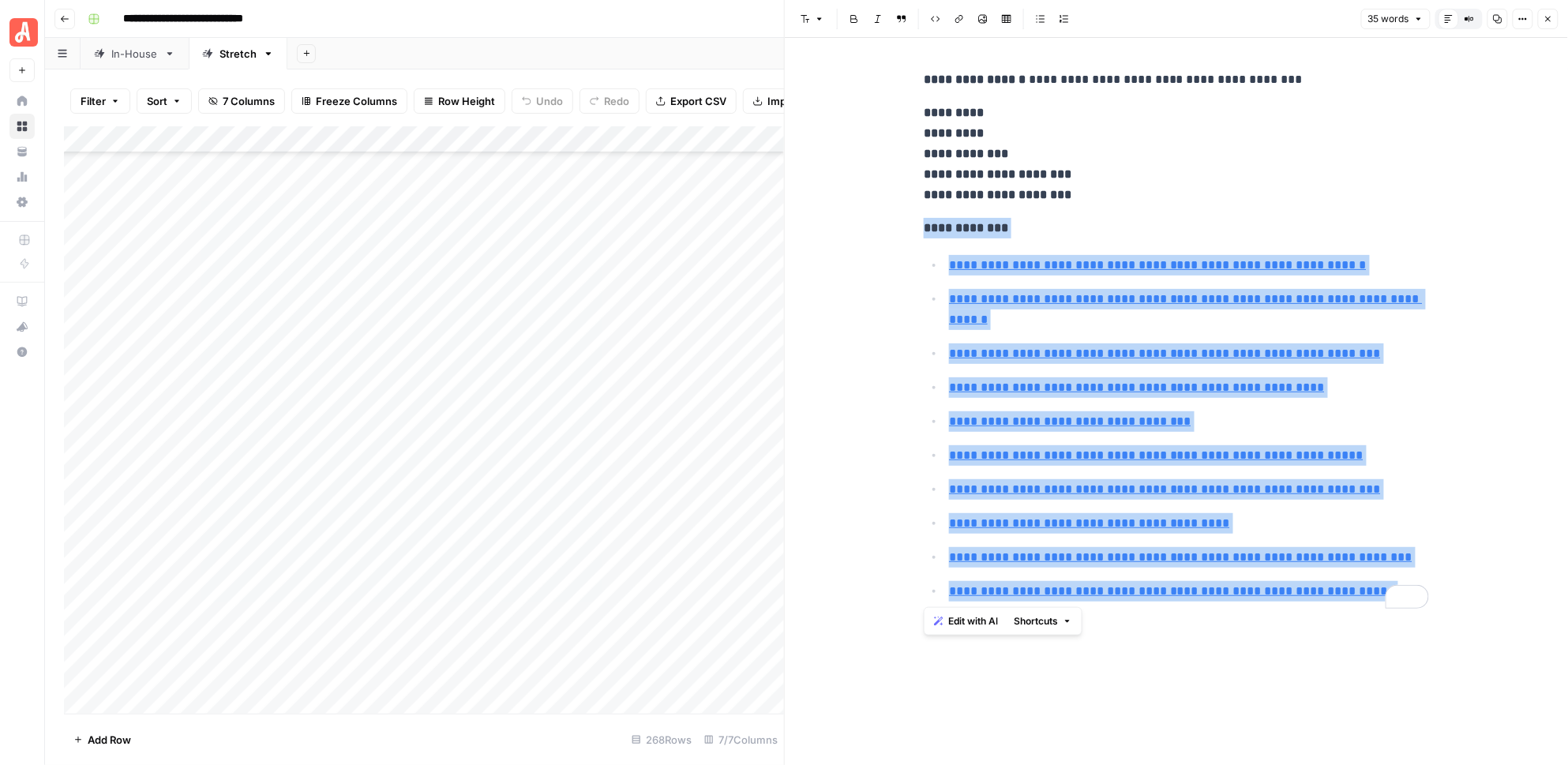
scroll to position [4393, 0]
drag, startPoint x: 1551, startPoint y: 16, endPoint x: 1437, endPoint y: 152, distance: 177.5
click at [1551, 16] on icon "button" at bounding box center [1548, 19] width 6 height 6
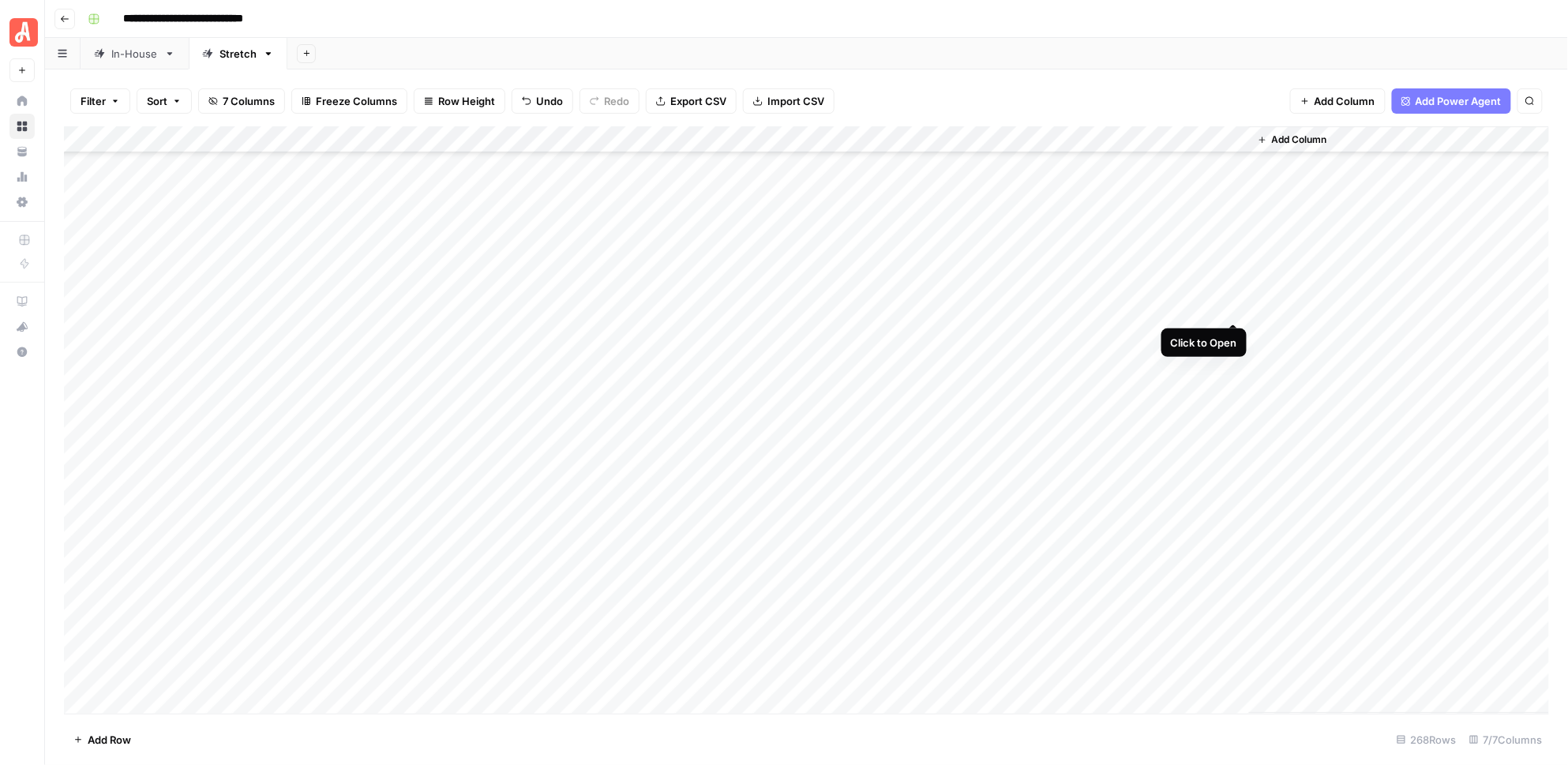
click at [1235, 303] on div "Add Column" at bounding box center [807, 419] width 1486 height 587
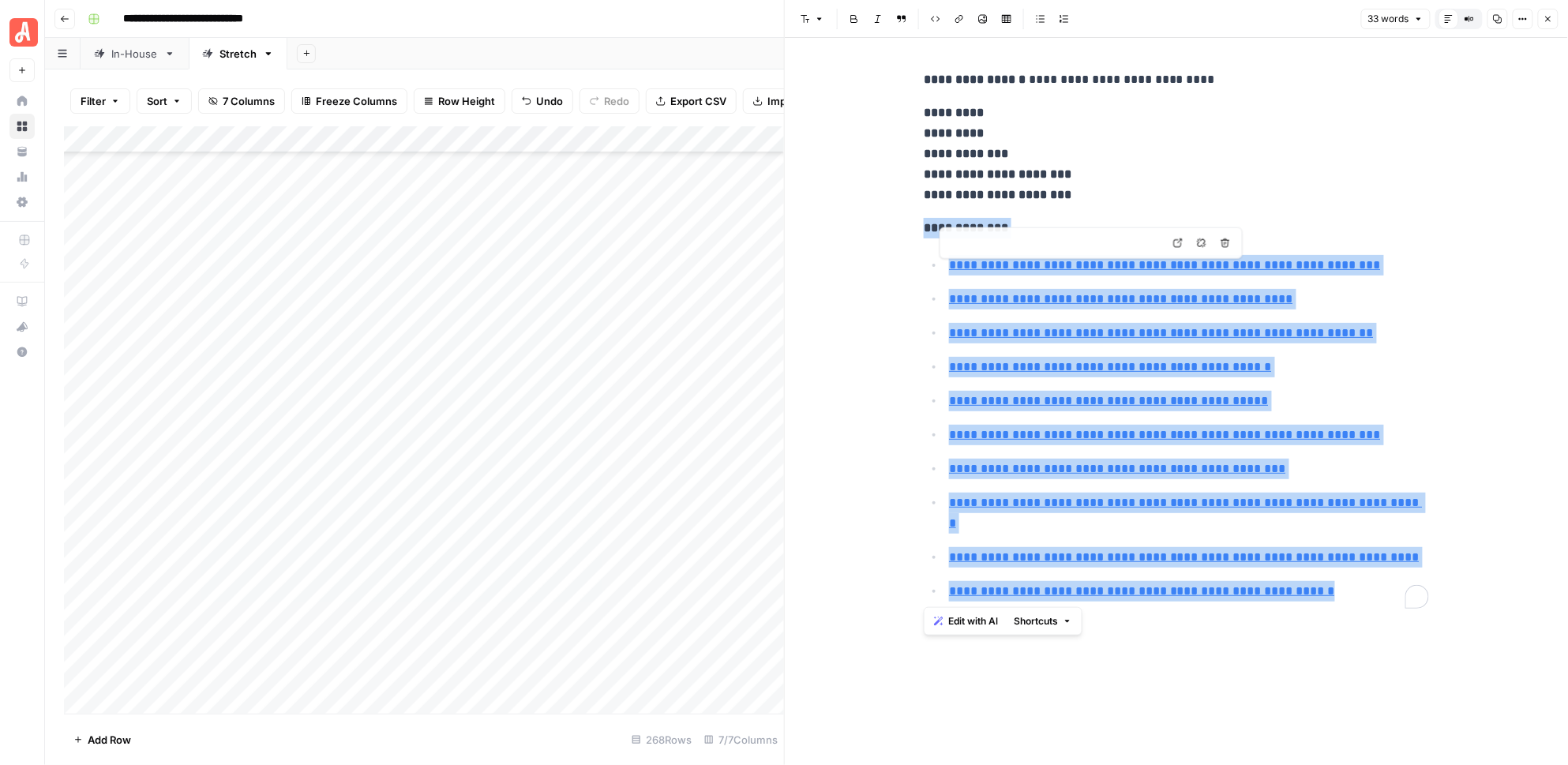
drag, startPoint x: 1336, startPoint y: 591, endPoint x: 913, endPoint y: 230, distance: 556.1
click at [914, 231] on div "**********" at bounding box center [1176, 338] width 524 height 551
copy div "**********"
click at [1554, 21] on button "Close" at bounding box center [1548, 19] width 20 height 20
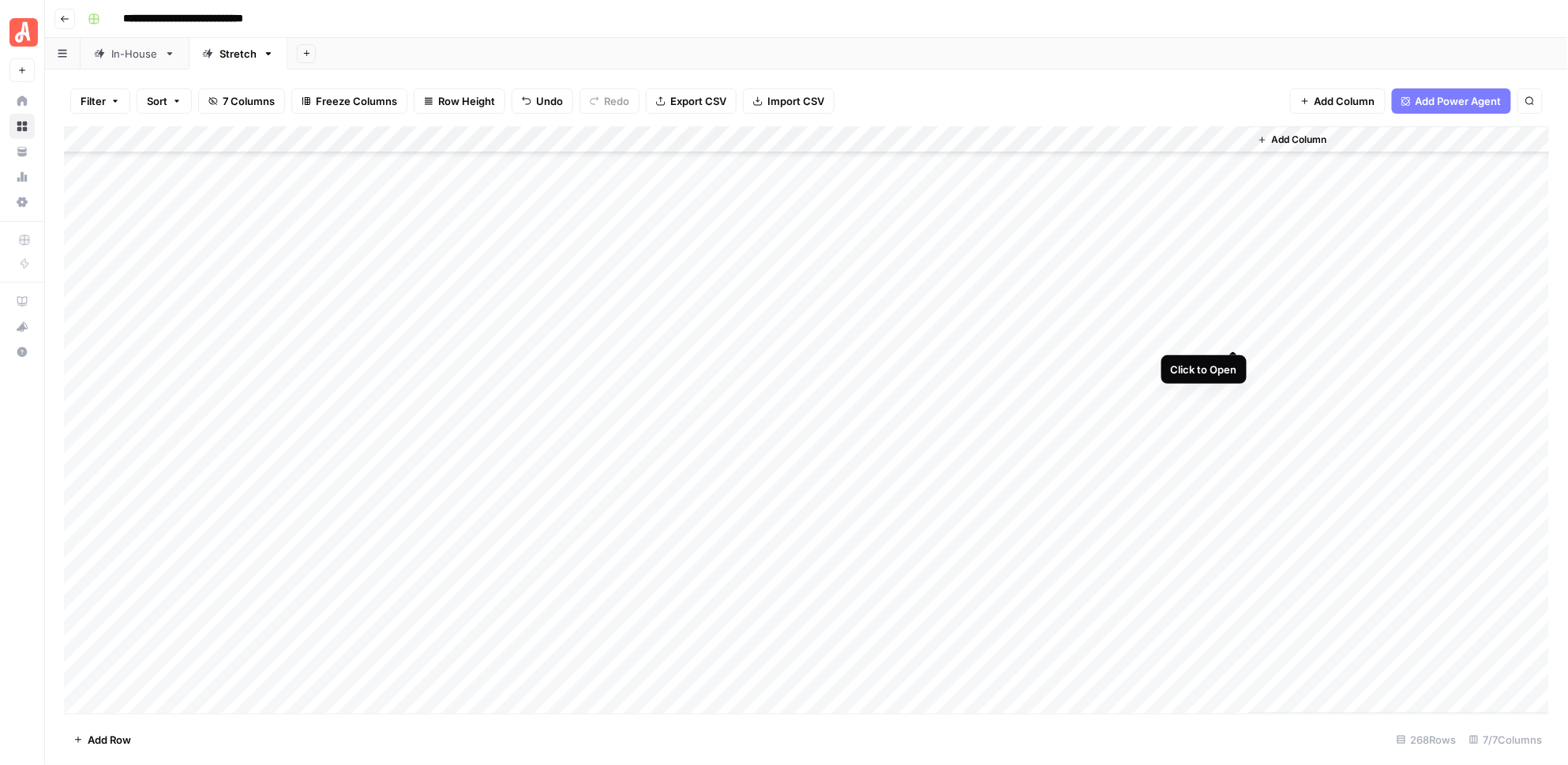
click at [1233, 333] on div "Add Column" at bounding box center [807, 419] width 1486 height 587
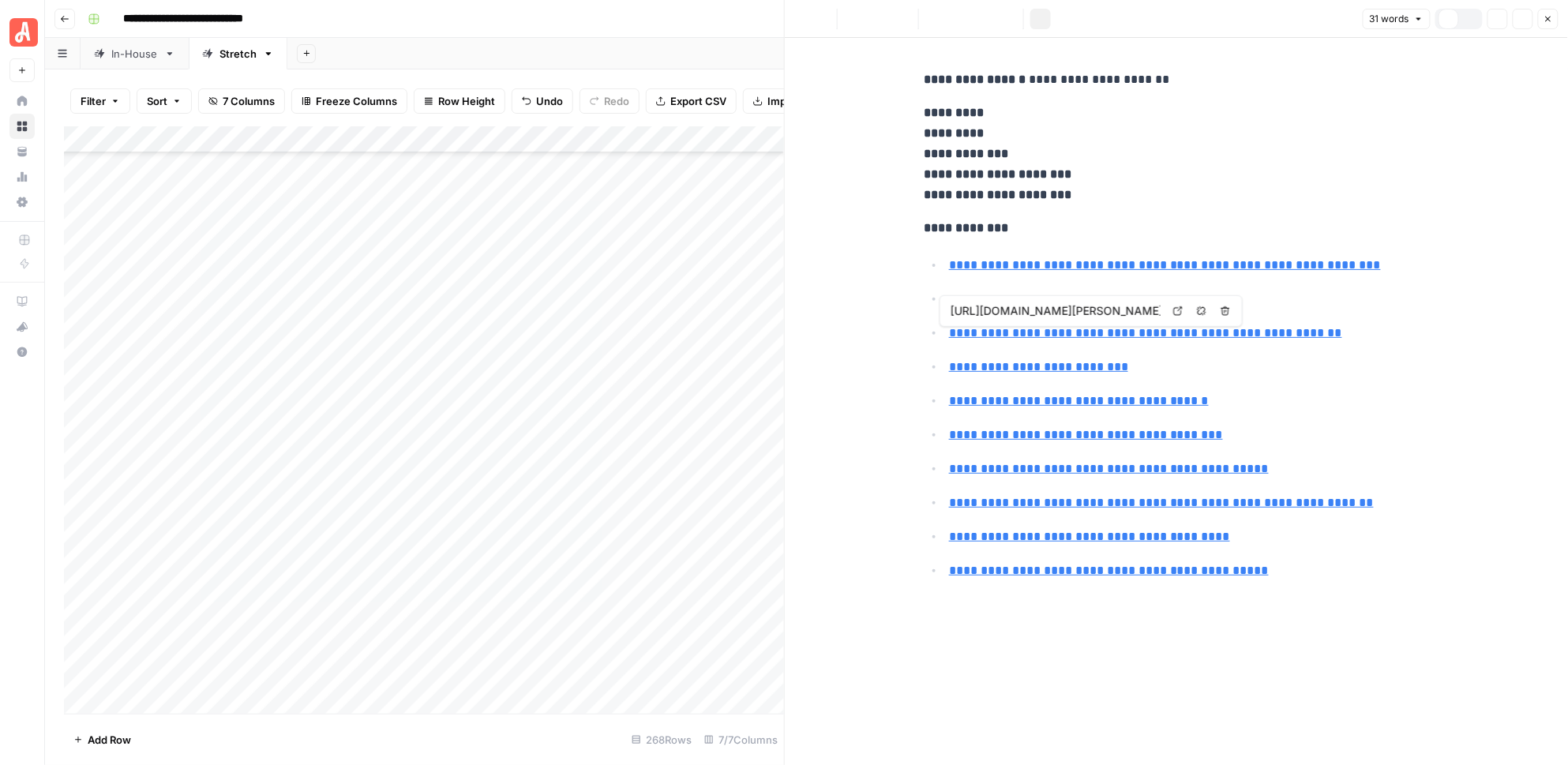
type input "[URL][DOMAIN_NAME]"
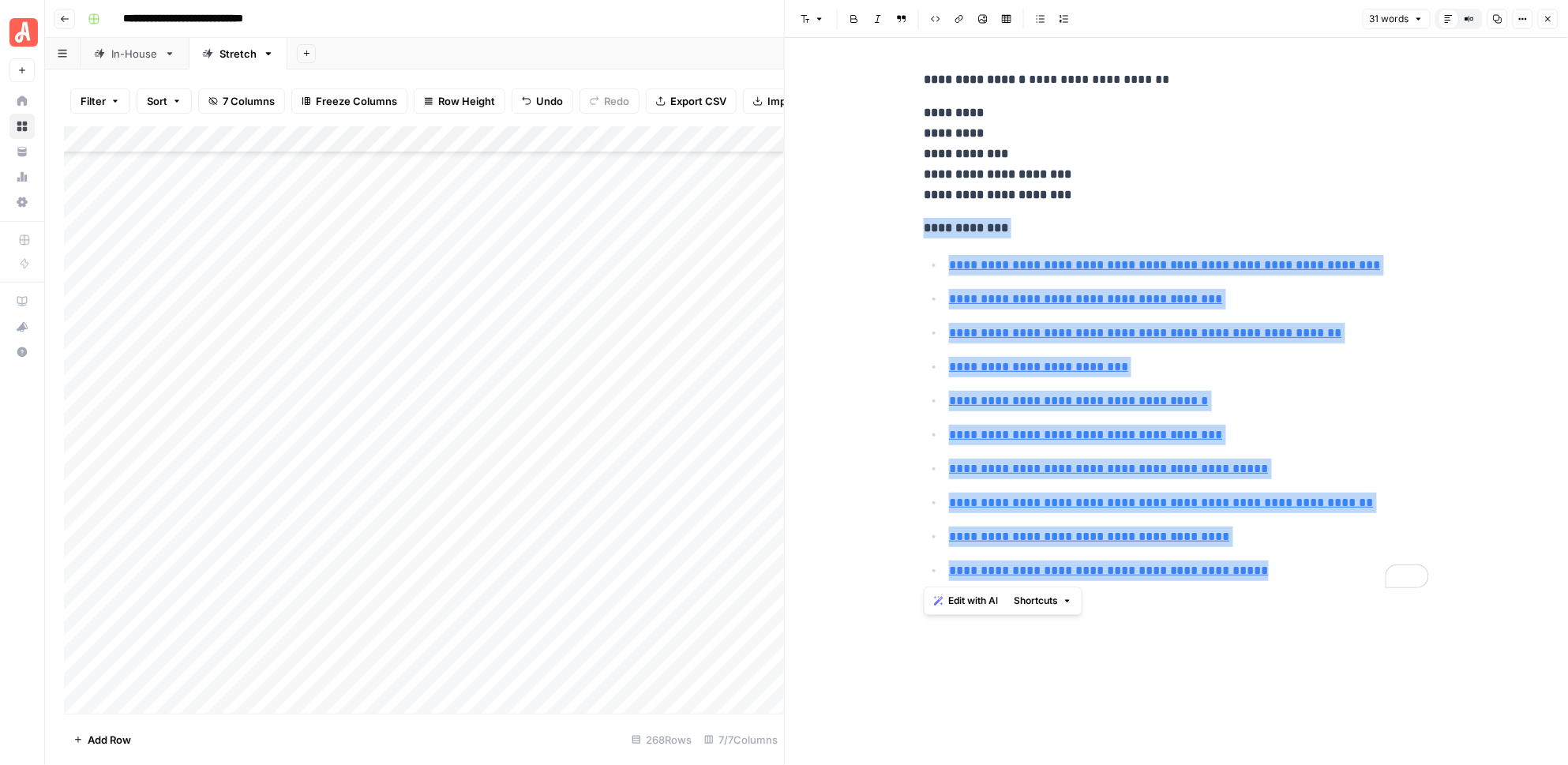
drag, startPoint x: 1275, startPoint y: 568, endPoint x: 918, endPoint y: 218, distance: 499.9
click at [918, 218] on div "**********" at bounding box center [1176, 328] width 524 height 531
copy div "**********"
click at [1551, 16] on icon "button" at bounding box center [1548, 19] width 10 height 10
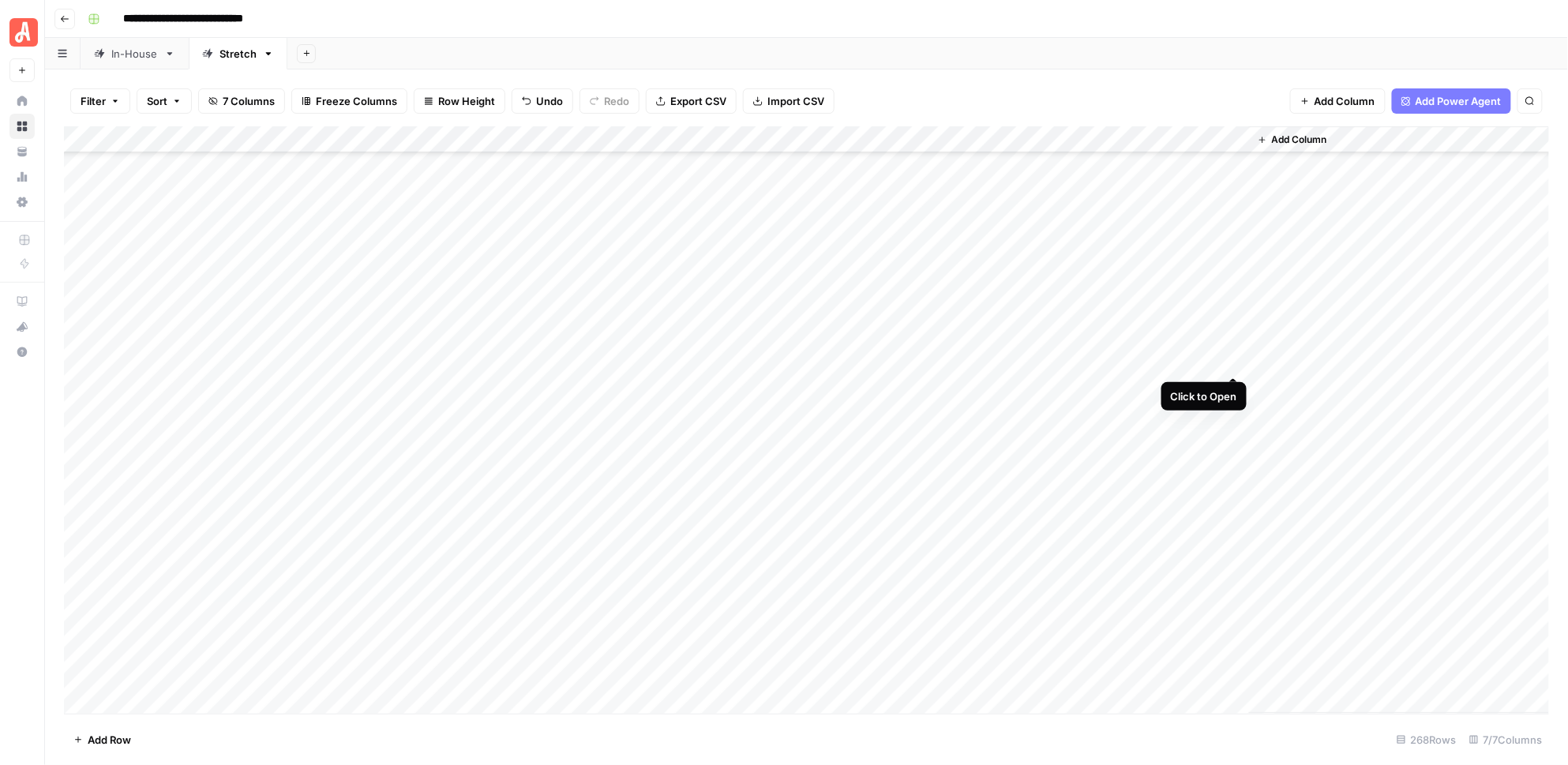
click at [1236, 359] on div "Add Column" at bounding box center [807, 419] width 1486 height 587
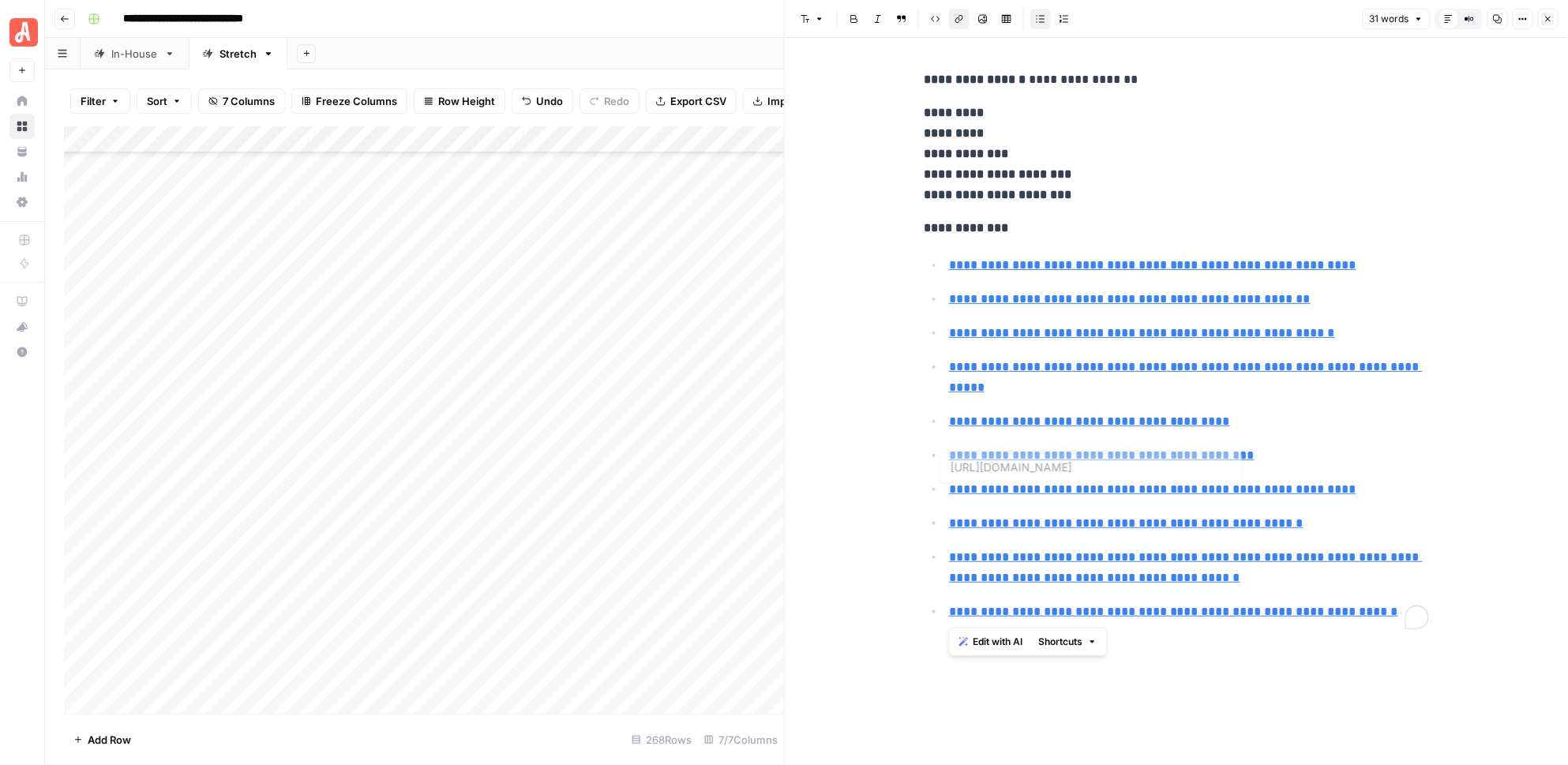
type input "[URL][DOMAIN_NAME]"
drag, startPoint x: 1399, startPoint y: 614, endPoint x: 922, endPoint y: 236, distance: 608.6
click at [922, 236] on div "**********" at bounding box center [1176, 349] width 524 height 572
click at [1548, 541] on div "**********" at bounding box center [1176, 401] width 783 height 727
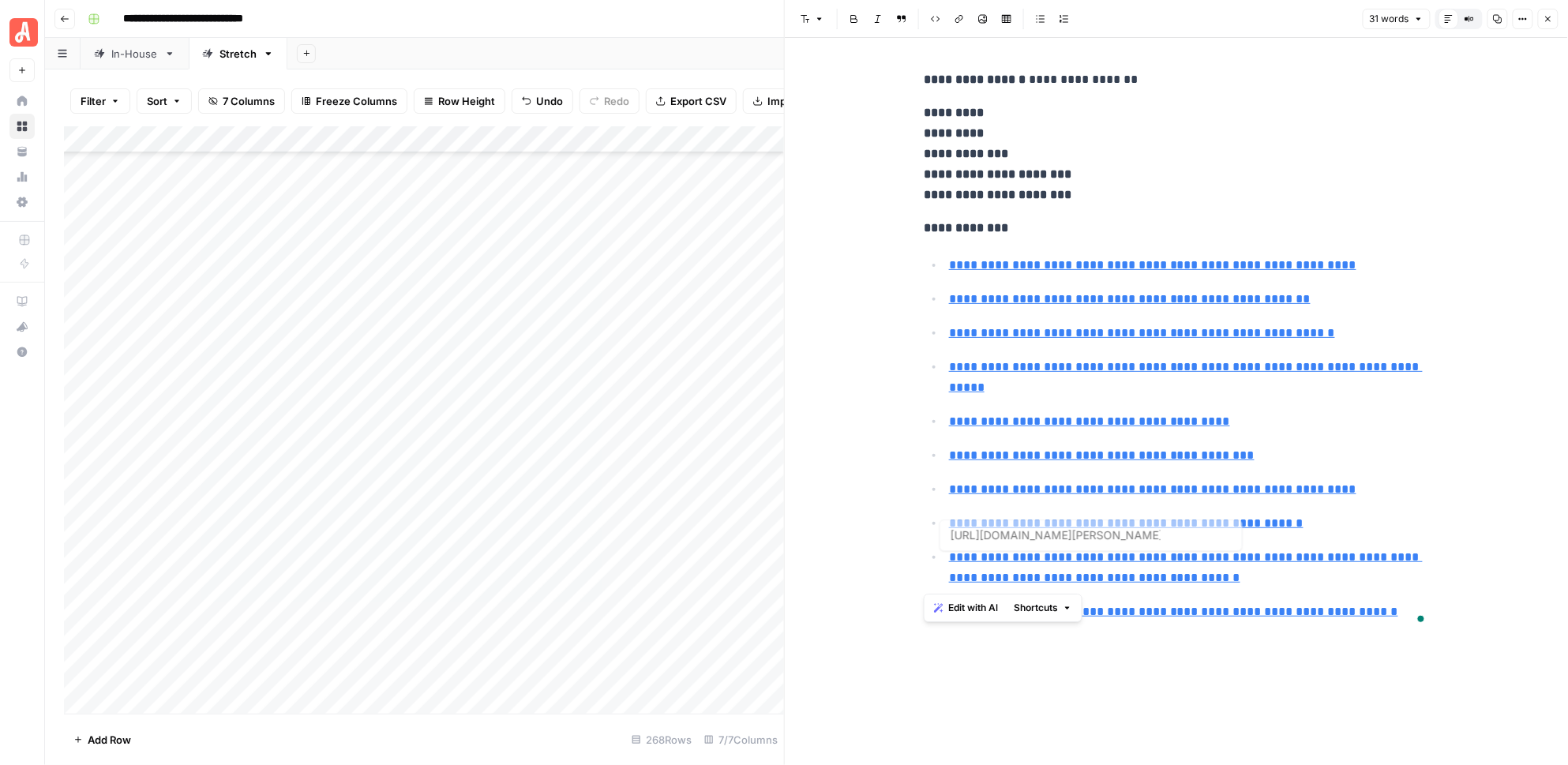
type input "[URL][DOMAIN_NAME]"
drag, startPoint x: 913, startPoint y: 229, endPoint x: 1397, endPoint y: 618, distance: 620.9
click at [1397, 618] on div "**********" at bounding box center [1176, 349] width 524 height 572
copy div "**********"
click at [1552, 20] on icon "button" at bounding box center [1548, 19] width 10 height 10
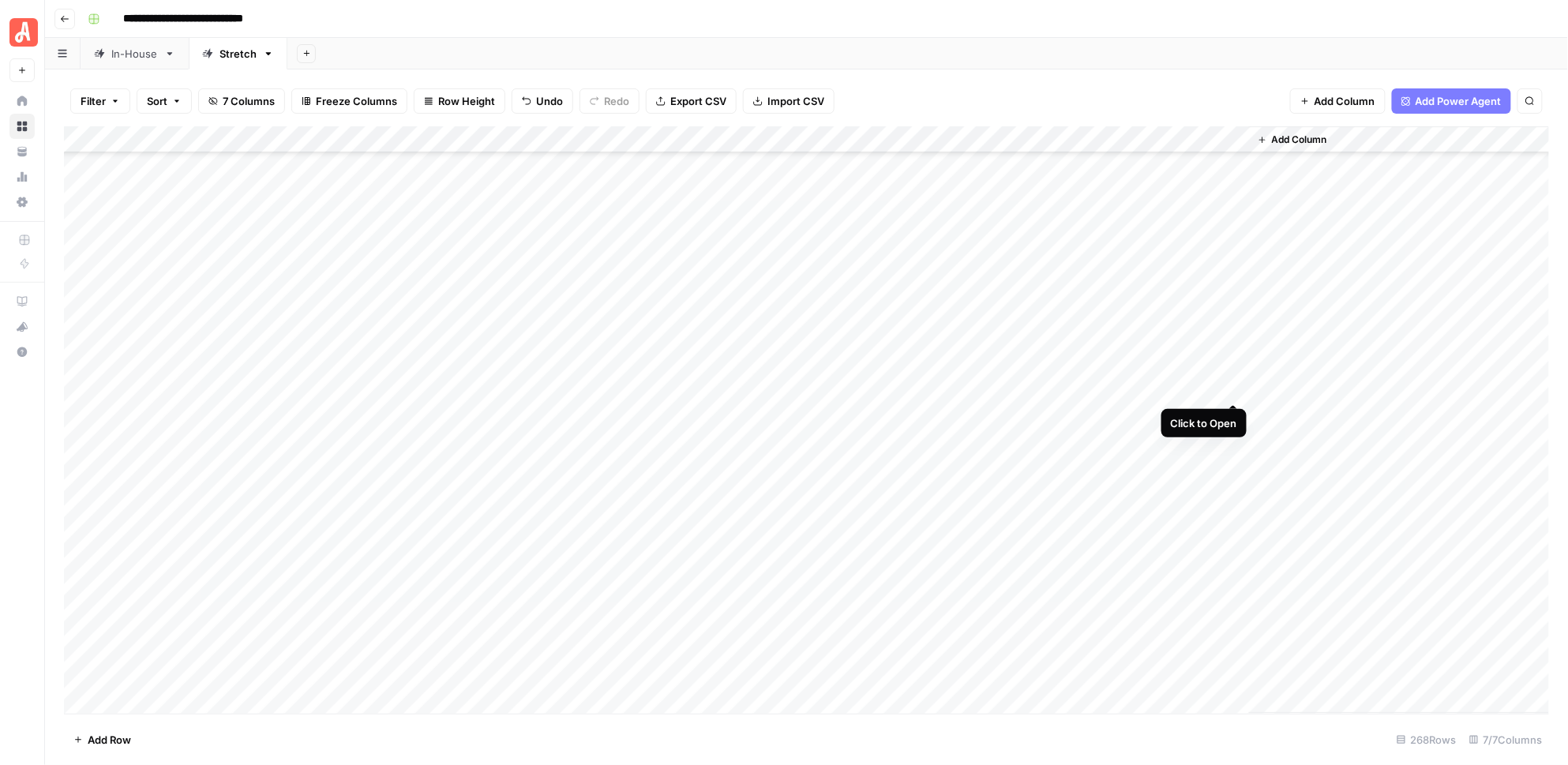
click at [1235, 387] on div "Add Column" at bounding box center [807, 419] width 1486 height 587
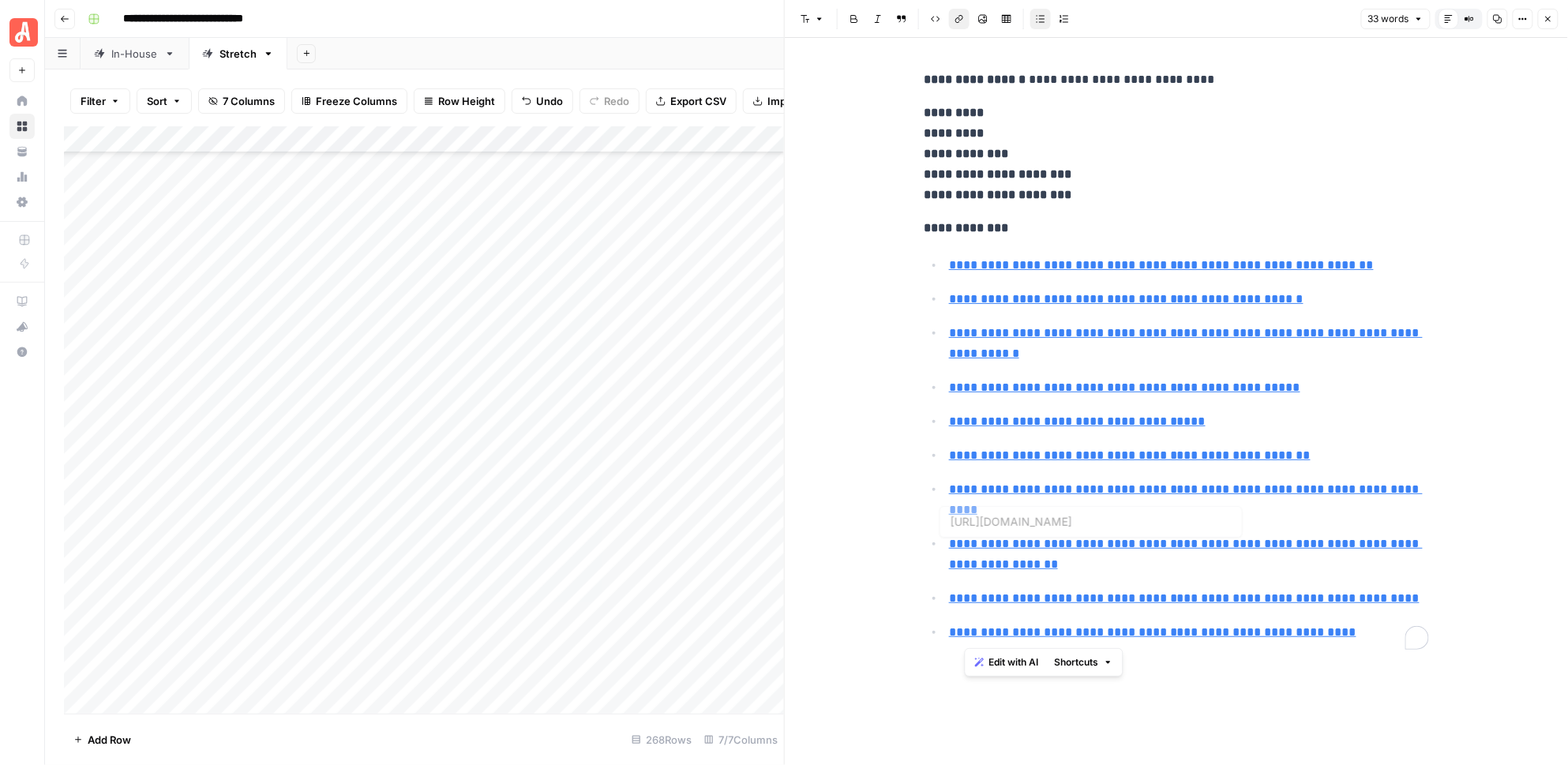
type input "[URL][DOMAIN_NAME][PERSON_NAME]"
drag, startPoint x: 1365, startPoint y: 638, endPoint x: 922, endPoint y: 232, distance: 600.9
click at [922, 231] on div "**********" at bounding box center [1176, 359] width 524 height 592
copy div "**********"
click at [1548, 20] on icon "button" at bounding box center [1548, 19] width 10 height 10
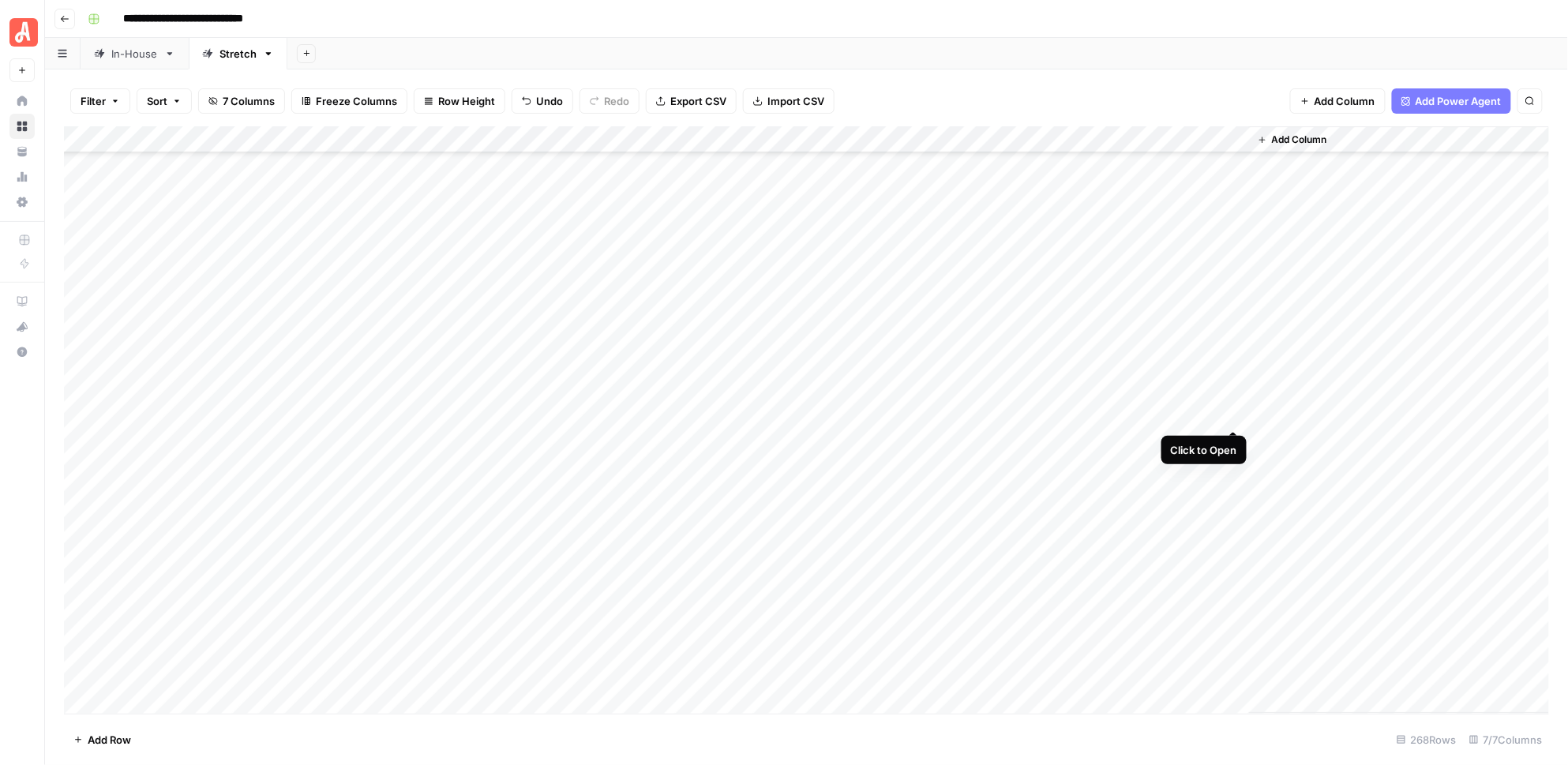
click at [1235, 414] on div "Add Column" at bounding box center [807, 419] width 1486 height 587
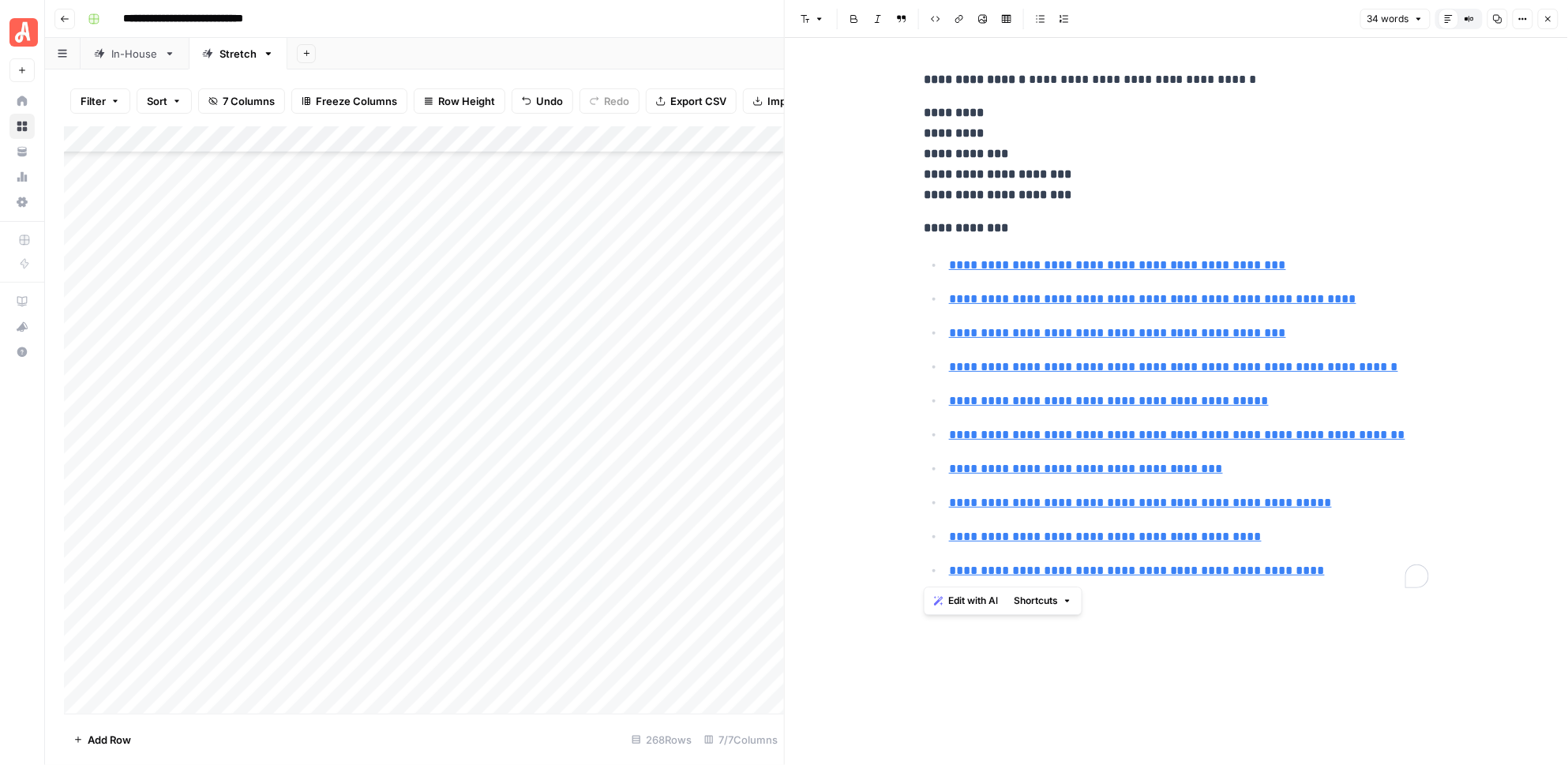
drag, startPoint x: 1336, startPoint y: 579, endPoint x: 911, endPoint y: 221, distance: 555.7
click at [911, 221] on div "**********" at bounding box center [1176, 401] width 783 height 727
copy div "**********"
click at [1546, 16] on icon "button" at bounding box center [1548, 19] width 10 height 10
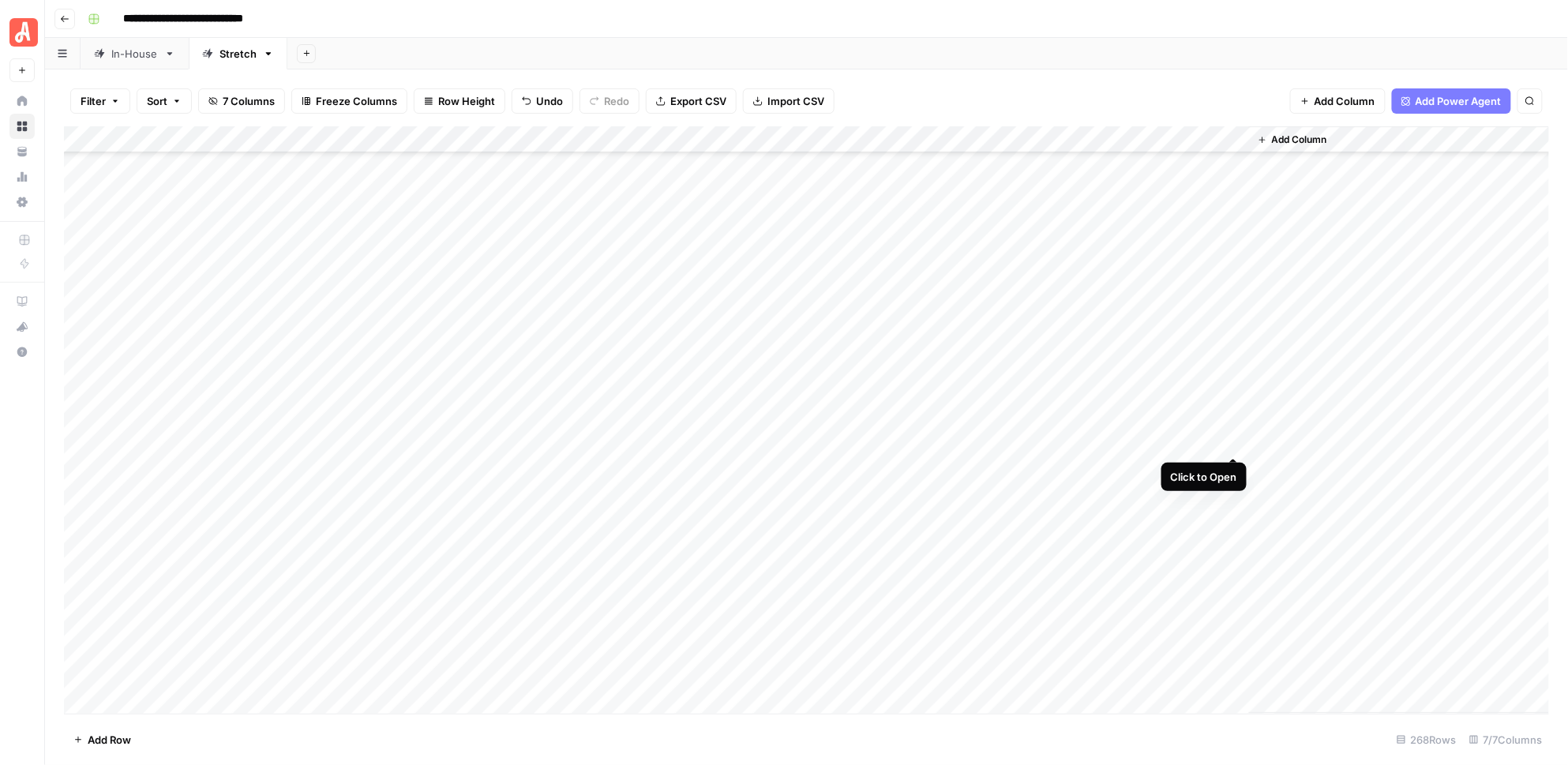
click at [1235, 441] on div "Add Column" at bounding box center [807, 419] width 1486 height 587
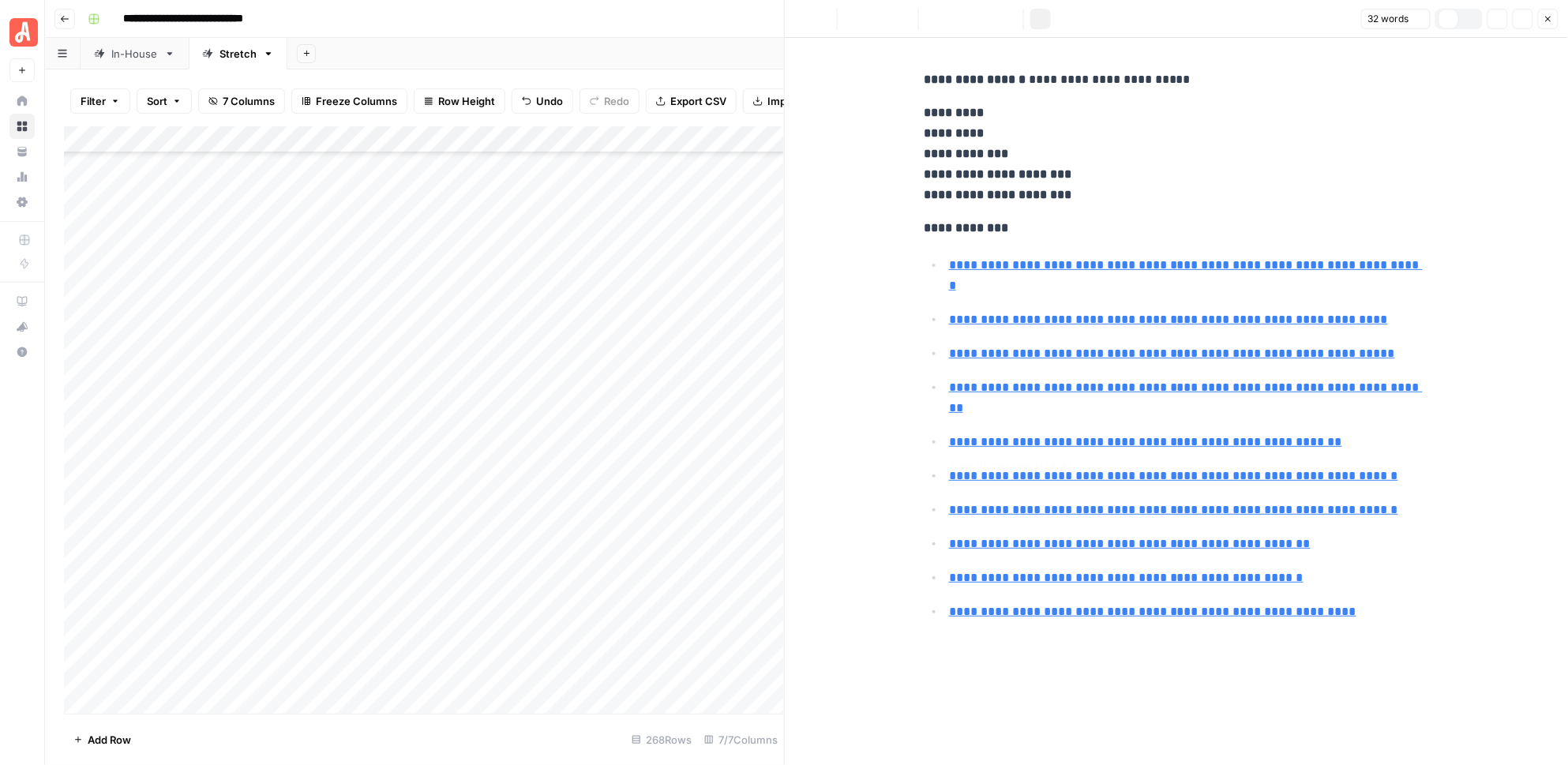
type input "https://homeguide.com/costs/chandelier-installation-cost"
drag, startPoint x: 1170, startPoint y: 520, endPoint x: 915, endPoint y: 224, distance: 390.7
click at [915, 224] on div "**********" at bounding box center [1176, 349] width 524 height 572
copy div "**********"
click at [1548, 16] on icon "button" at bounding box center [1548, 19] width 10 height 10
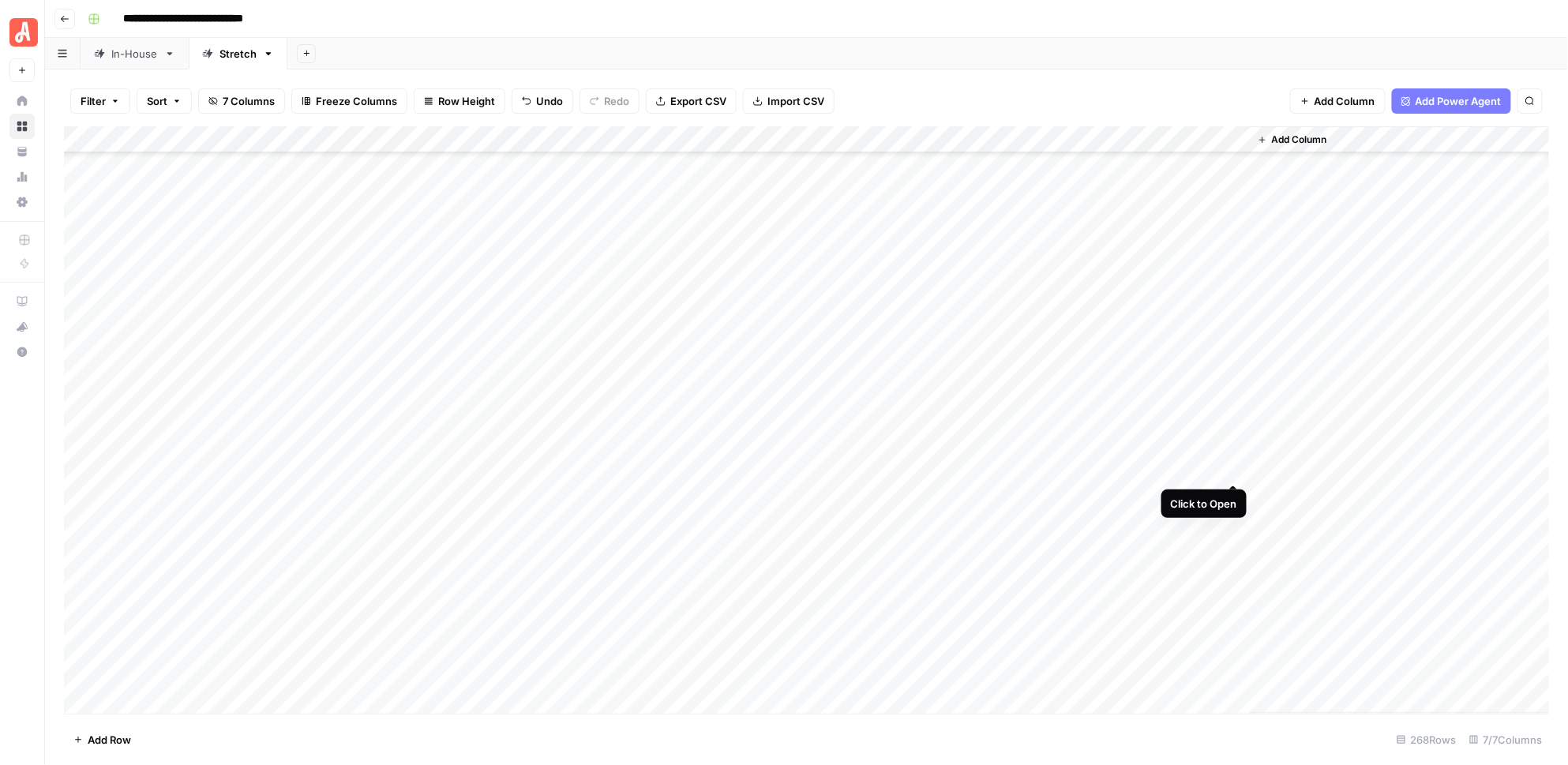
click at [1235, 468] on div "Add Column" at bounding box center [807, 419] width 1486 height 587
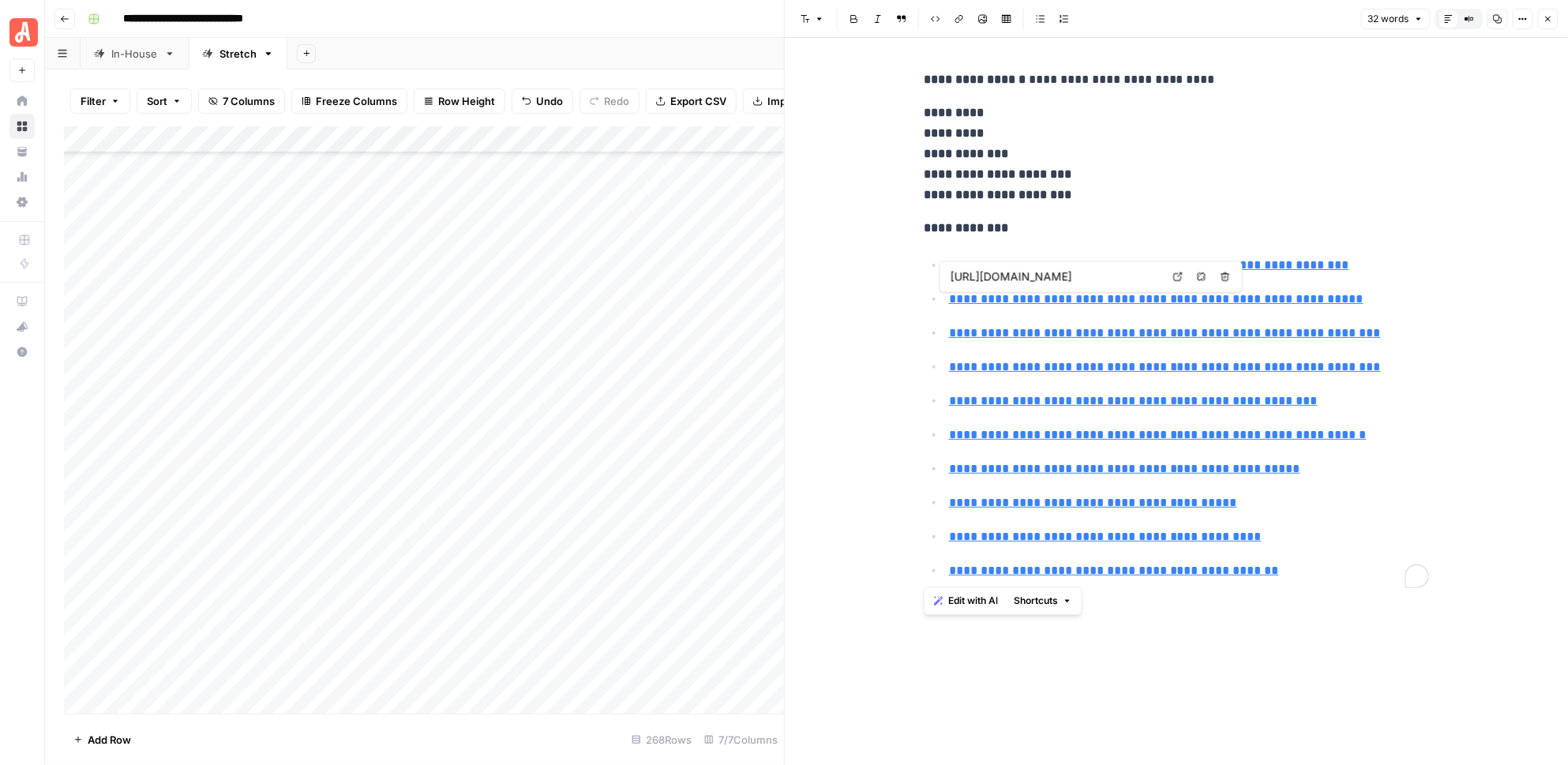
drag, startPoint x: 1298, startPoint y: 575, endPoint x: 918, endPoint y: 229, distance: 513.9
click at [918, 229] on div "**********" at bounding box center [1176, 328] width 524 height 531
copy div "**********"
click at [1549, 20] on icon "button" at bounding box center [1548, 19] width 10 height 10
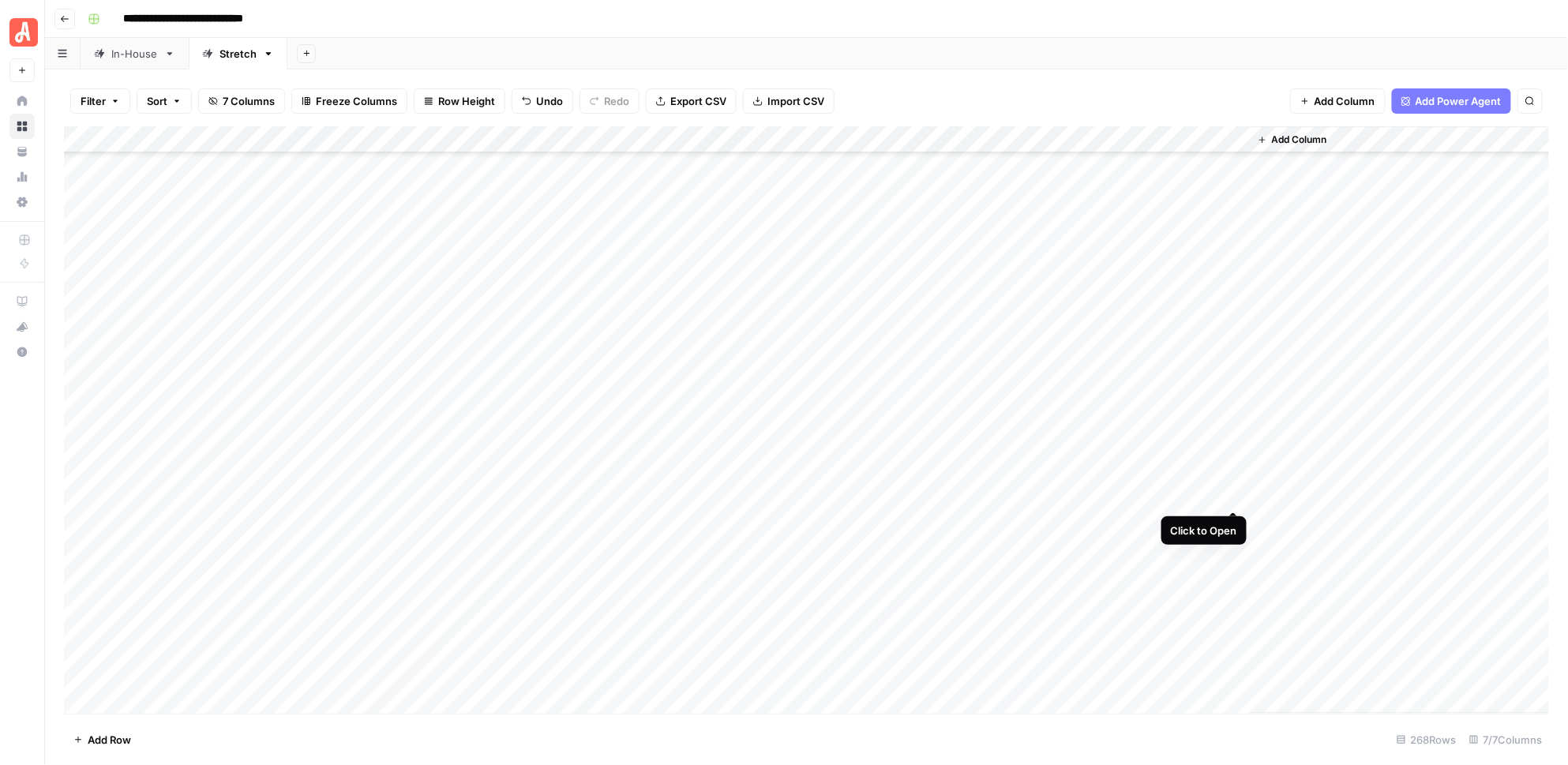
click at [1235, 495] on div "Add Column" at bounding box center [807, 419] width 1486 height 587
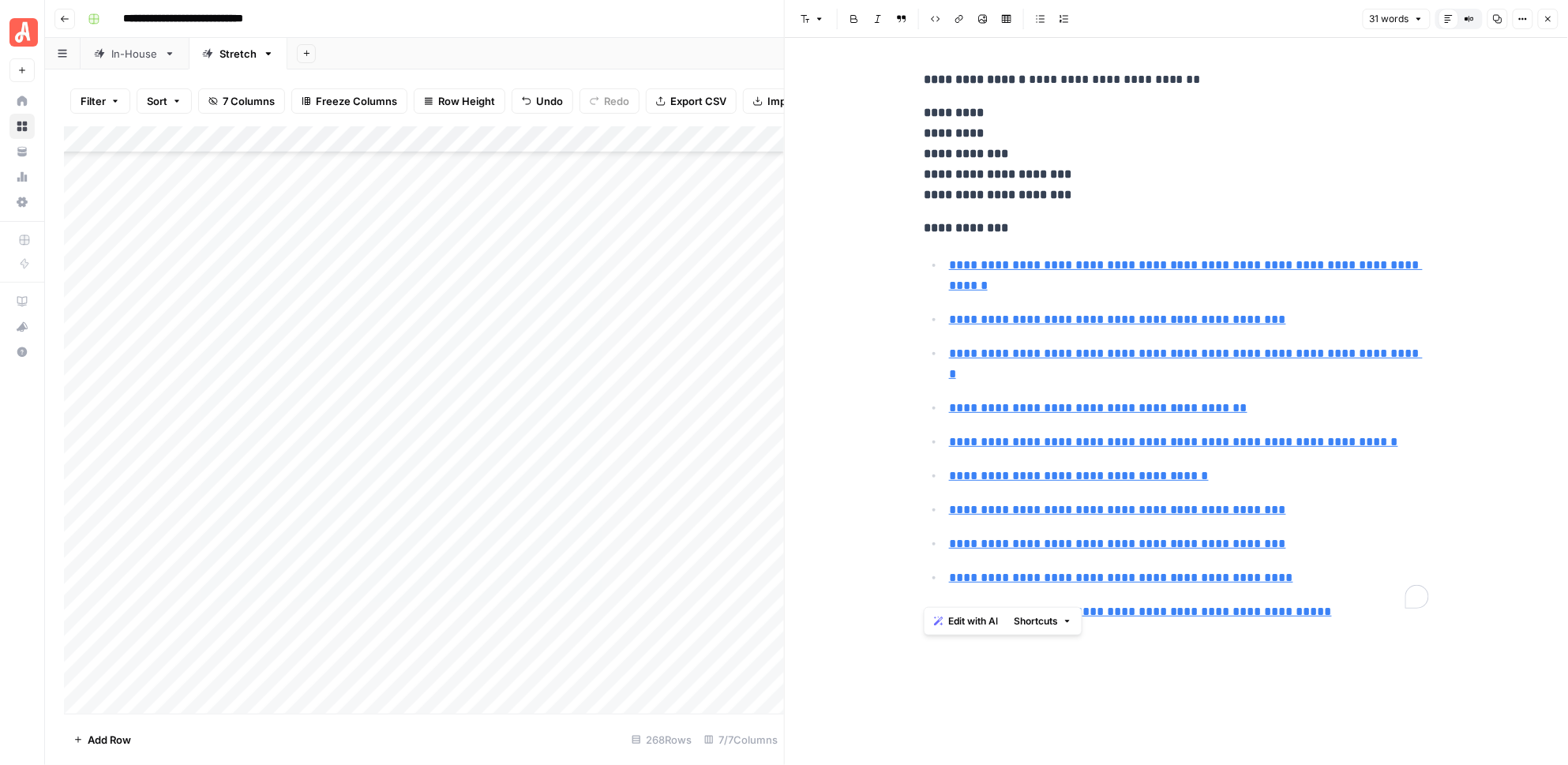
type input "https://www.homeadvisor.com/cost/painting/powder-coat-or-electrostatically-pain…"
drag, startPoint x: 1316, startPoint y: 600, endPoint x: 920, endPoint y: 237, distance: 537.2
click at [920, 237] on div "**********" at bounding box center [1176, 349] width 524 height 572
copy div "**********"
